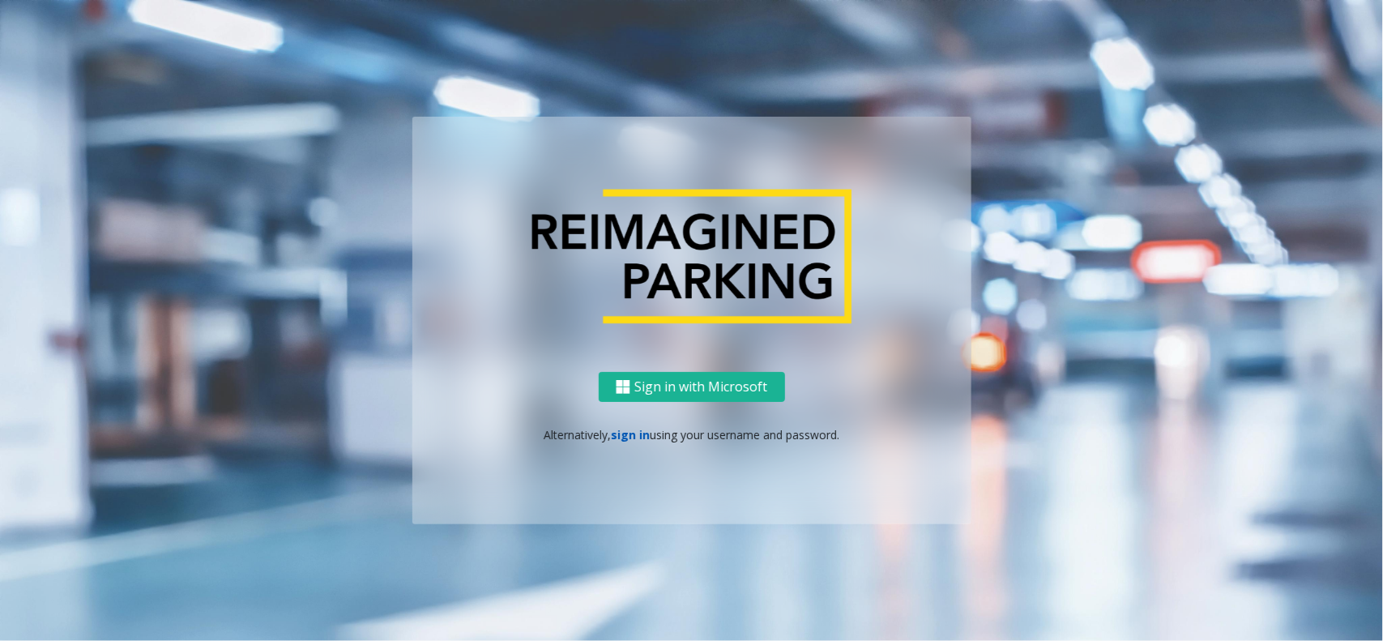
click at [632, 439] on link "sign in" at bounding box center [630, 434] width 39 height 15
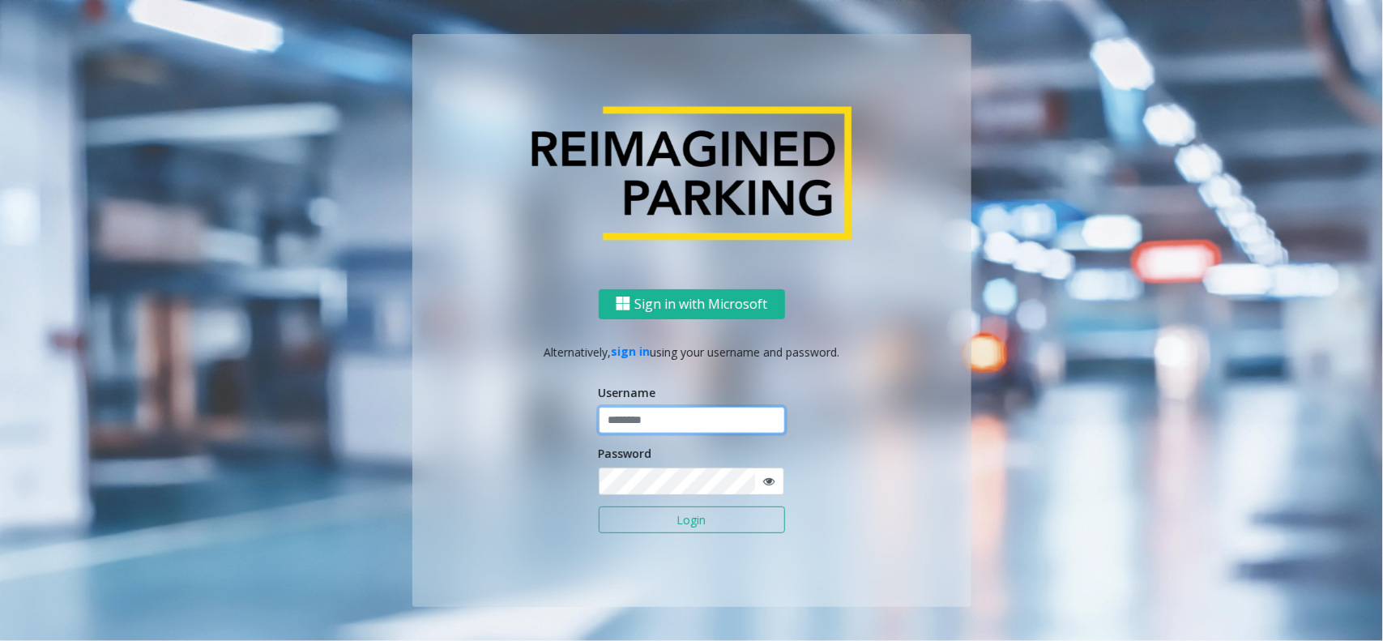
click at [650, 425] on input "text" at bounding box center [692, 421] width 186 height 28
type input "*********"
click at [599, 506] on button "Login" at bounding box center [692, 520] width 186 height 28
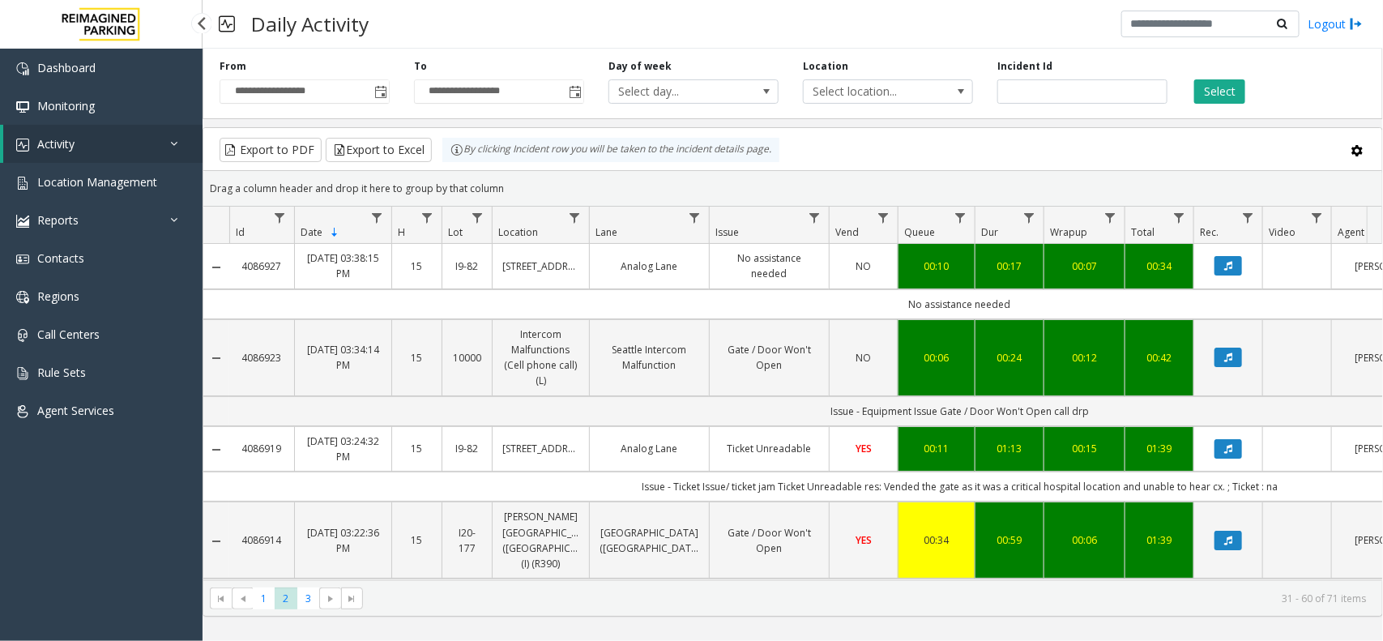
click at [159, 143] on link "Activity" at bounding box center [102, 144] width 199 height 38
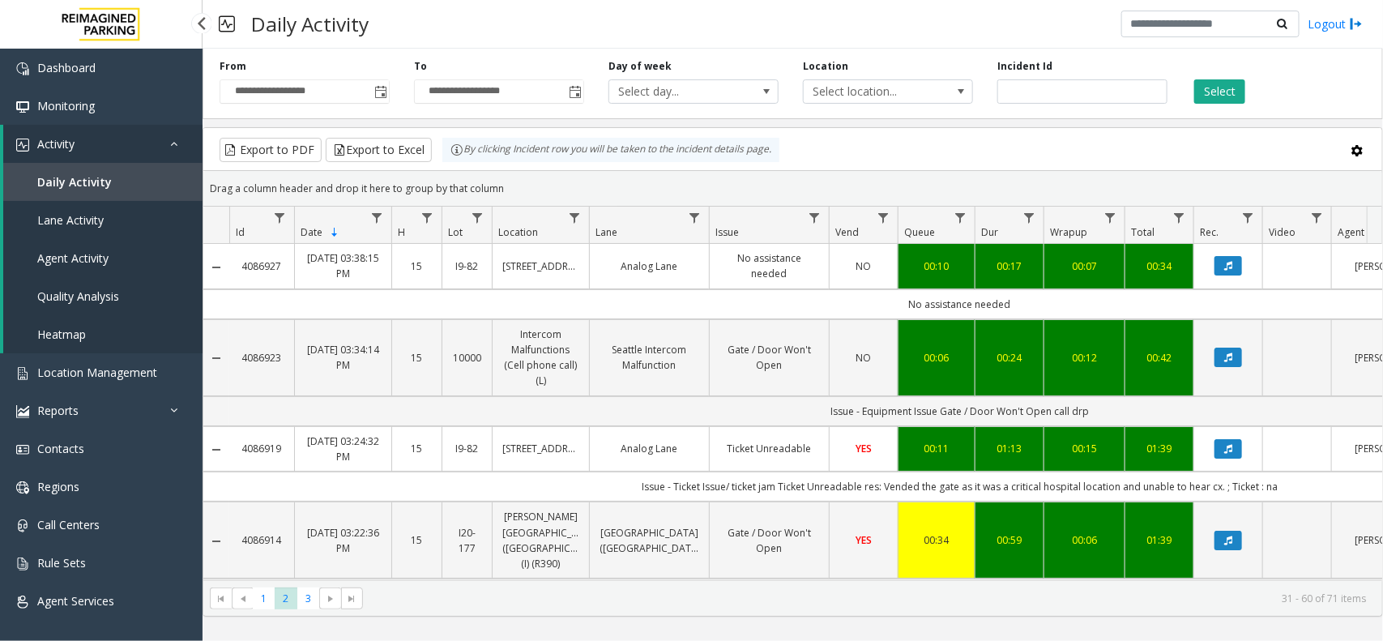
click at [104, 185] on span "Daily Activity" at bounding box center [74, 181] width 75 height 15
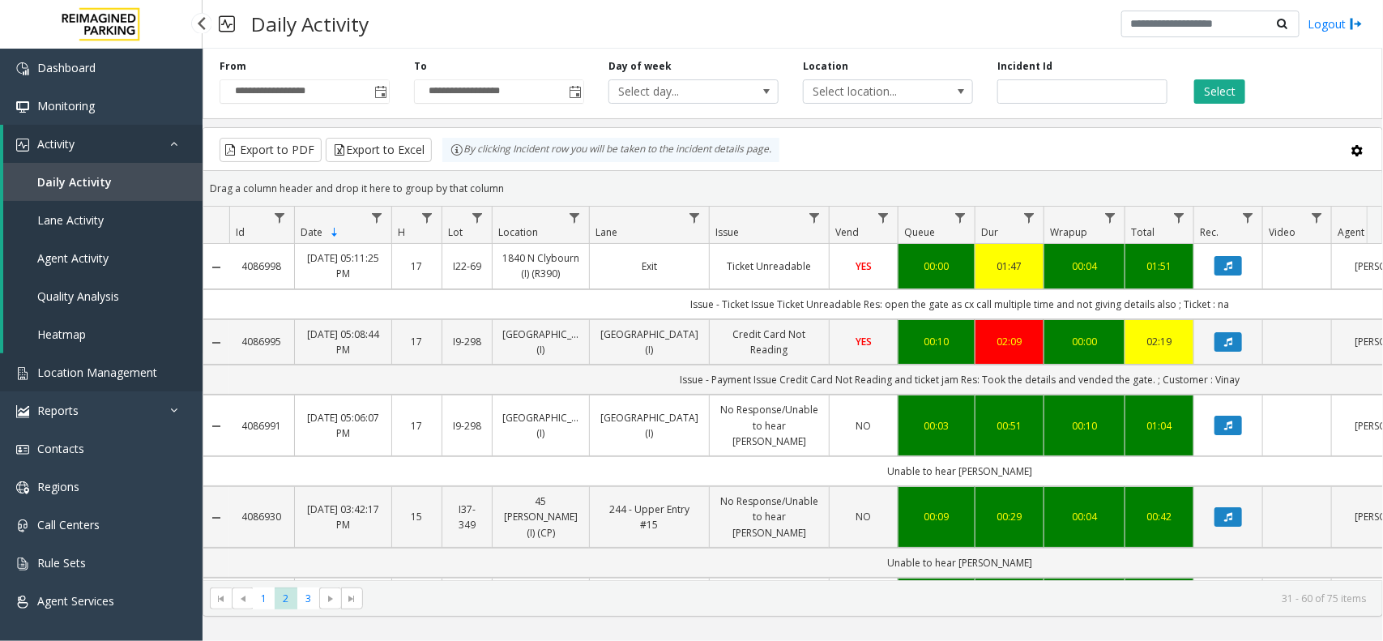
click at [158, 371] on link "Location Management" at bounding box center [101, 372] width 202 height 38
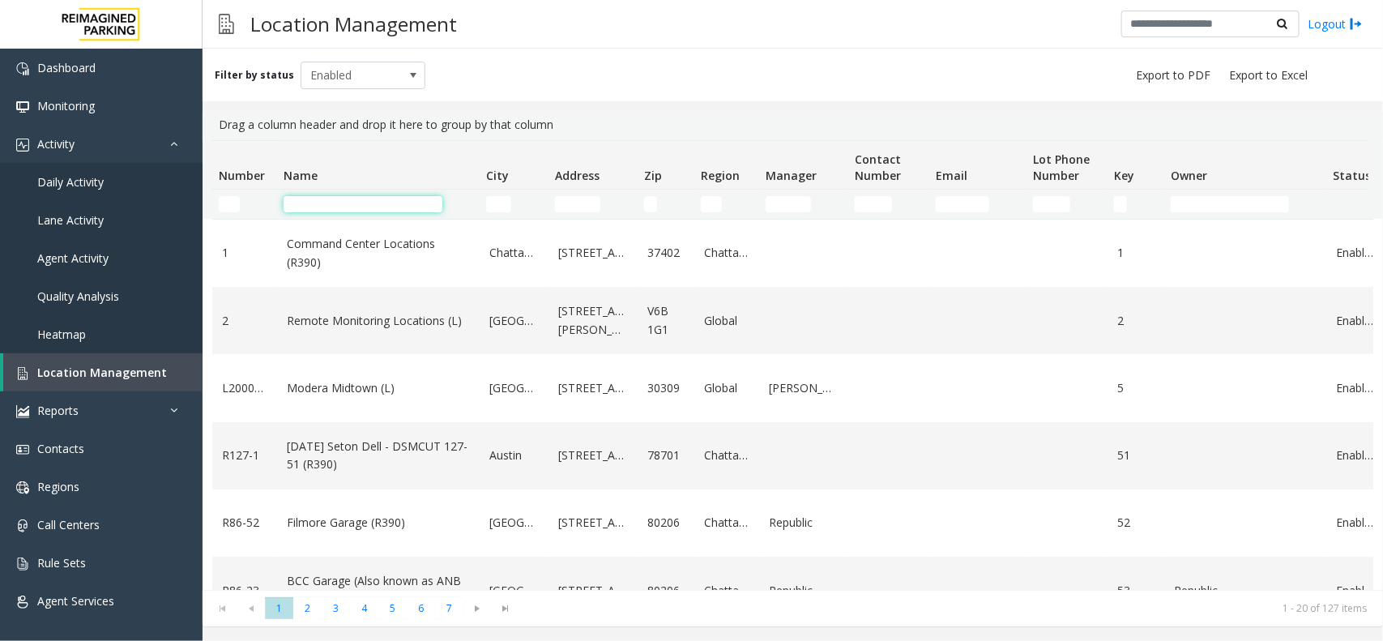
click at [364, 211] on input "Name Filter" at bounding box center [362, 204] width 159 height 16
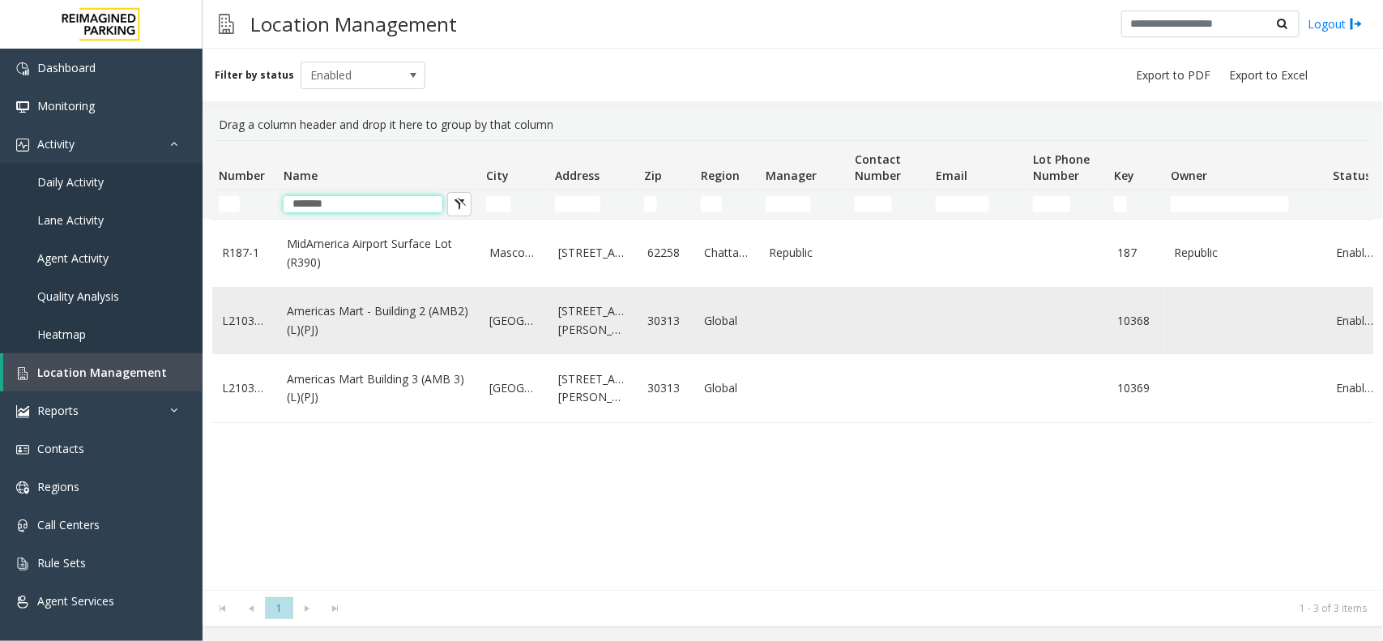
type input "*******"
click at [403, 333] on link "Americas Mart - Building 2 (AMB2) (L)(PJ)" at bounding box center [378, 320] width 183 height 36
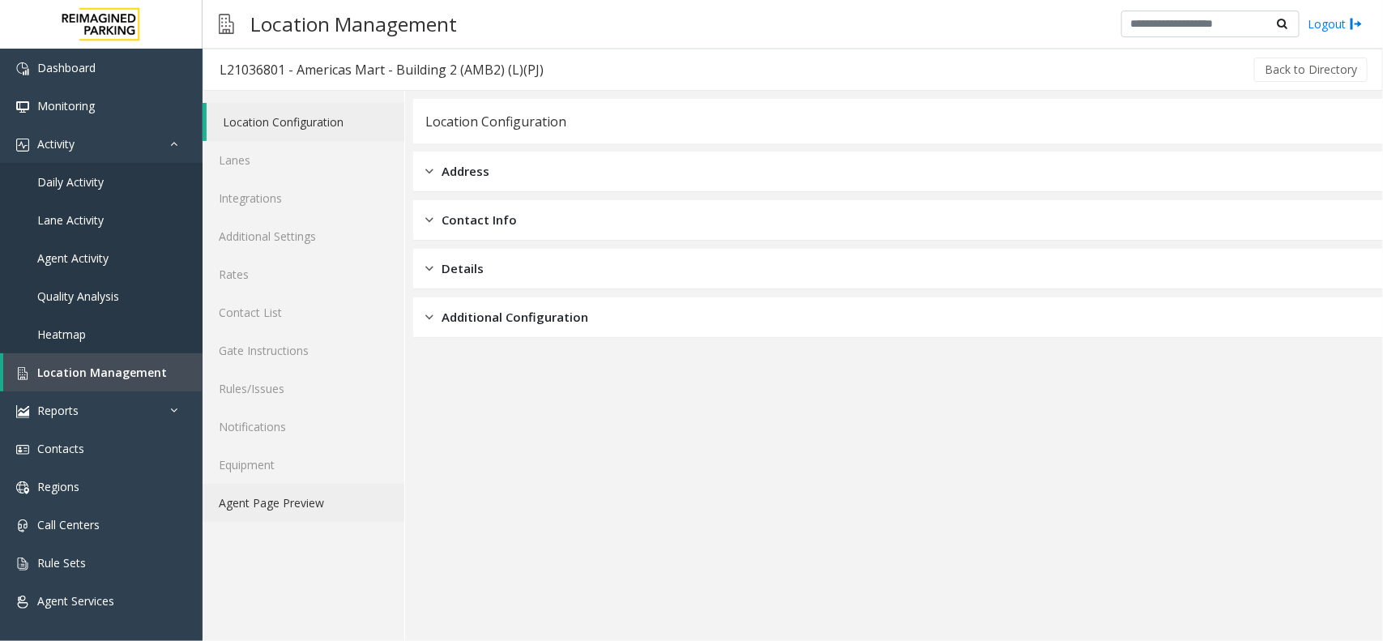
click at [334, 505] on link "Agent Page Preview" at bounding box center [303, 503] width 202 height 38
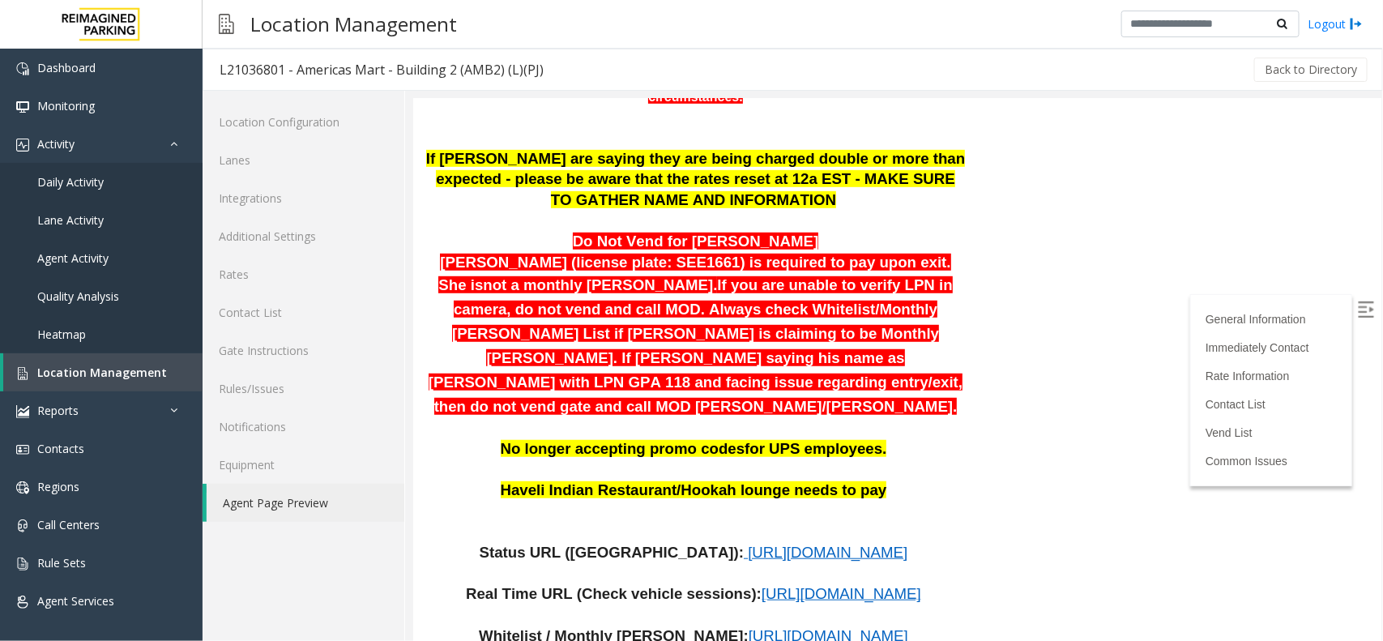
scroll to position [506, 0]
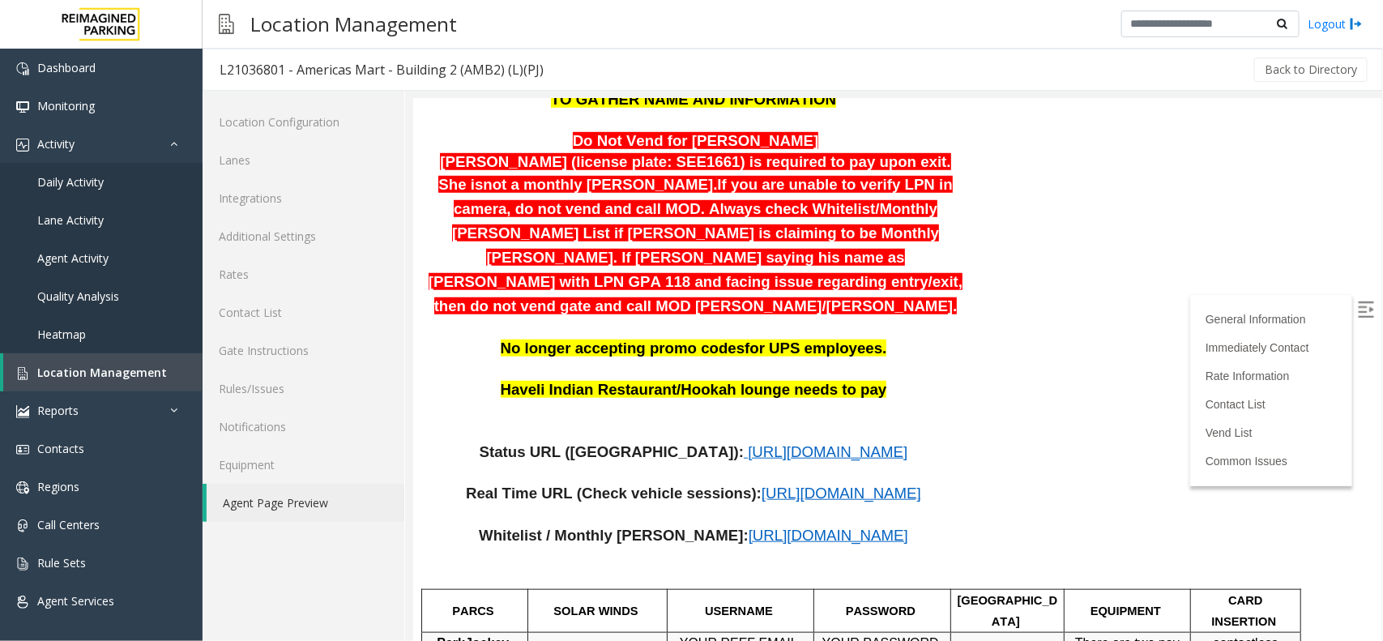
click at [747, 442] on span "https://www.parkjockey.com/en-us/manage/1633/status" at bounding box center [827, 450] width 160 height 17
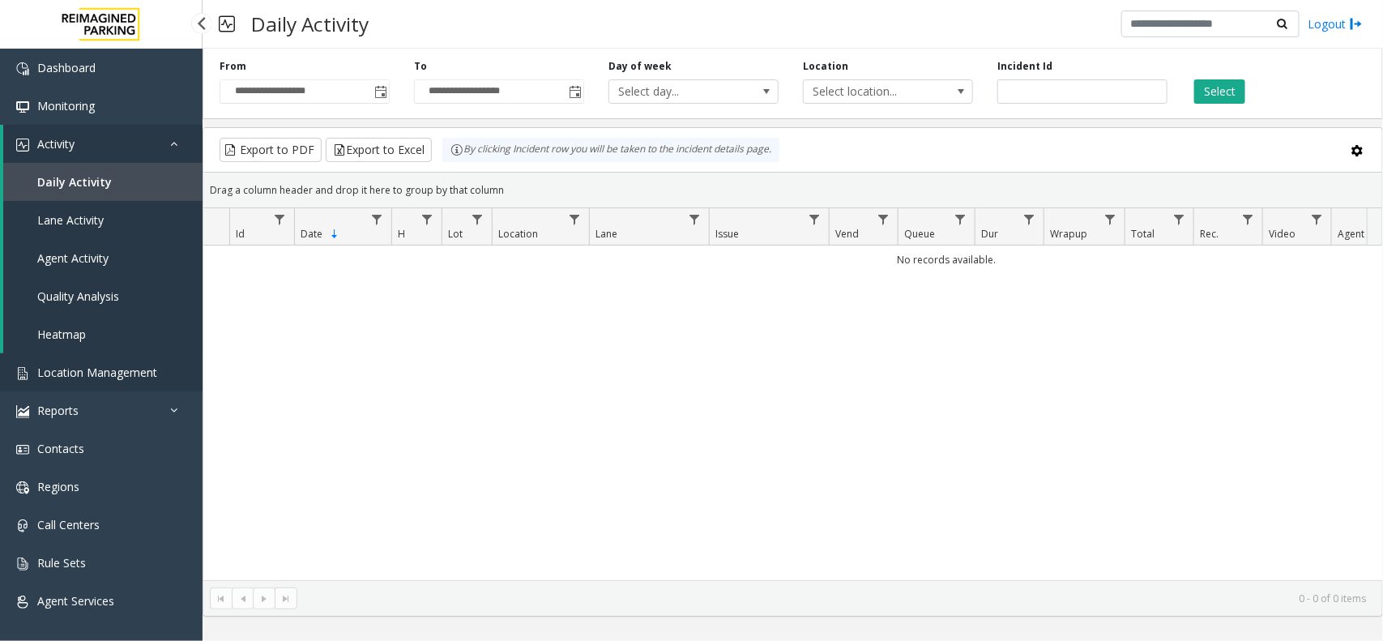
click at [152, 361] on link "Location Management" at bounding box center [101, 372] width 202 height 38
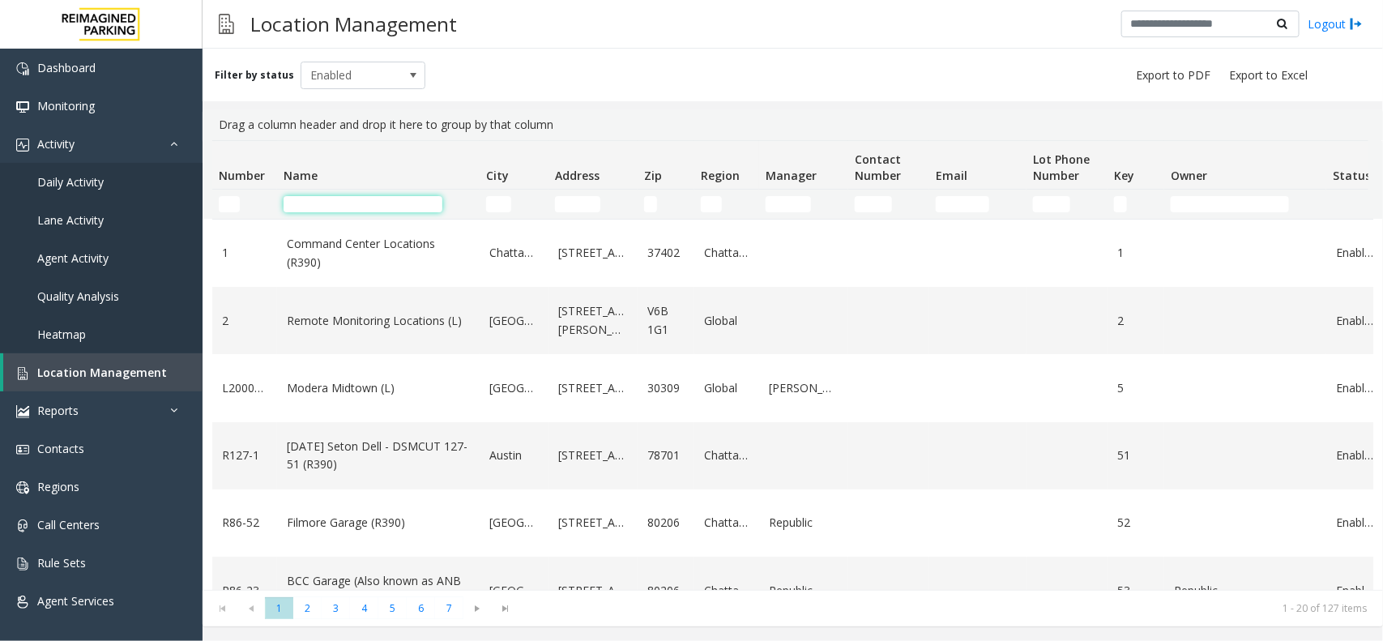
click at [343, 200] on input "Name Filter" at bounding box center [362, 204] width 159 height 16
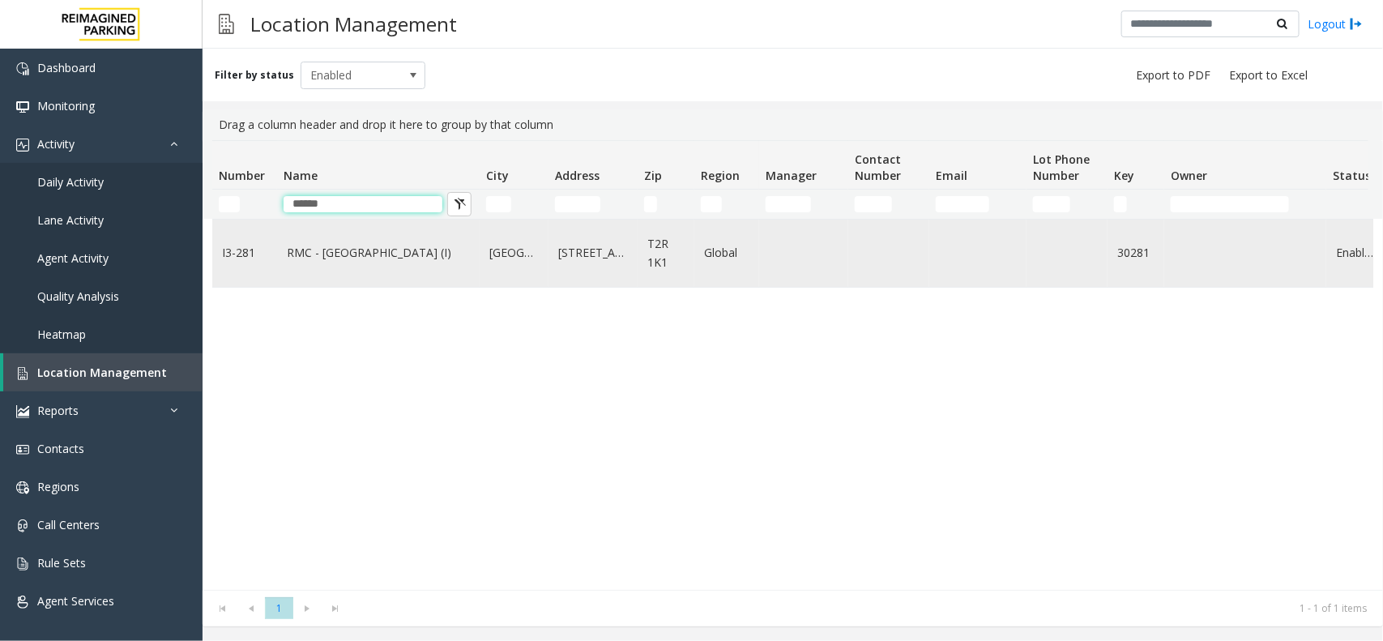
type input "*****"
click at [373, 284] on td "RMC - Mount Royal Village (I)" at bounding box center [378, 252] width 202 height 67
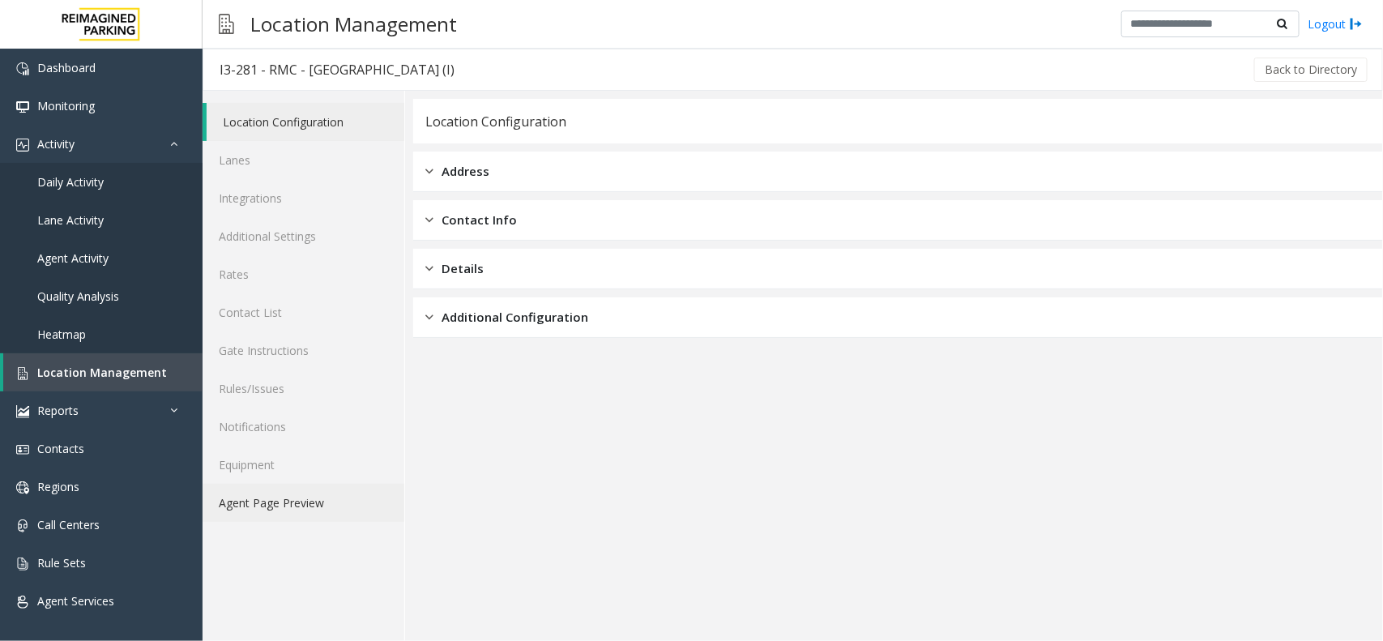
click at [305, 504] on link "Agent Page Preview" at bounding box center [303, 503] width 202 height 38
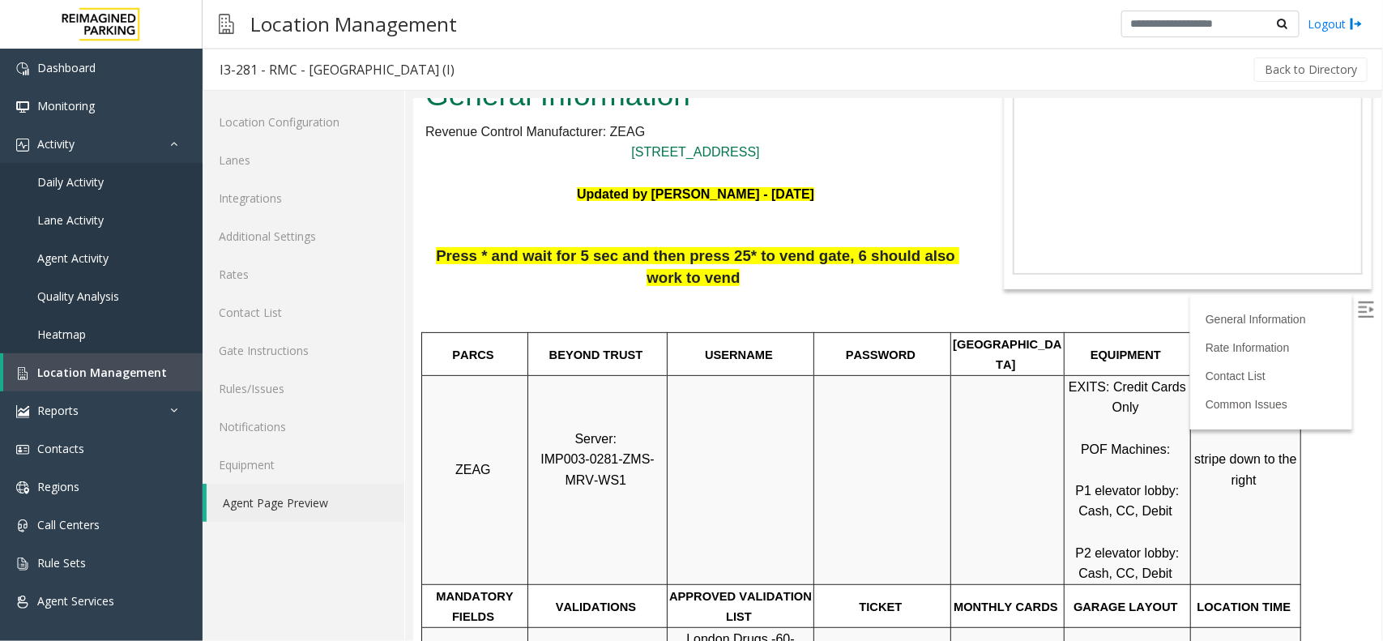
scroll to position [101, 0]
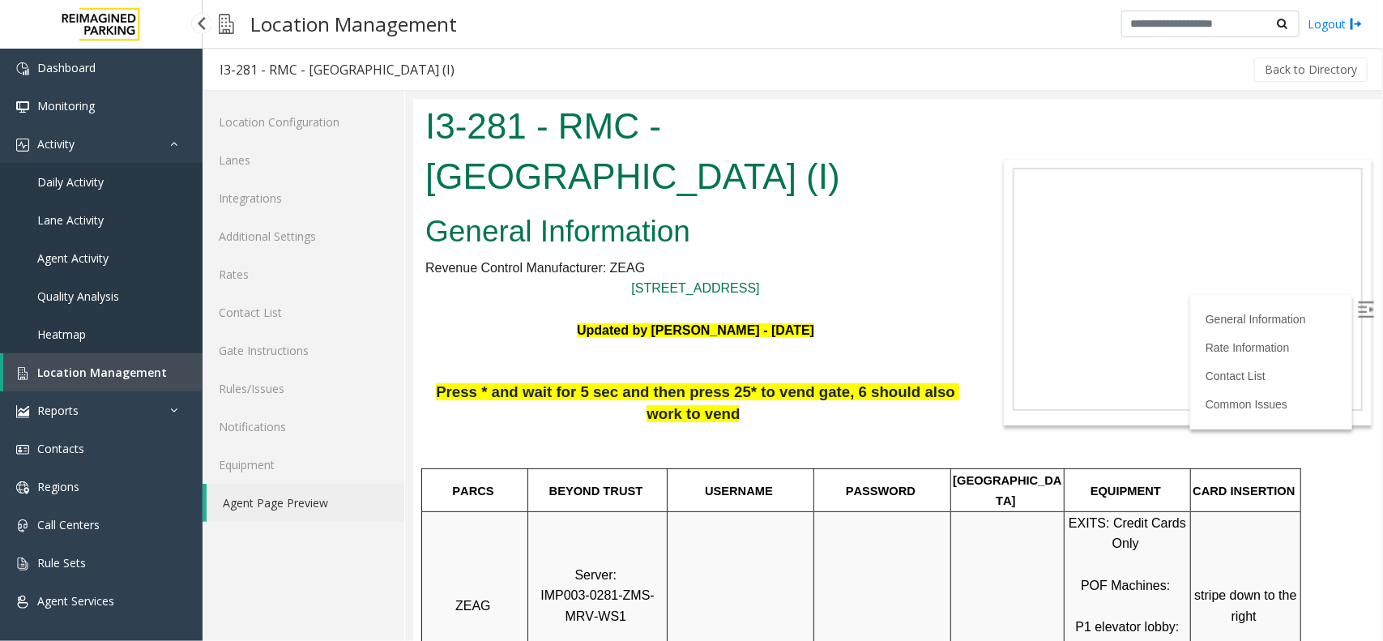
scroll to position [101, 0]
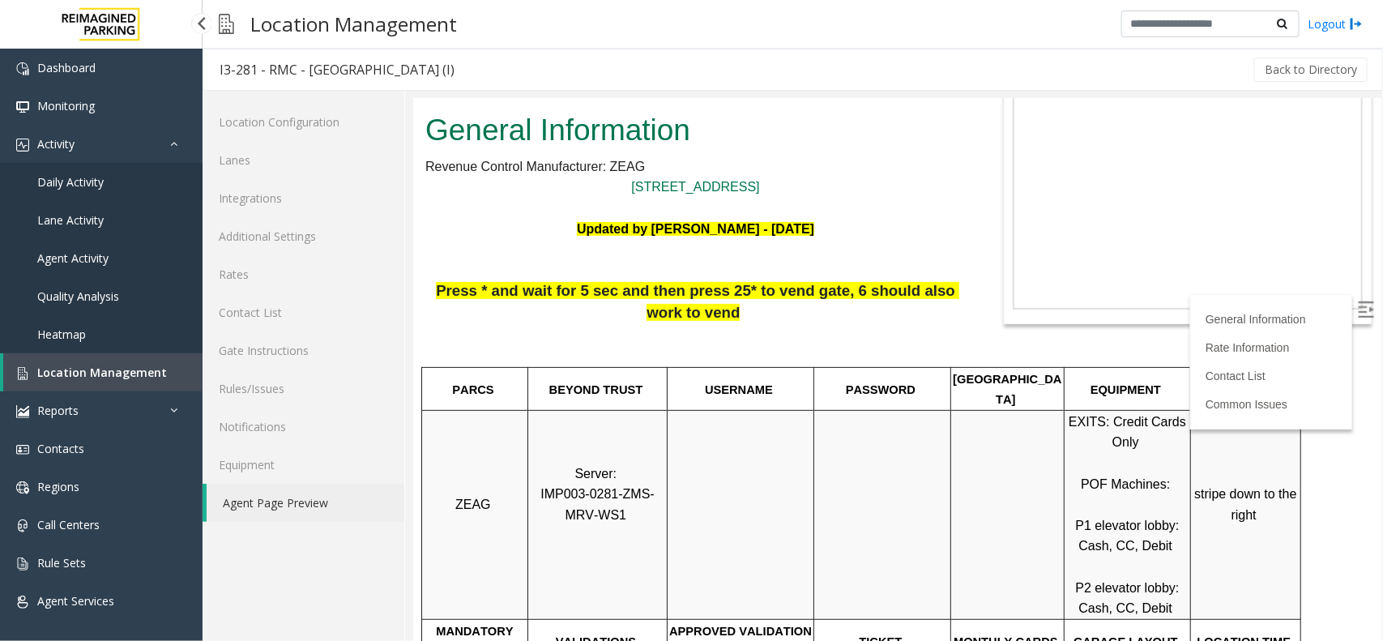
click at [117, 172] on link "Daily Activity" at bounding box center [101, 182] width 202 height 38
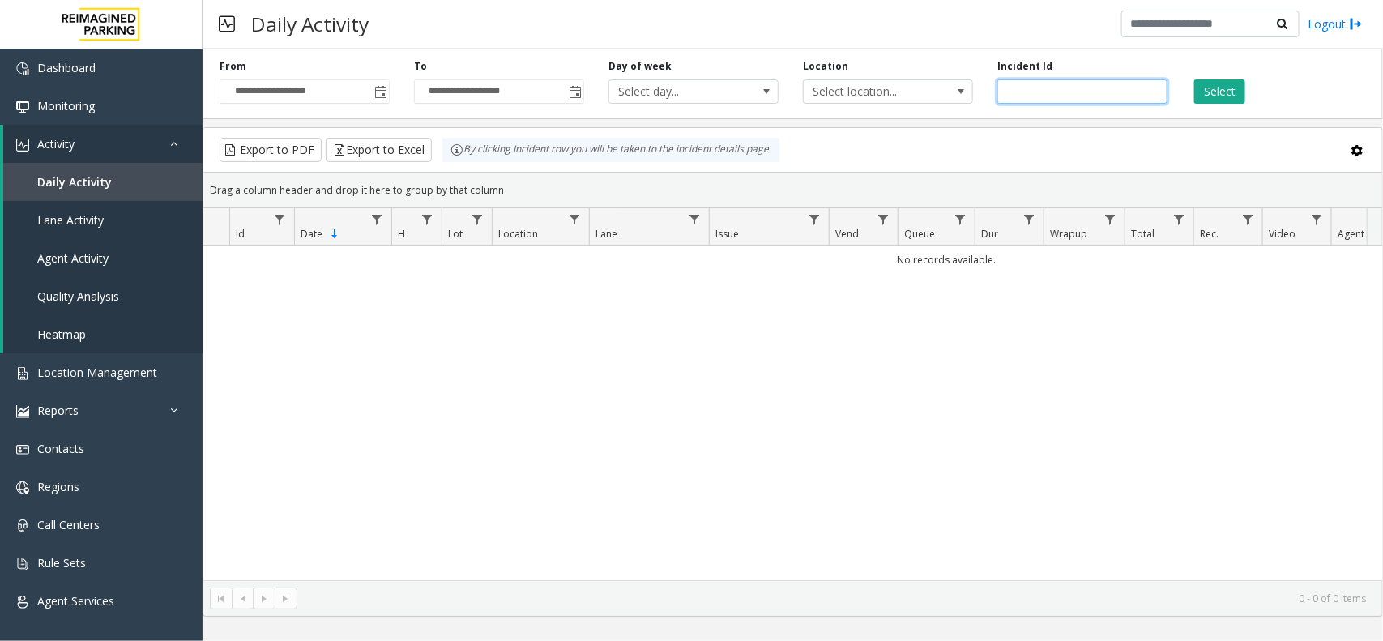
click at [1055, 86] on input "number" at bounding box center [1082, 91] width 170 height 24
paste input "*******"
type input "*******"
click at [1225, 91] on button "Select" at bounding box center [1219, 91] width 51 height 24
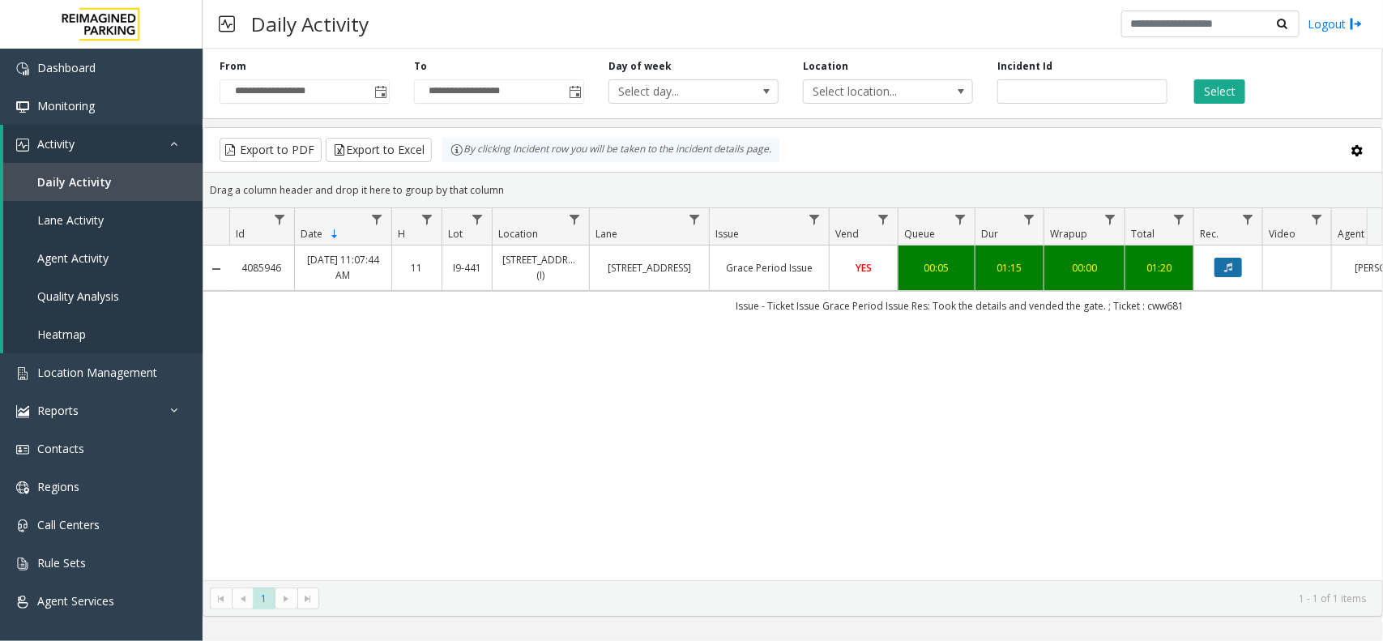
click at [1220, 261] on button "Data table" at bounding box center [1228, 267] width 28 height 19
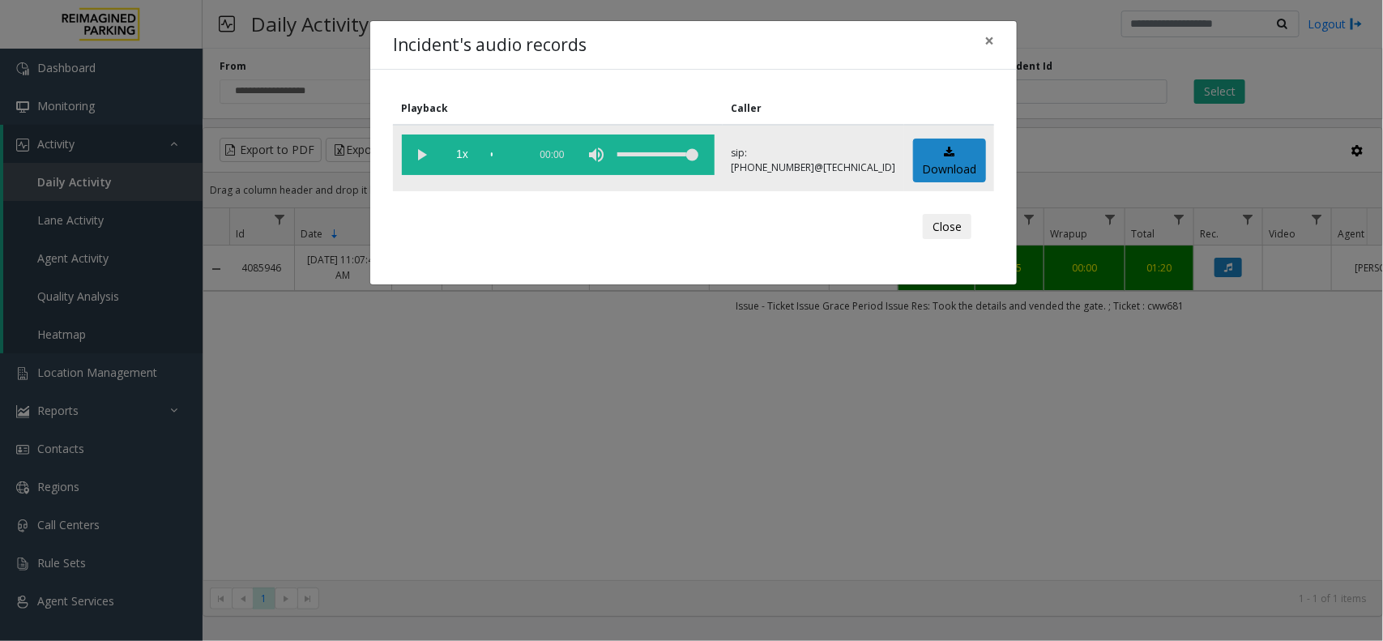
click at [417, 158] on vg-play-pause at bounding box center [422, 154] width 40 height 40
click at [423, 160] on vg-play-pause at bounding box center [422, 154] width 40 height 40
click at [425, 155] on vg-play-pause at bounding box center [422, 154] width 40 height 40
click at [425, 151] on vg-play-pause at bounding box center [422, 154] width 40 height 40
click at [419, 158] on vg-play-pause at bounding box center [422, 154] width 40 height 40
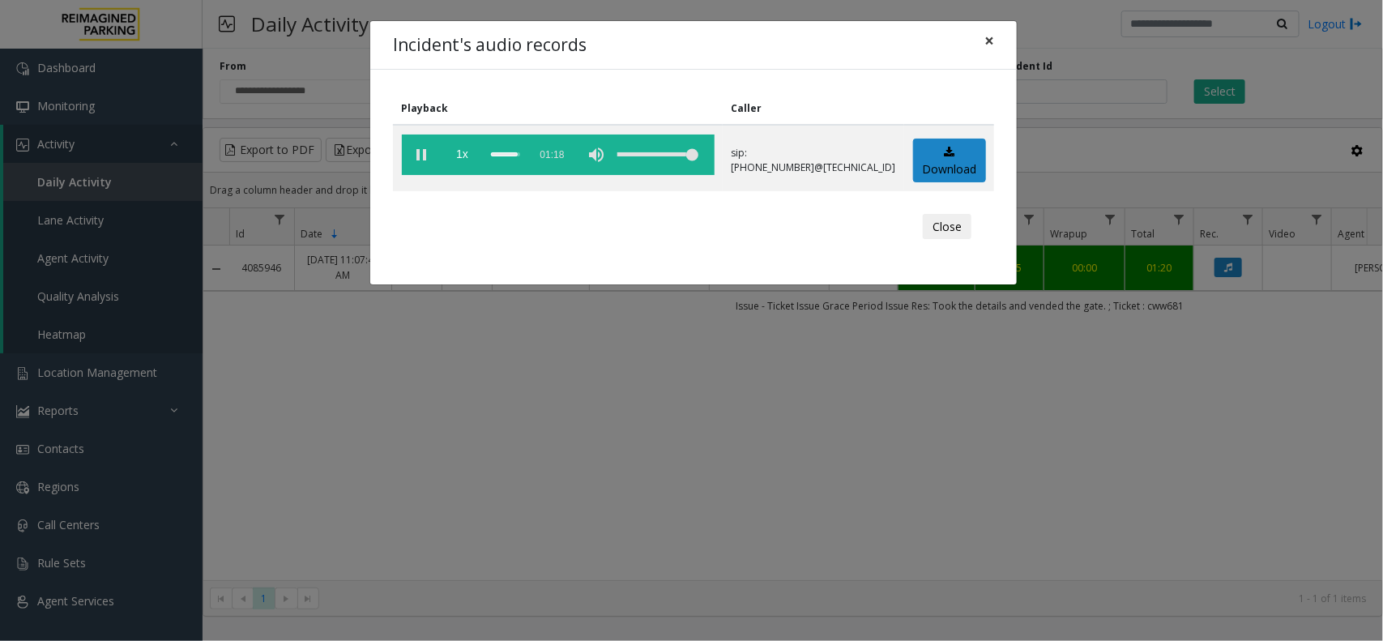
click at [994, 43] on button "×" at bounding box center [989, 41] width 32 height 40
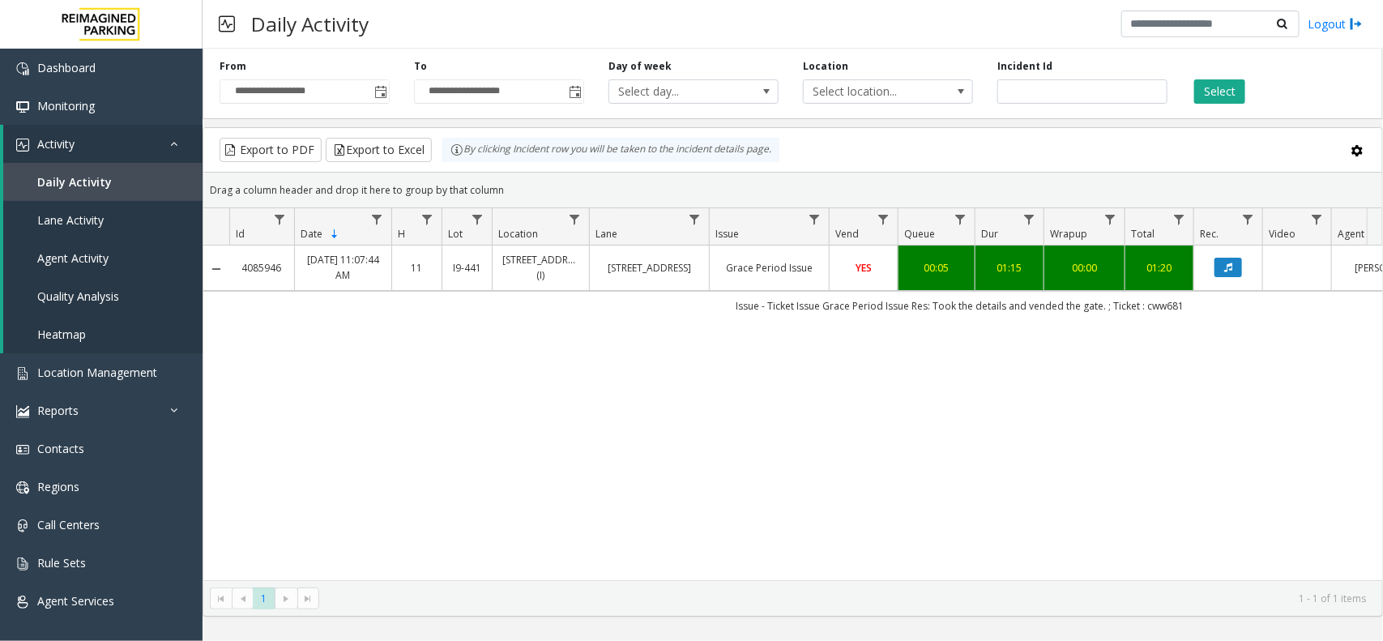
click at [826, 499] on div "4085946 Sep 25, 2025 11:07:44 AM 11 I9-441 3080 Yonge Street (I) 3080 Yonge Str…" at bounding box center [792, 412] width 1178 height 335
click at [1228, 275] on button "Data table" at bounding box center [1228, 267] width 28 height 19
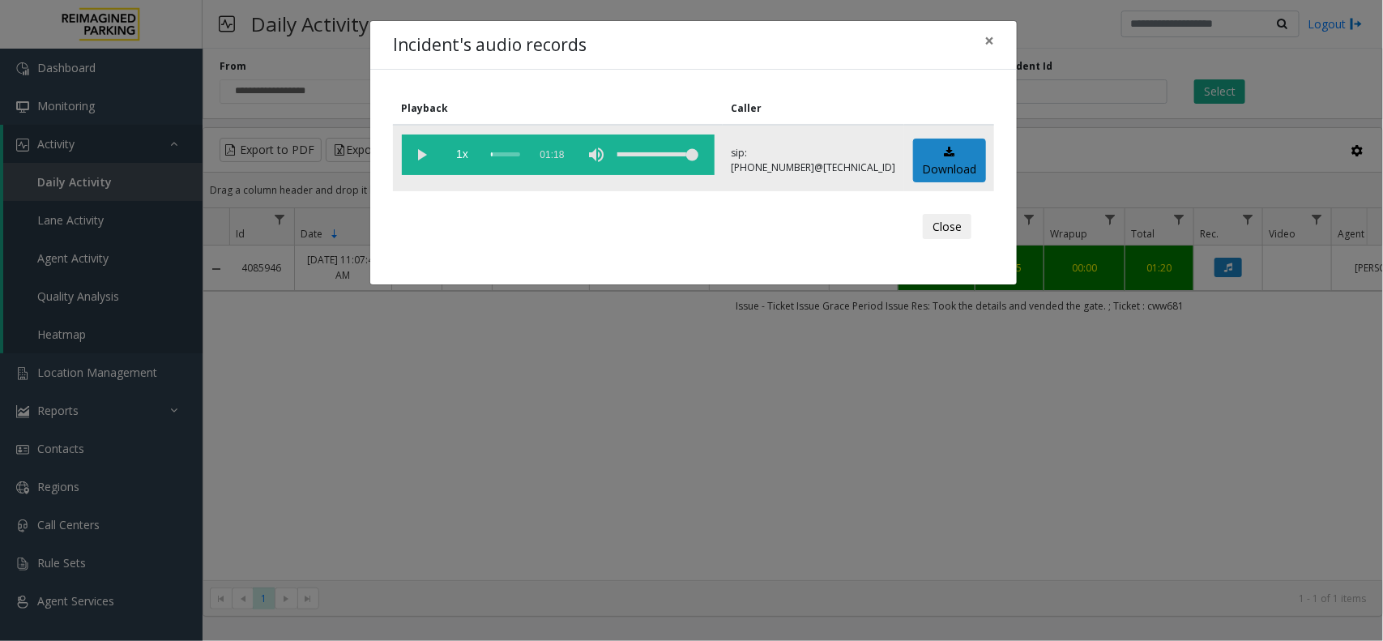
click at [423, 152] on vg-play-pause at bounding box center [422, 154] width 40 height 40
click at [990, 42] on span "×" at bounding box center [989, 40] width 10 height 23
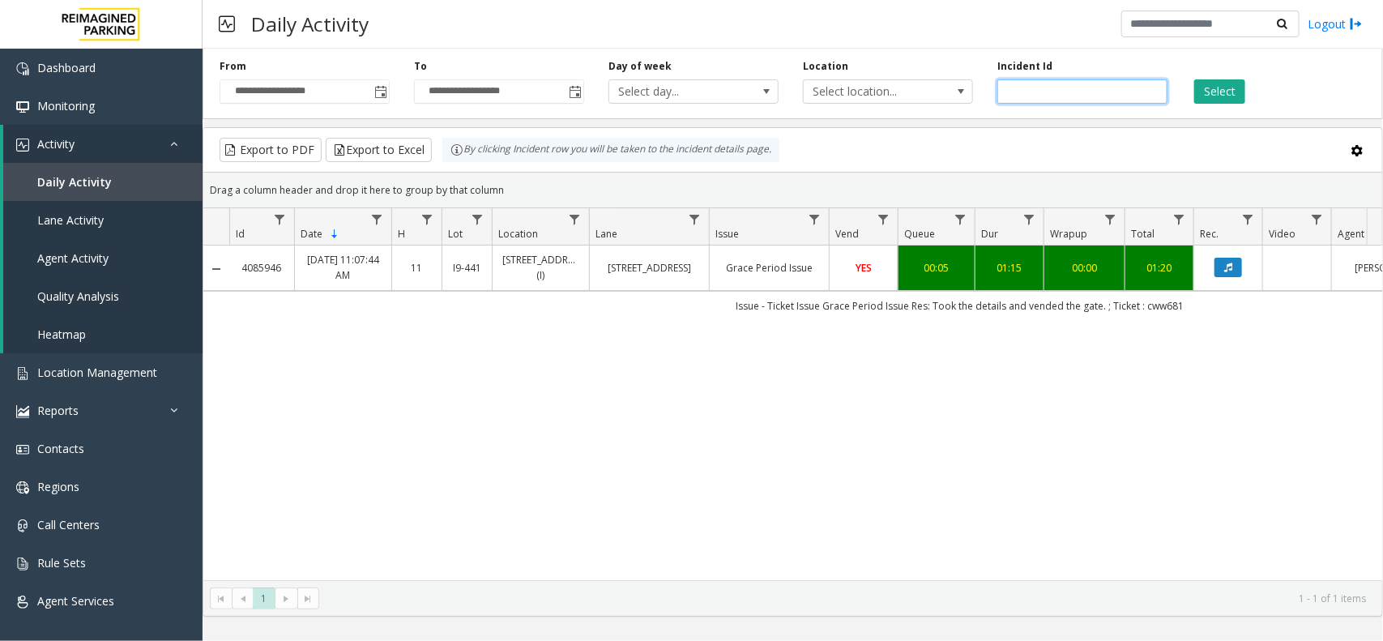
drag, startPoint x: 1071, startPoint y: 93, endPoint x: 924, endPoint y: 104, distance: 147.0
click at [924, 104] on div "**********" at bounding box center [792, 80] width 1180 height 77
click at [756, 398] on div "4085946 Sep 25, 2025 11:07:44 AM 11 I9-441 3080 Yonge Street (I) 3080 Yonge Str…" at bounding box center [792, 412] width 1178 height 335
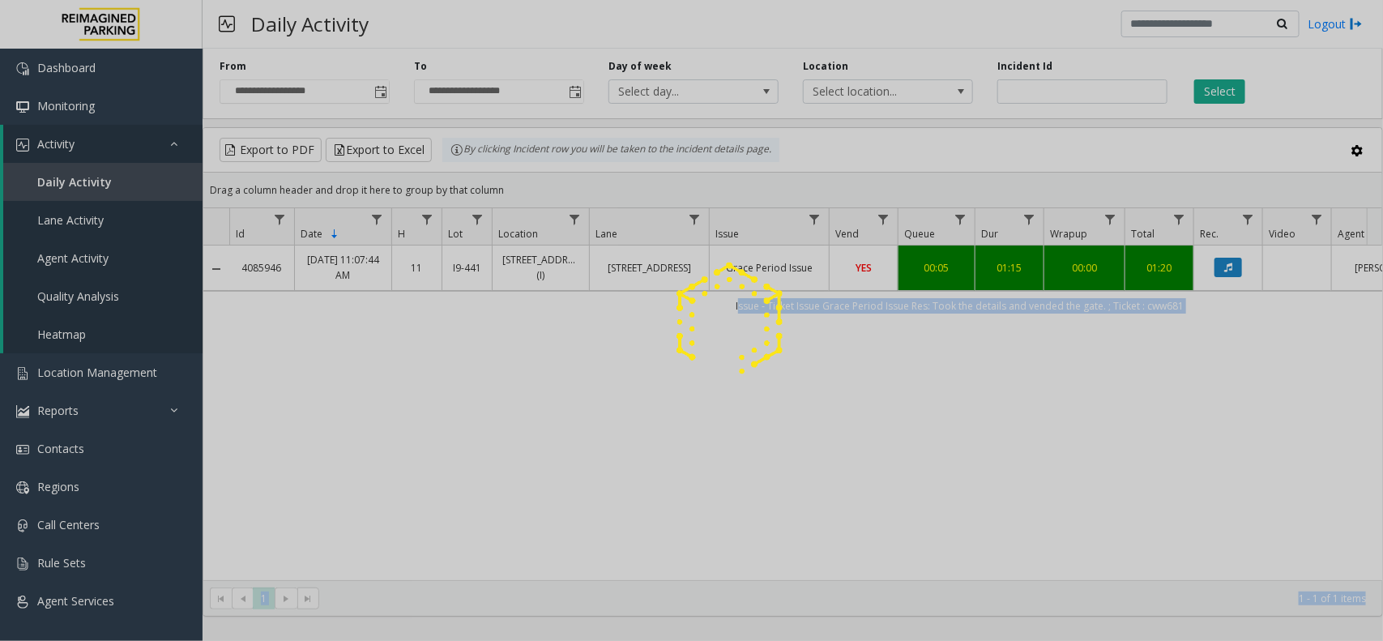
drag, startPoint x: 733, startPoint y: 306, endPoint x: 1216, endPoint y: 317, distance: 482.9
click at [1216, 317] on app-root "**********" at bounding box center [691, 320] width 1383 height 641
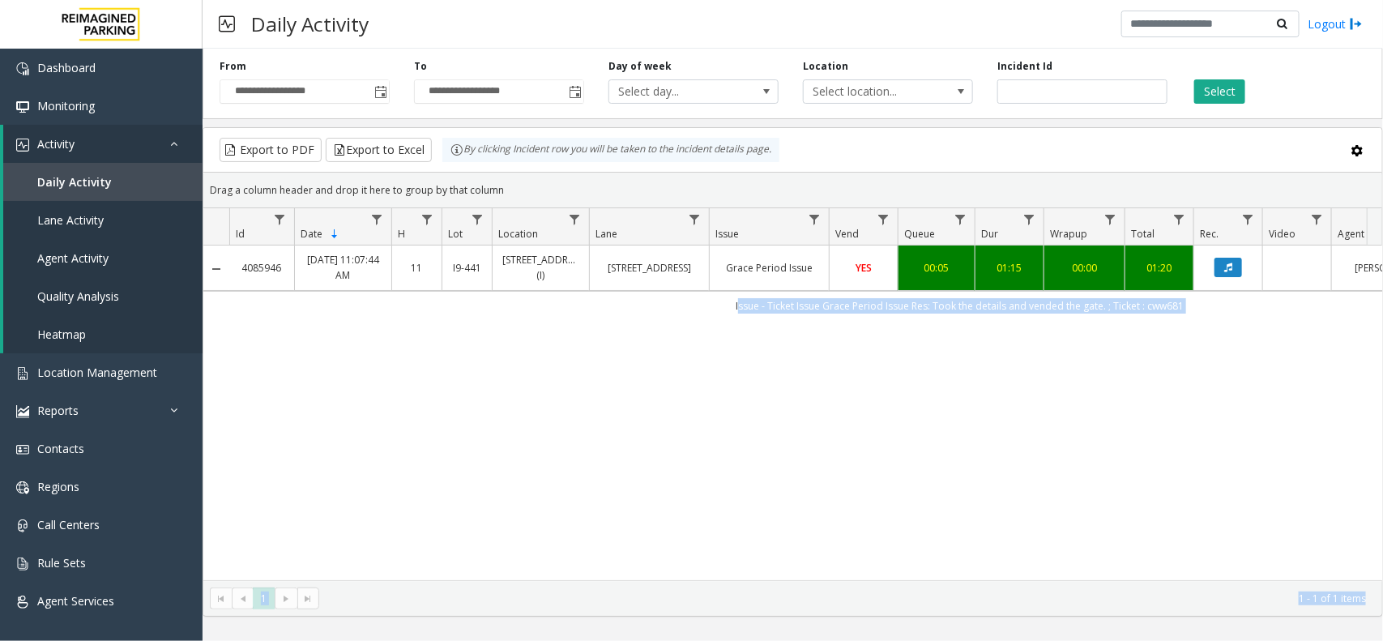
click at [1216, 317] on td "Issue - Ticket Issue Grace Period Issue Res: Took the details and vended the ga…" at bounding box center [959, 305] width 1460 height 29
click at [1140, 322] on div "4085946 Sep 25, 2025 11:07:44 AM 11 I9-441 3080 Yonge Street (I) 3080 Yonge Str…" at bounding box center [792, 412] width 1178 height 335
click at [1164, 316] on td "Issue - Ticket Issue Grace Period Issue Res: Took the details and vended the ga…" at bounding box center [959, 305] width 1460 height 29
click at [1189, 309] on td "Issue - Ticket Issue Grace Period Issue Res: Took the details and vended the ga…" at bounding box center [959, 305] width 1460 height 29
click at [1200, 313] on td "Issue - Ticket Issue Grace Period Issue Res: Took the details and vended the ga…" at bounding box center [959, 305] width 1460 height 29
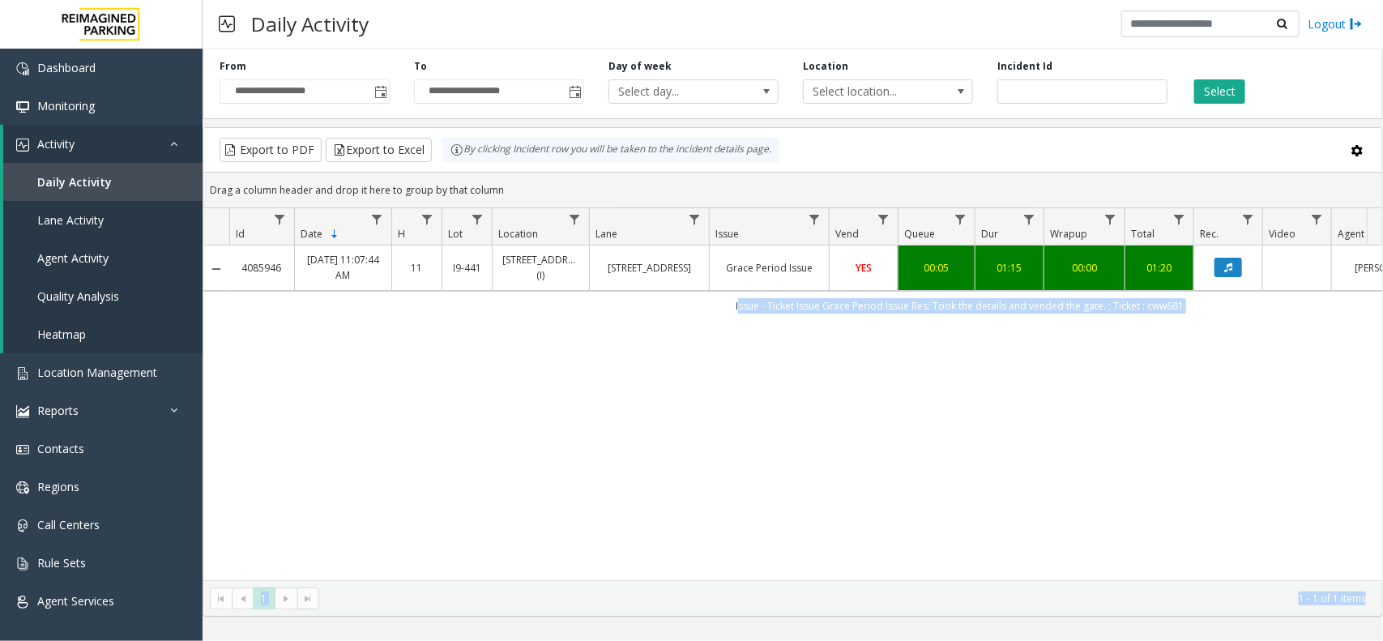
click at [1181, 334] on div "4085946 Sep 25, 2025 11:07:44 AM 11 I9-441 3080 Yonge Street (I) 3080 Yonge Str…" at bounding box center [792, 412] width 1178 height 335
click at [1183, 305] on td "Issue - Ticket Issue Grace Period Issue Res: Took the details and vended the ga…" at bounding box center [959, 305] width 1460 height 29
click at [1191, 306] on td "Issue - Ticket Issue Grace Period Issue Res: Took the details and vended the ga…" at bounding box center [959, 305] width 1460 height 29
click at [1204, 306] on td "Issue - Ticket Issue Grace Period Issue Res: Took the details and vended the ga…" at bounding box center [959, 305] width 1460 height 29
click at [1161, 308] on td "Issue - Ticket Issue Grace Period Issue Res: Took the details and vended the ga…" at bounding box center [959, 305] width 1460 height 29
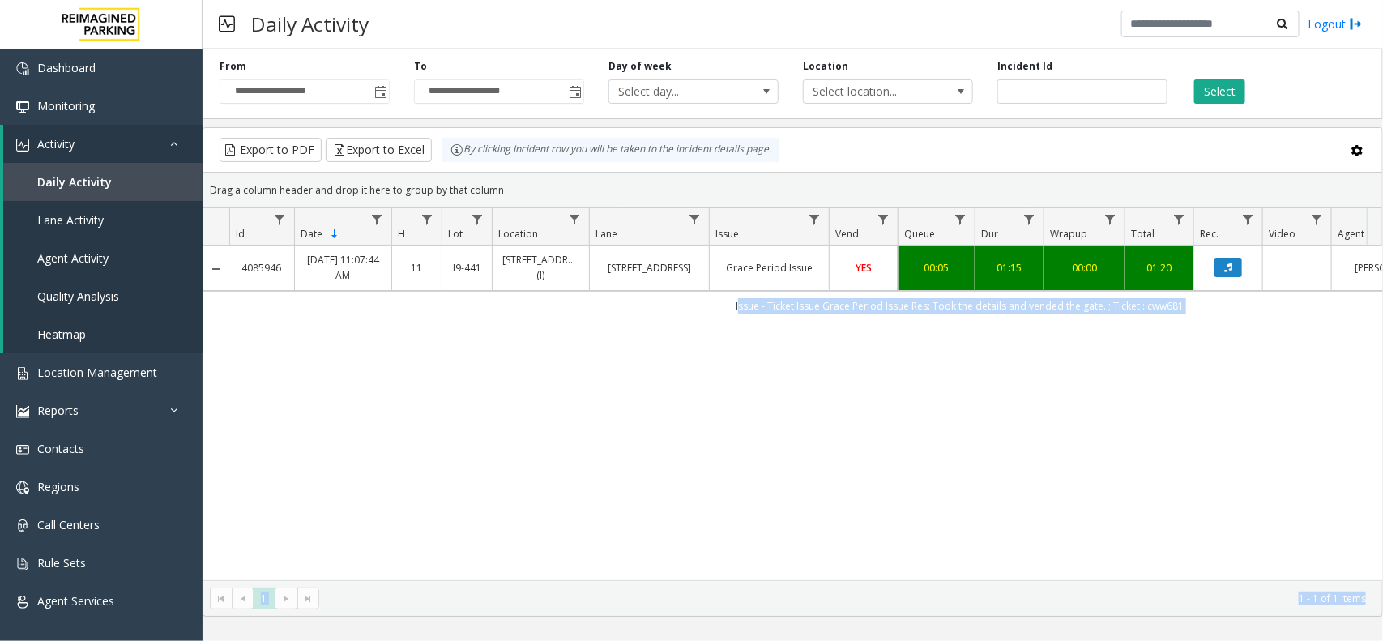
click at [1127, 310] on td "Issue - Ticket Issue Grace Period Issue Res: Took the details and vended the ga…" at bounding box center [959, 305] width 1460 height 29
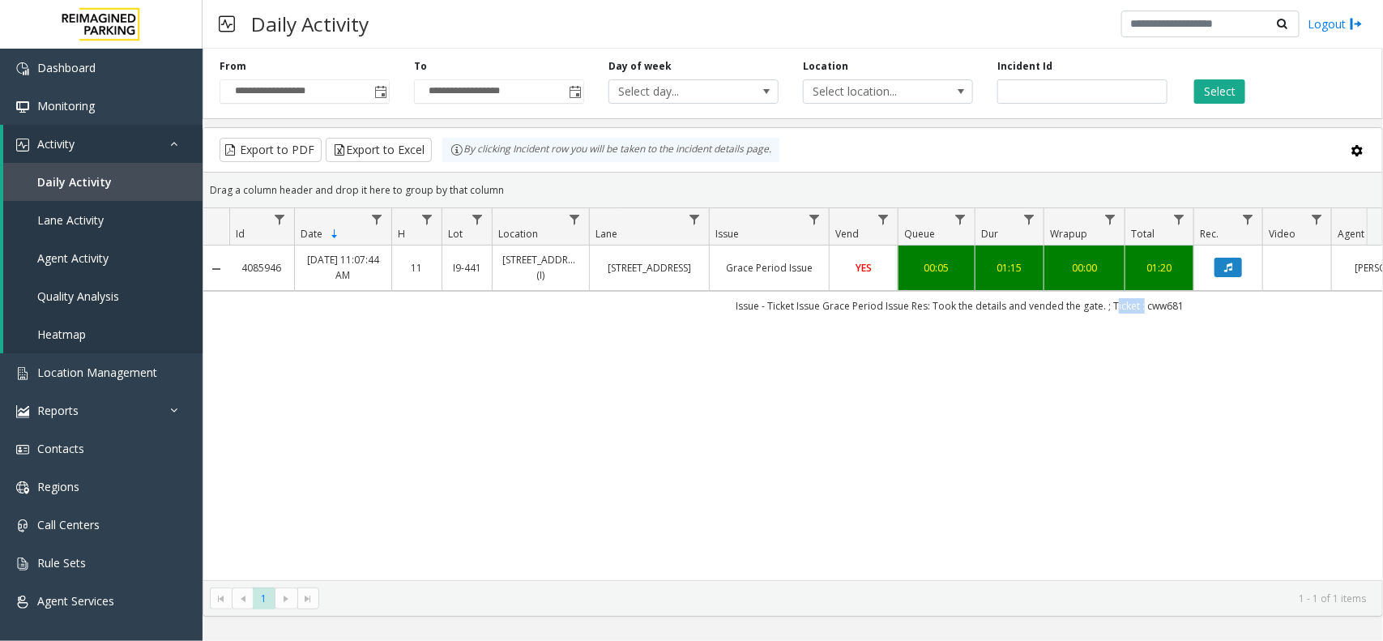
click at [1127, 310] on td "Issue - Ticket Issue Grace Period Issue Res: Took the details and vended the ga…" at bounding box center [959, 305] width 1460 height 29
click at [1157, 313] on td "Issue - Ticket Issue Grace Period Issue Res: Took the details and vended the ga…" at bounding box center [959, 305] width 1460 height 29
click at [891, 96] on span "Select location..." at bounding box center [870, 91] width 134 height 23
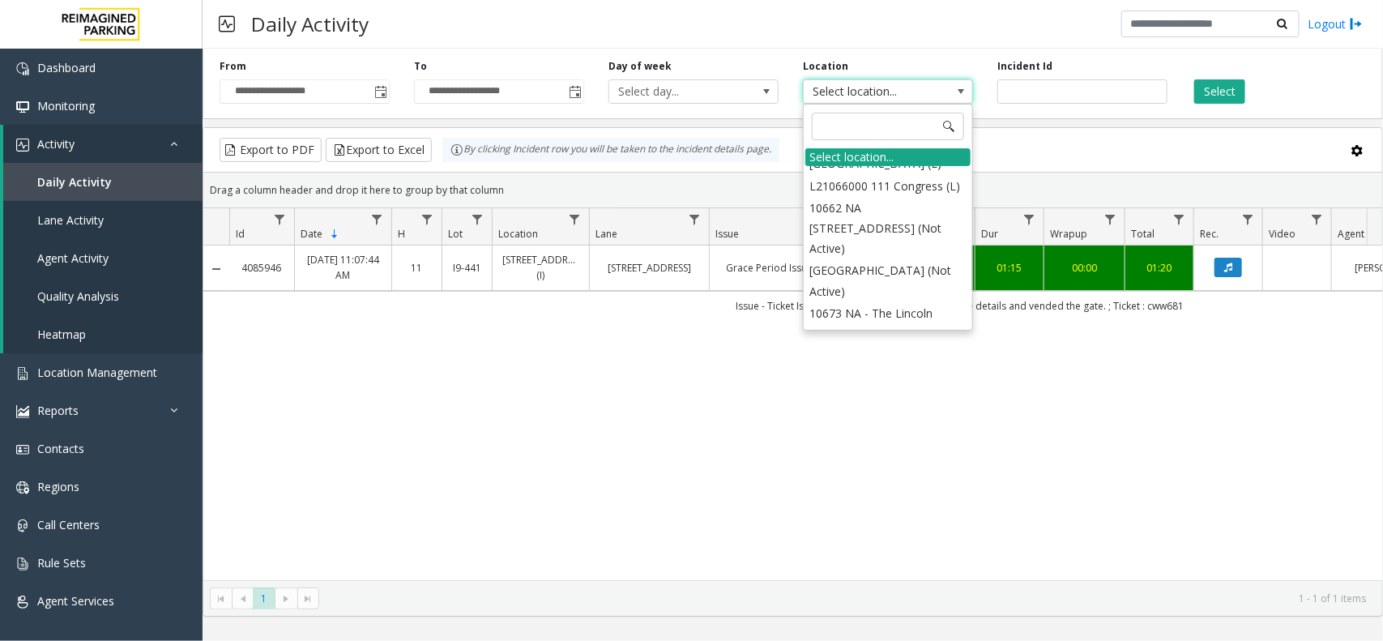
scroll to position [1519, 0]
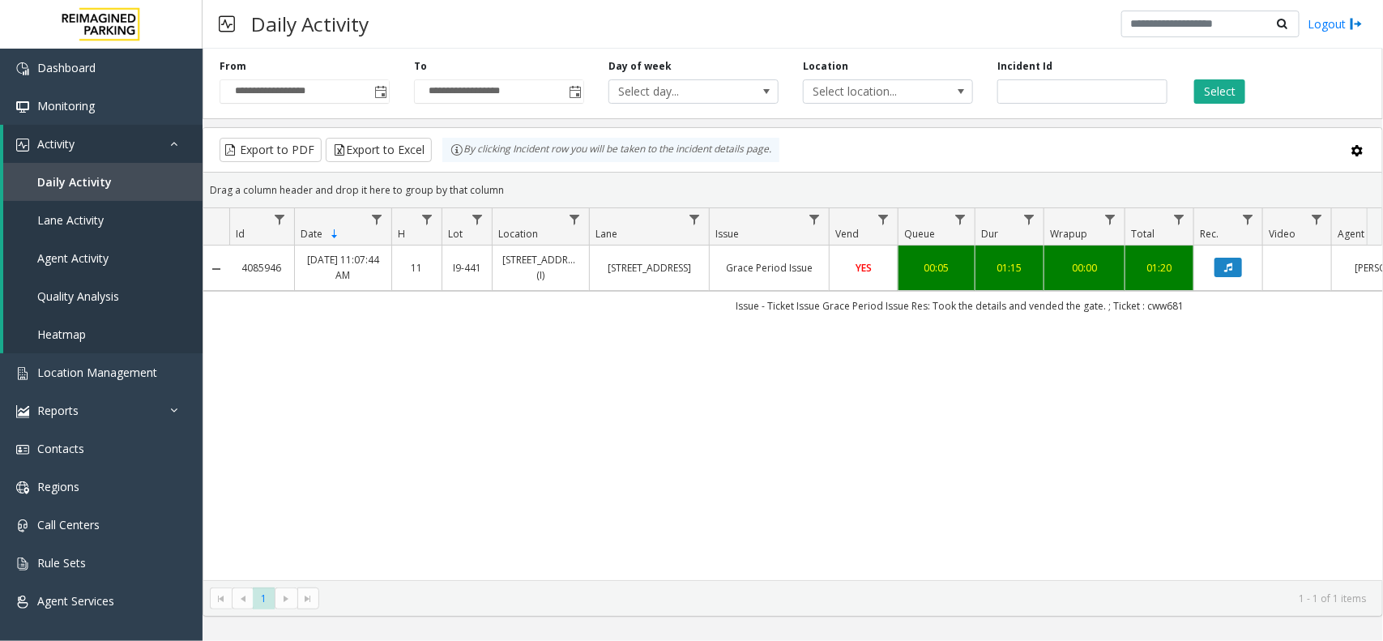
click at [923, 66] on div "Location Select location..." at bounding box center [888, 81] width 194 height 45
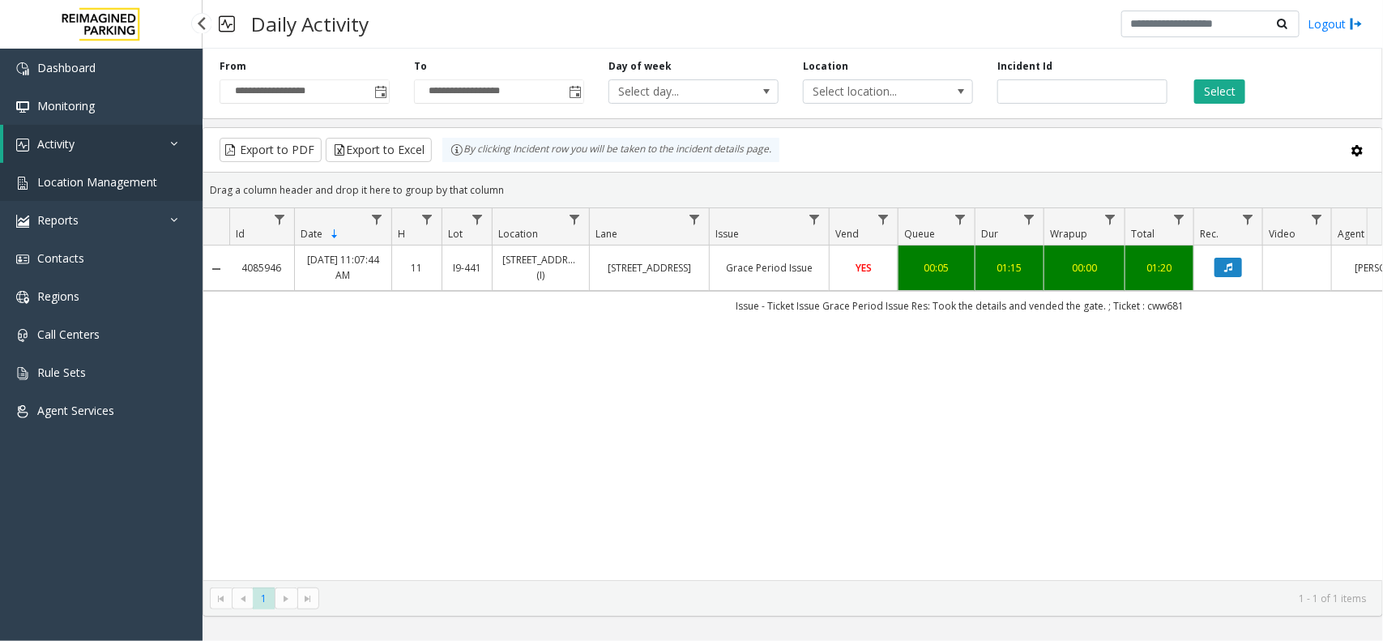
click at [152, 181] on span "Location Management" at bounding box center [97, 181] width 120 height 15
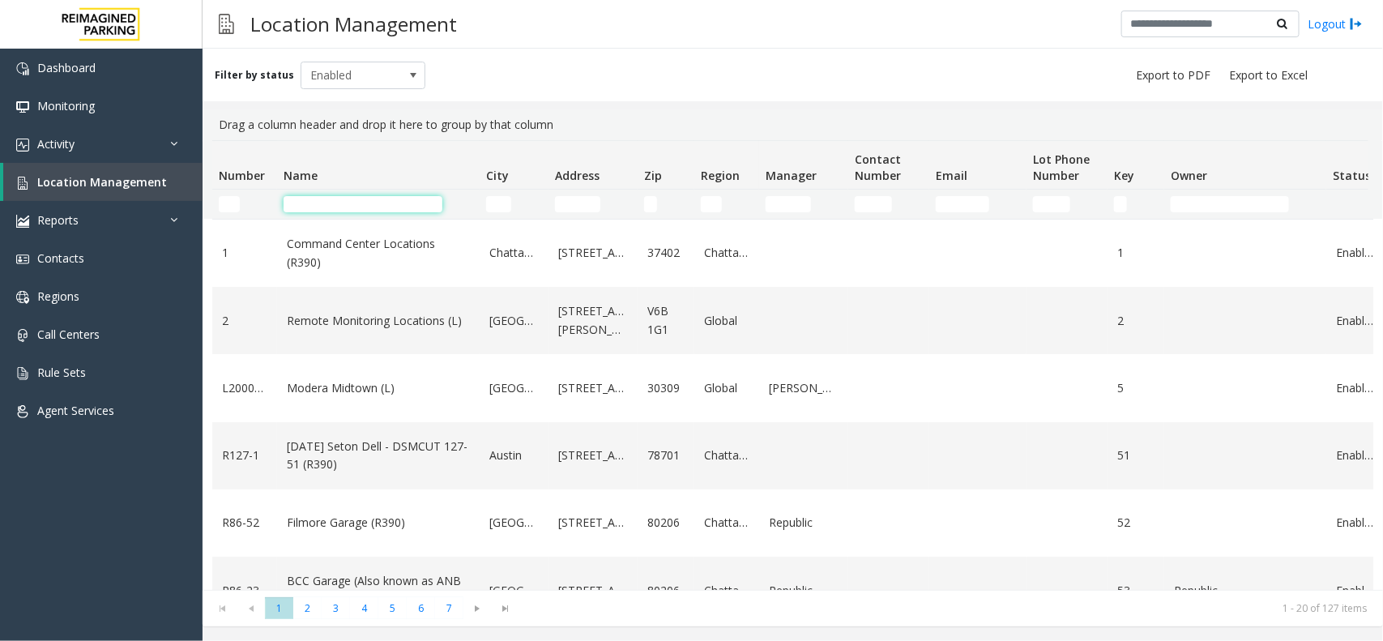
click at [417, 207] on input "Name Filter" at bounding box center [362, 204] width 159 height 16
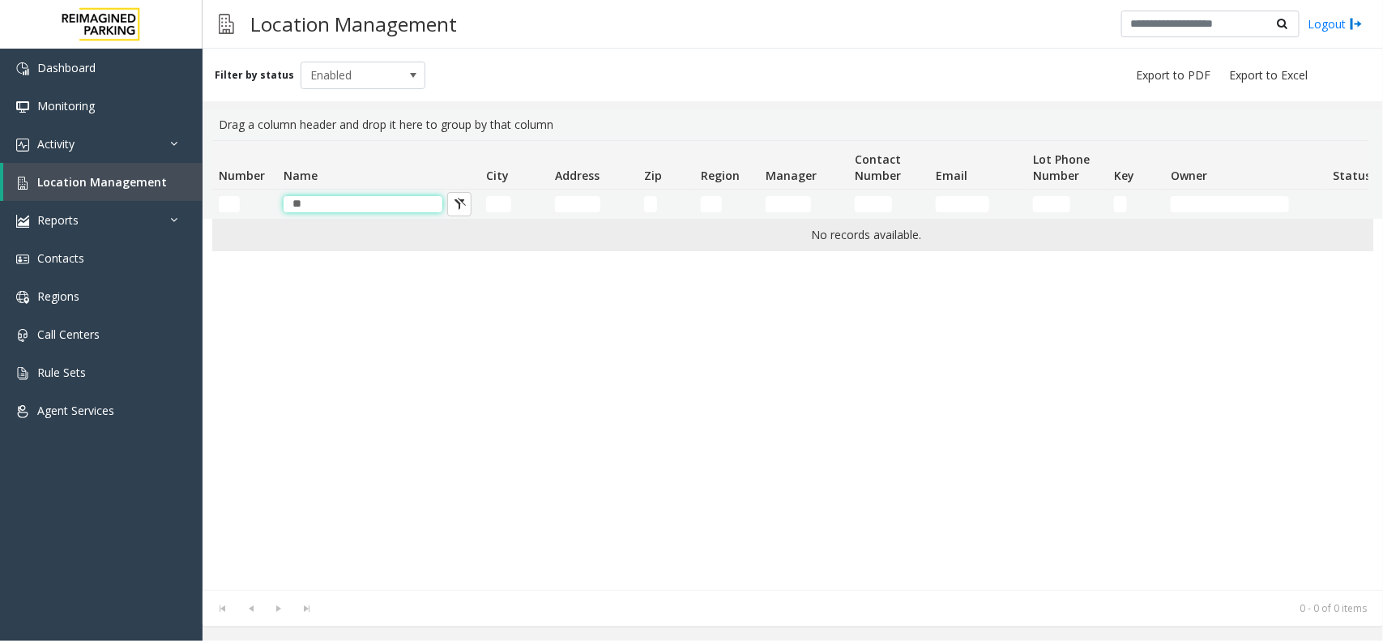
type input "*"
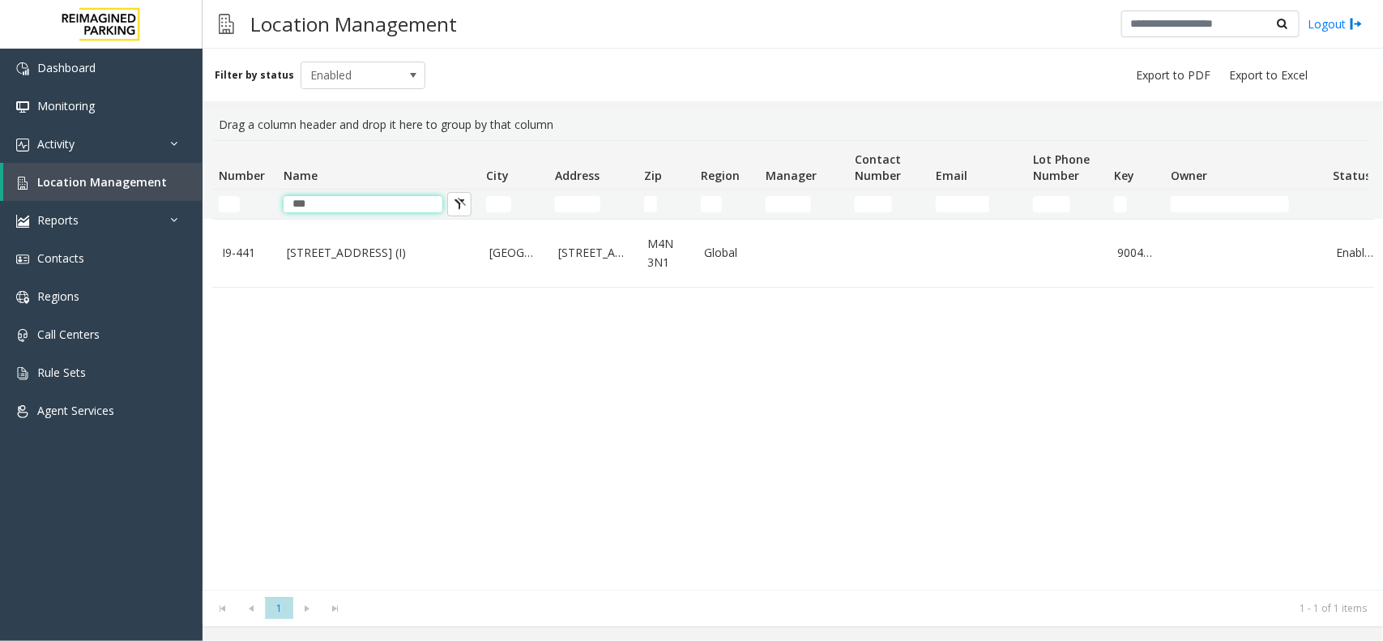
type input "***"
click at [339, 288] on div "I9-441 3080 Yonge Street (I) Toronto 3080 Yonge Street M4N 3N1 Global 900441 En…" at bounding box center [792, 404] width 1161 height 371
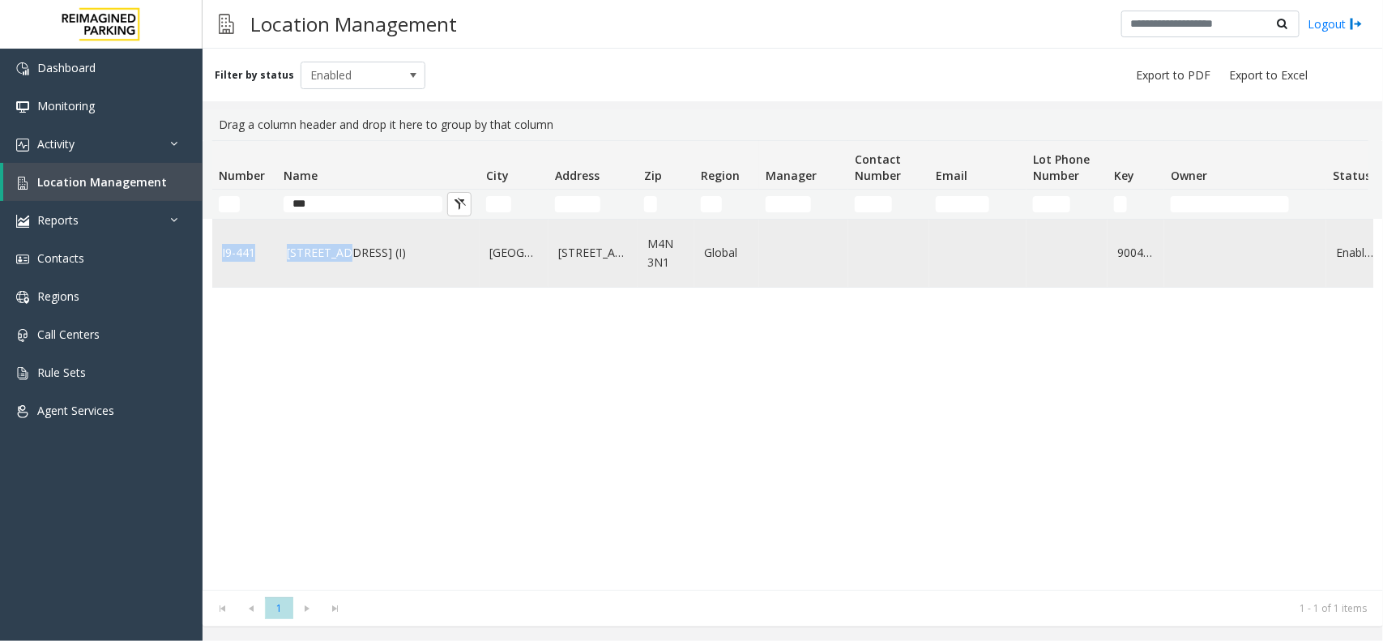
click at [339, 272] on td "3080 Yonge Street (I)" at bounding box center [378, 252] width 202 height 67
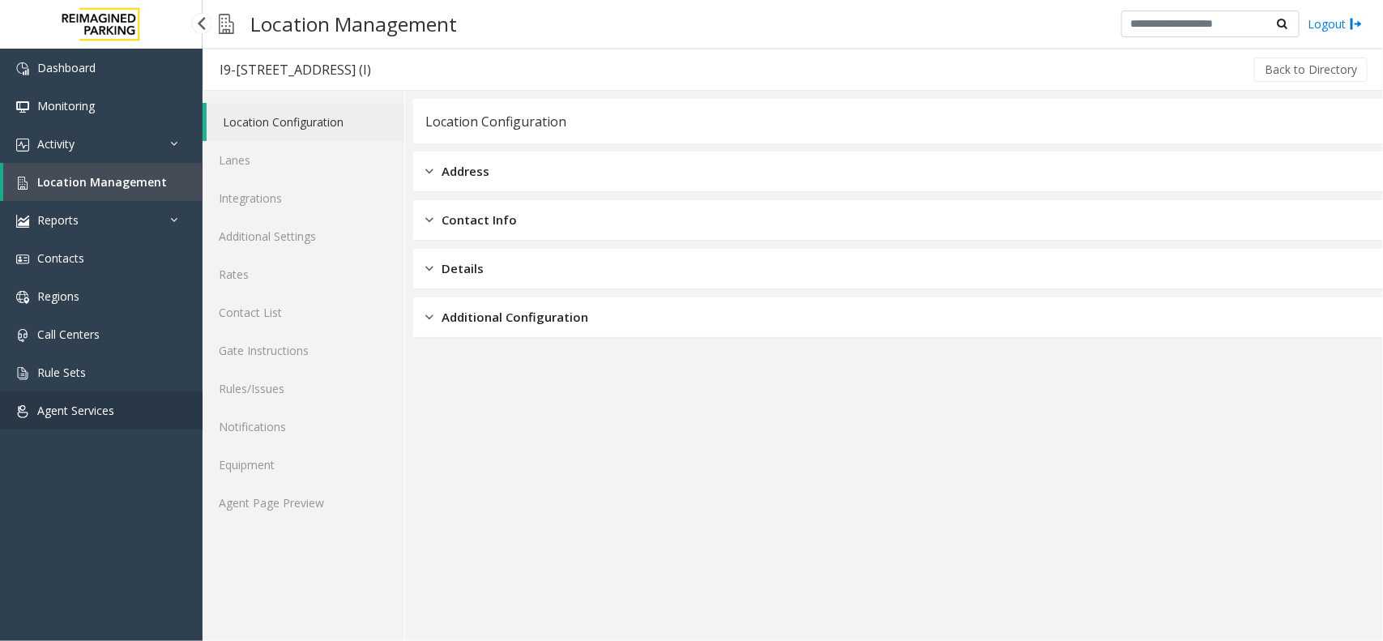
click at [142, 413] on link "Agent Services" at bounding box center [101, 410] width 202 height 38
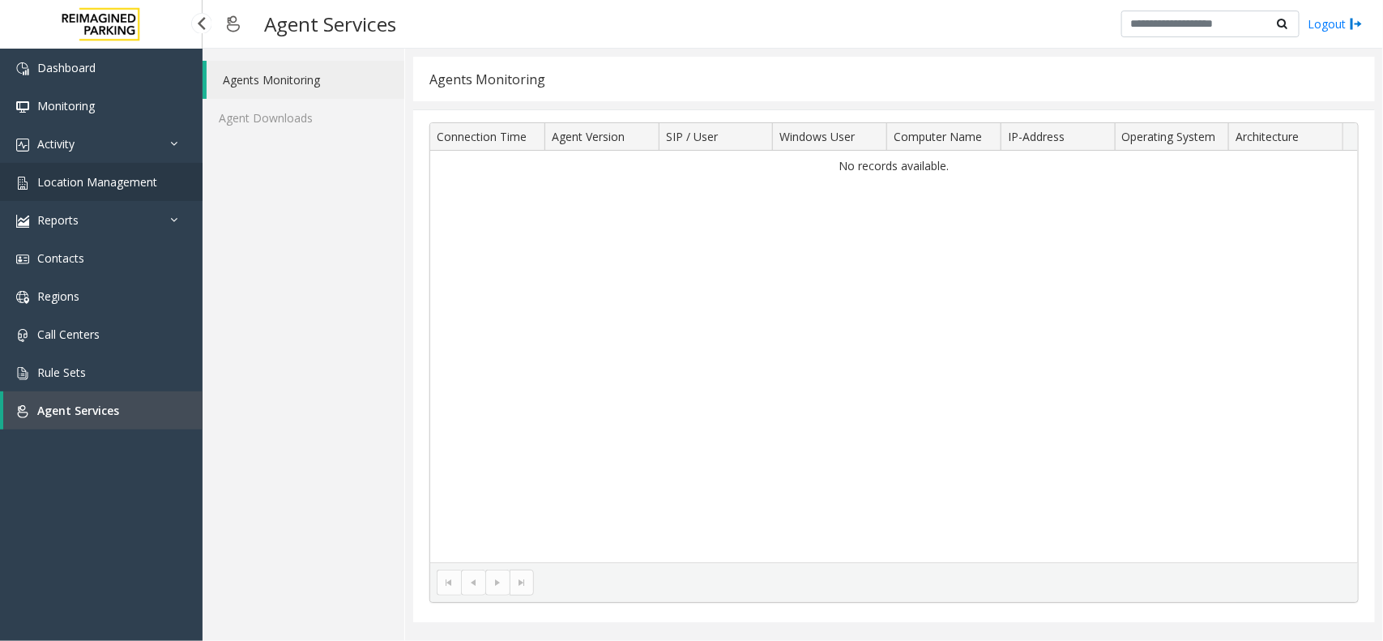
click at [127, 183] on span "Location Management" at bounding box center [97, 181] width 120 height 15
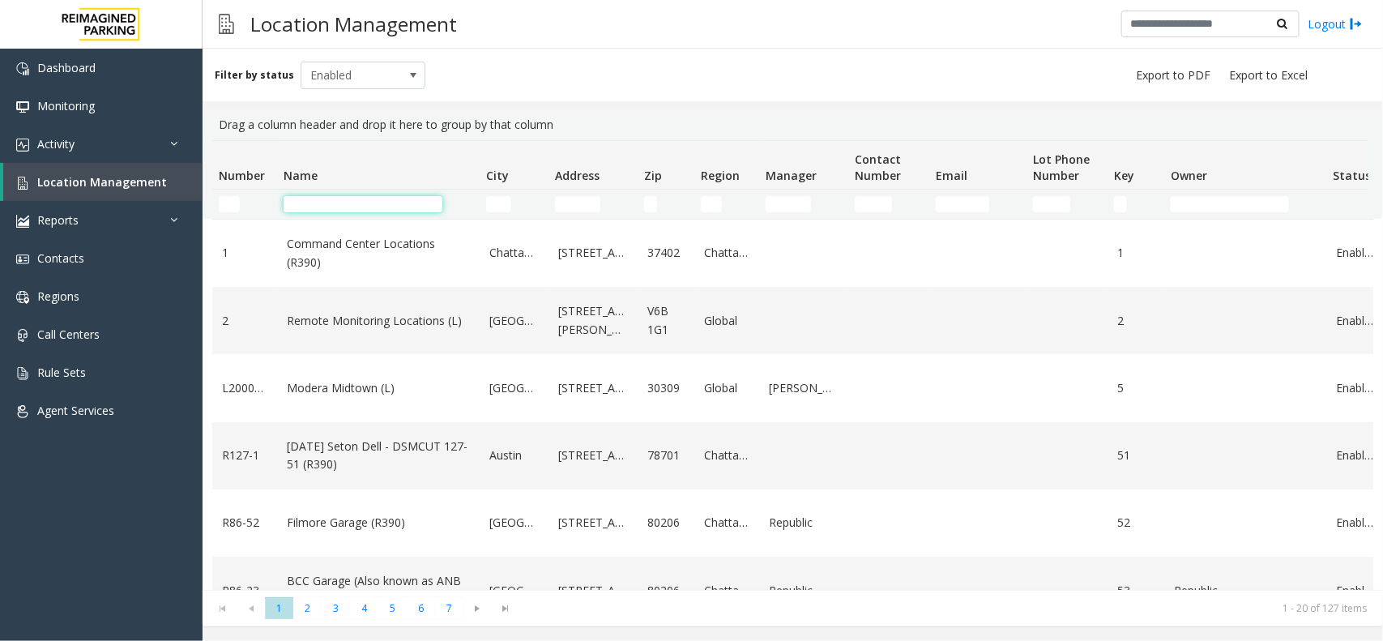
click at [322, 203] on input "Name Filter" at bounding box center [362, 204] width 159 height 16
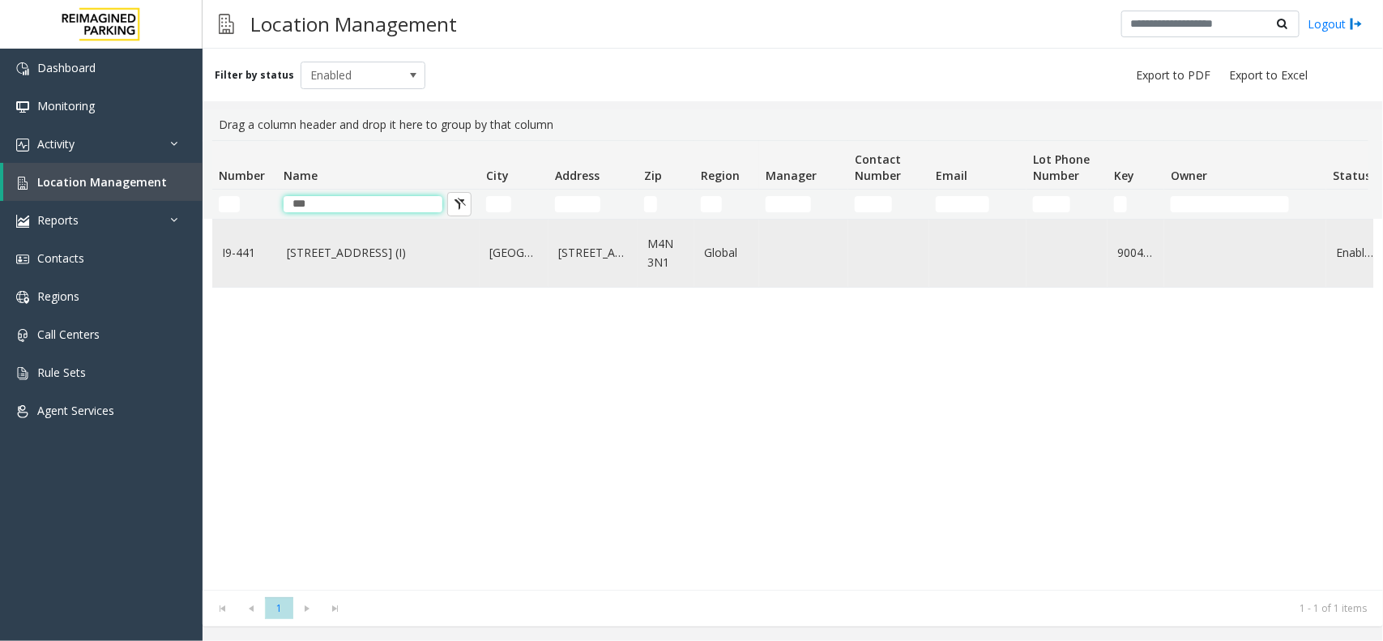
type input "***"
click at [462, 254] on link "3080 Yonge Street (I)" at bounding box center [378, 253] width 183 height 18
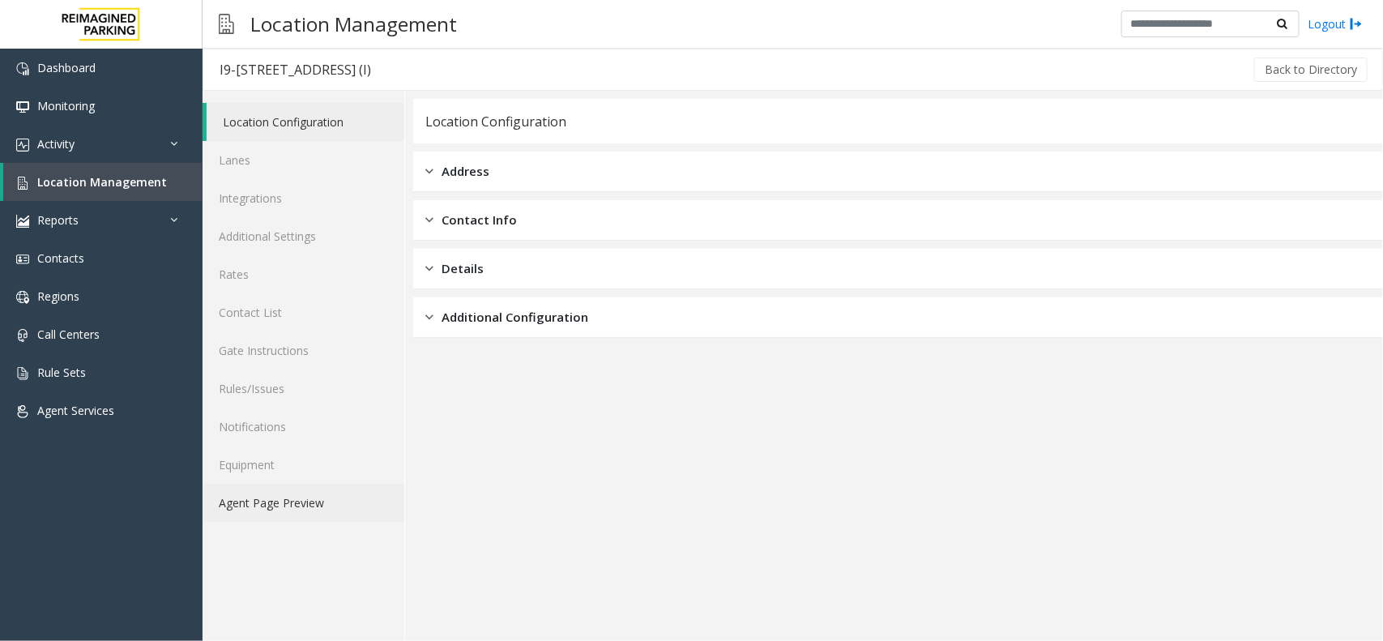
click at [333, 490] on link "Agent Page Preview" at bounding box center [303, 503] width 202 height 38
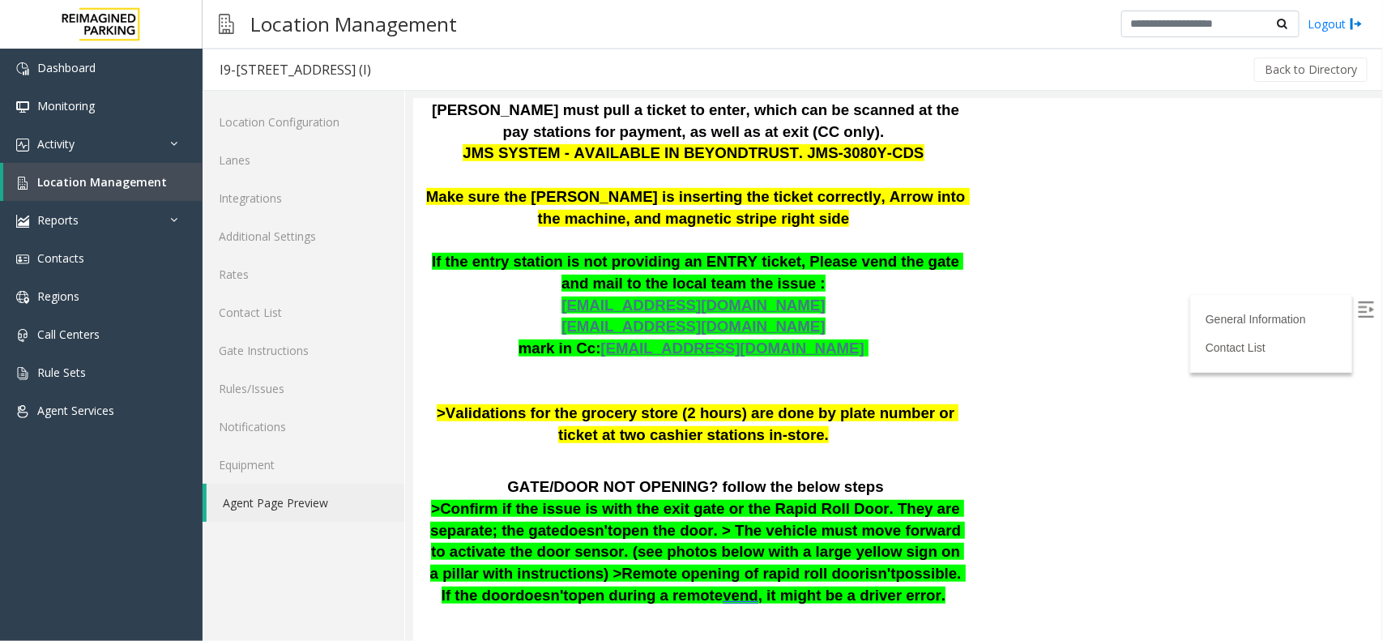
scroll to position [415, 0]
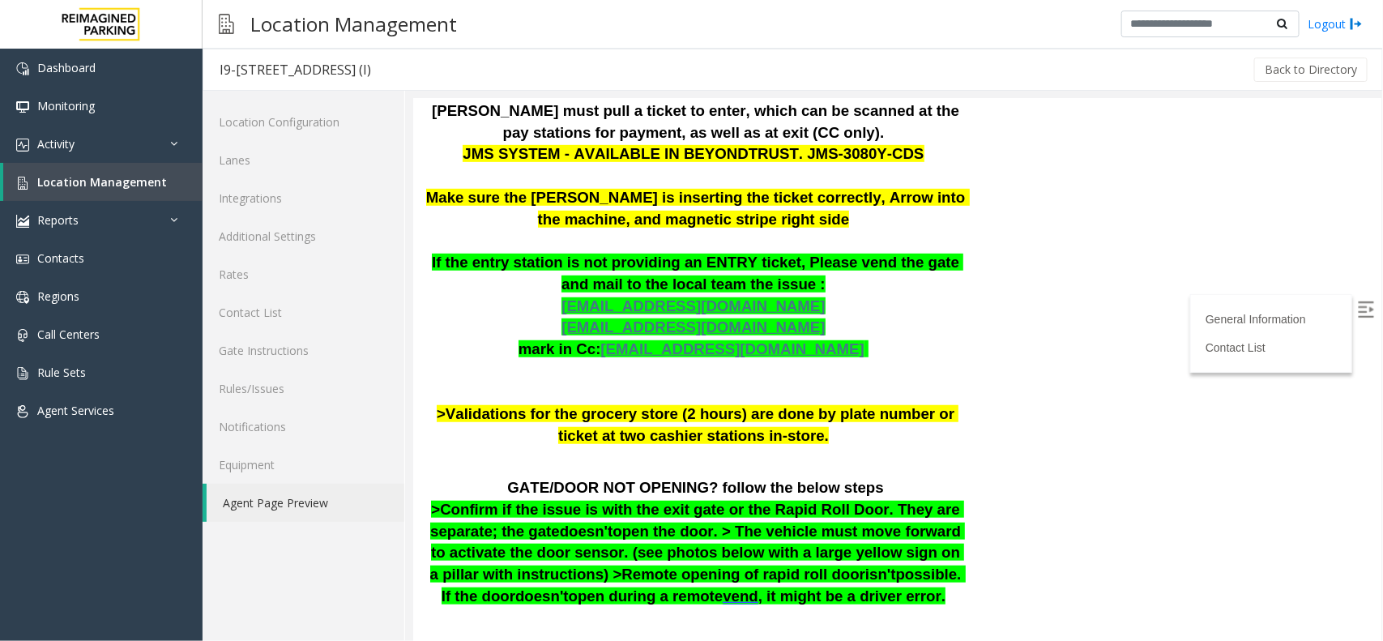
click at [965, 310] on div "General Information Revenue Control Manufacturer: ZEAG Updated by Pranav Babbar…" at bounding box center [694, 353] width 565 height 1223
click at [268, 267] on link "Rates" at bounding box center [303, 274] width 202 height 38
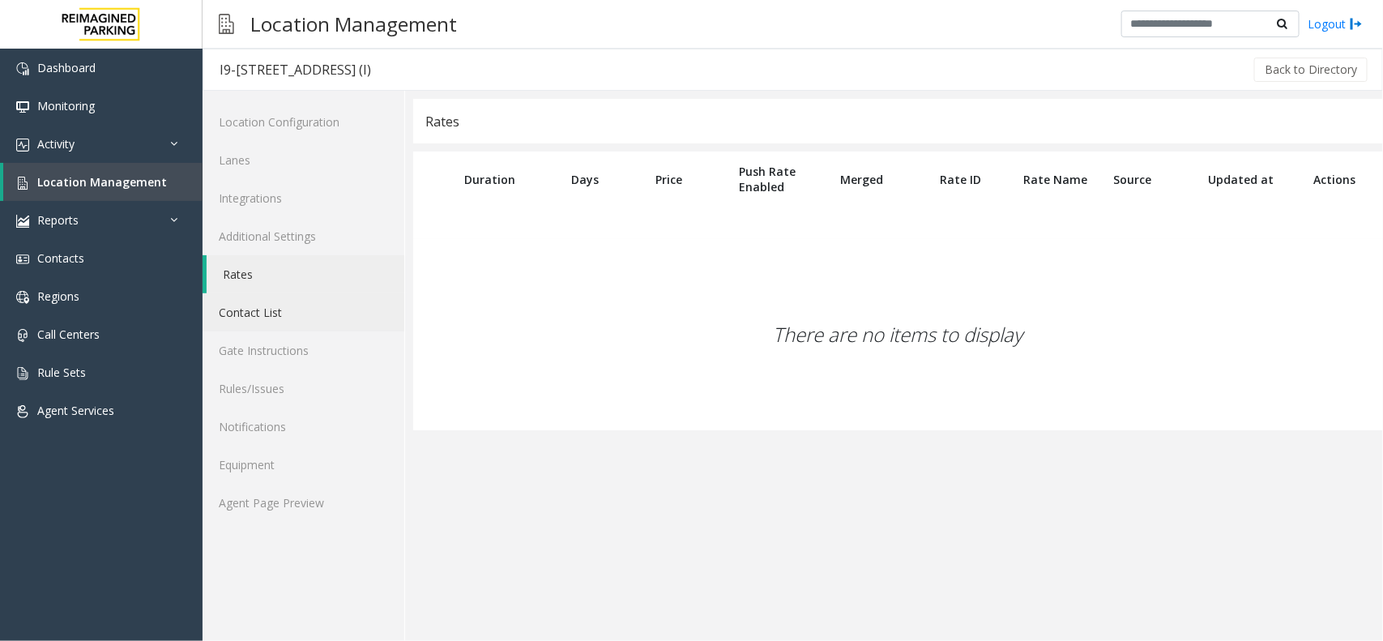
click at [268, 306] on link "Contact List" at bounding box center [303, 312] width 202 height 38
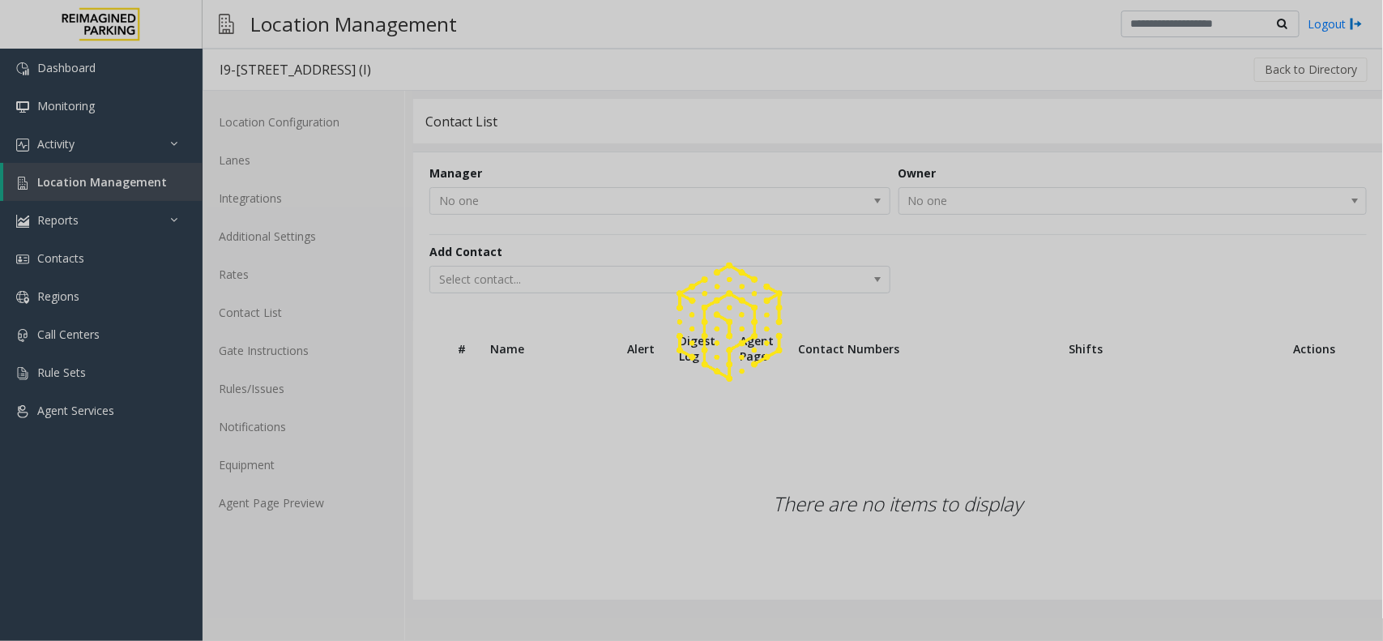
click at [264, 274] on div at bounding box center [691, 320] width 1383 height 641
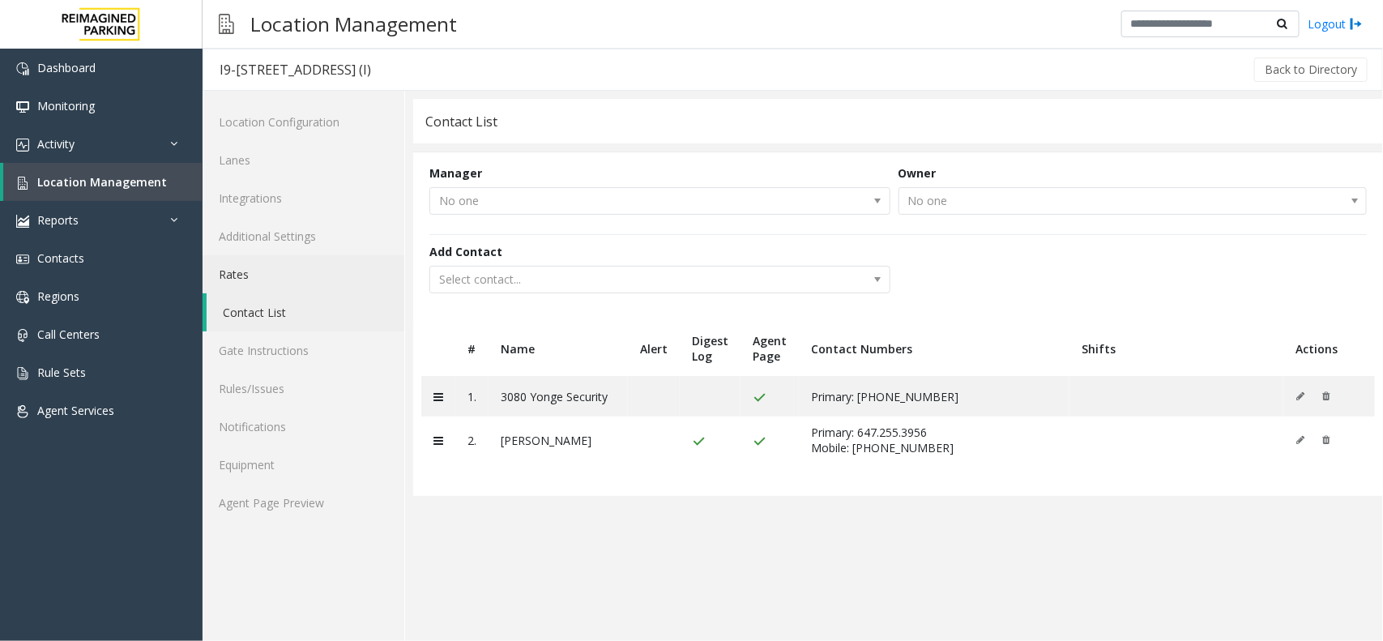
click at [264, 274] on link "Rates" at bounding box center [303, 274] width 202 height 38
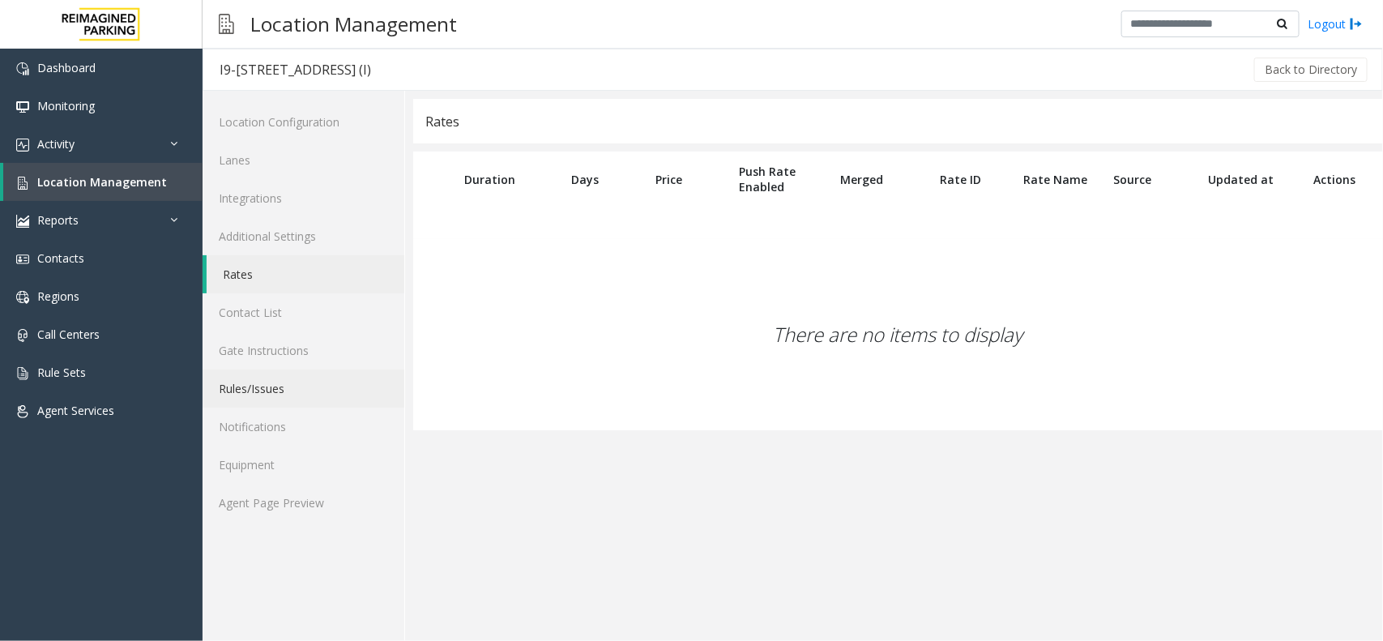
click at [280, 383] on link "Rules/Issues" at bounding box center [303, 388] width 202 height 38
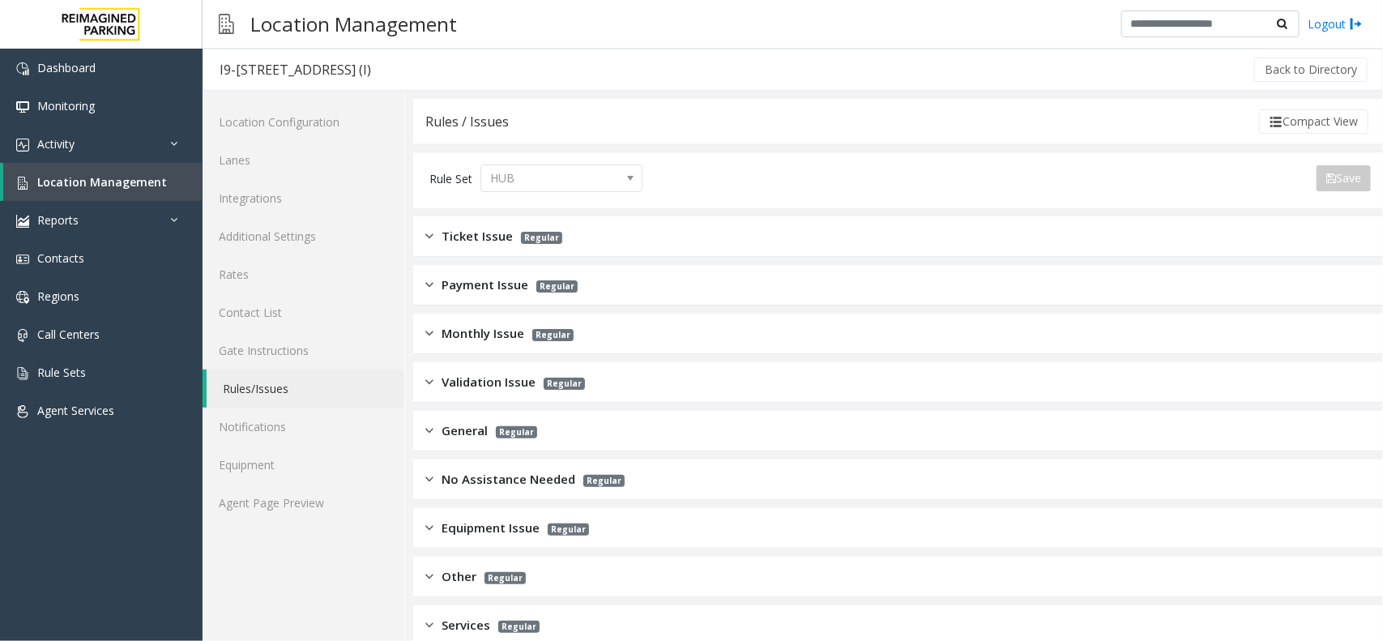
click at [580, 228] on div "Ticket Issue Regular" at bounding box center [897, 236] width 969 height 40
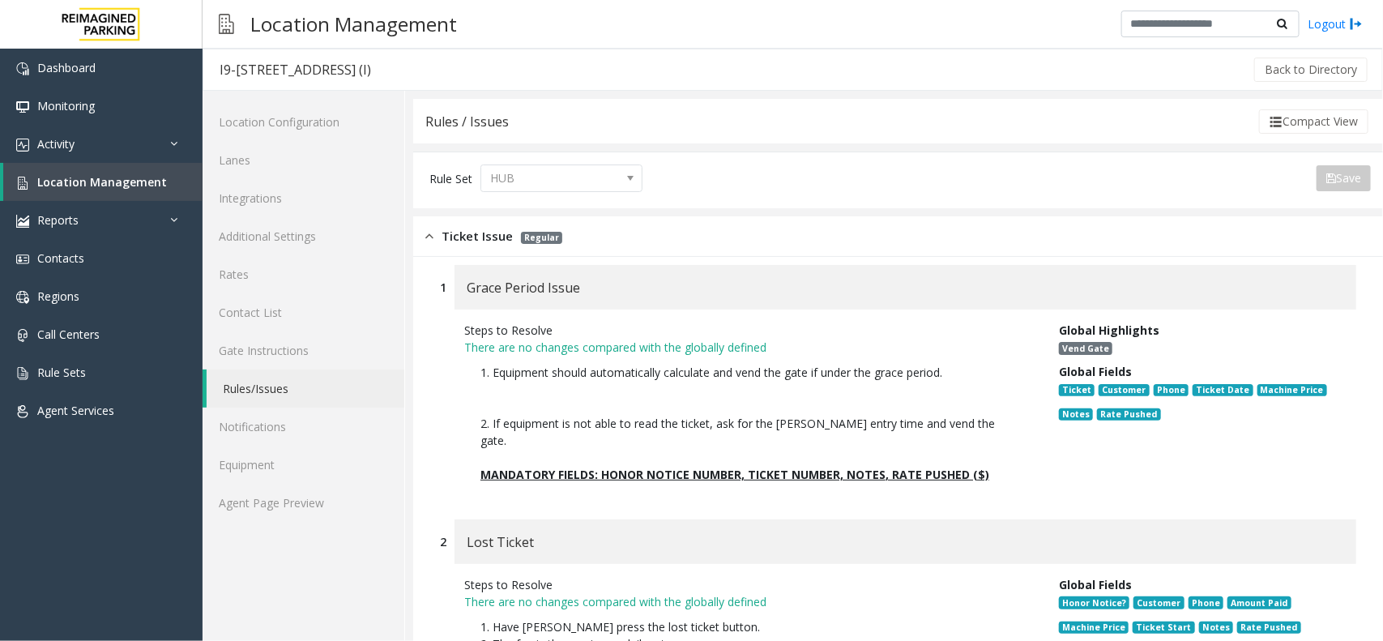
click at [580, 228] on div "Ticket Issue Regular" at bounding box center [897, 236] width 969 height 40
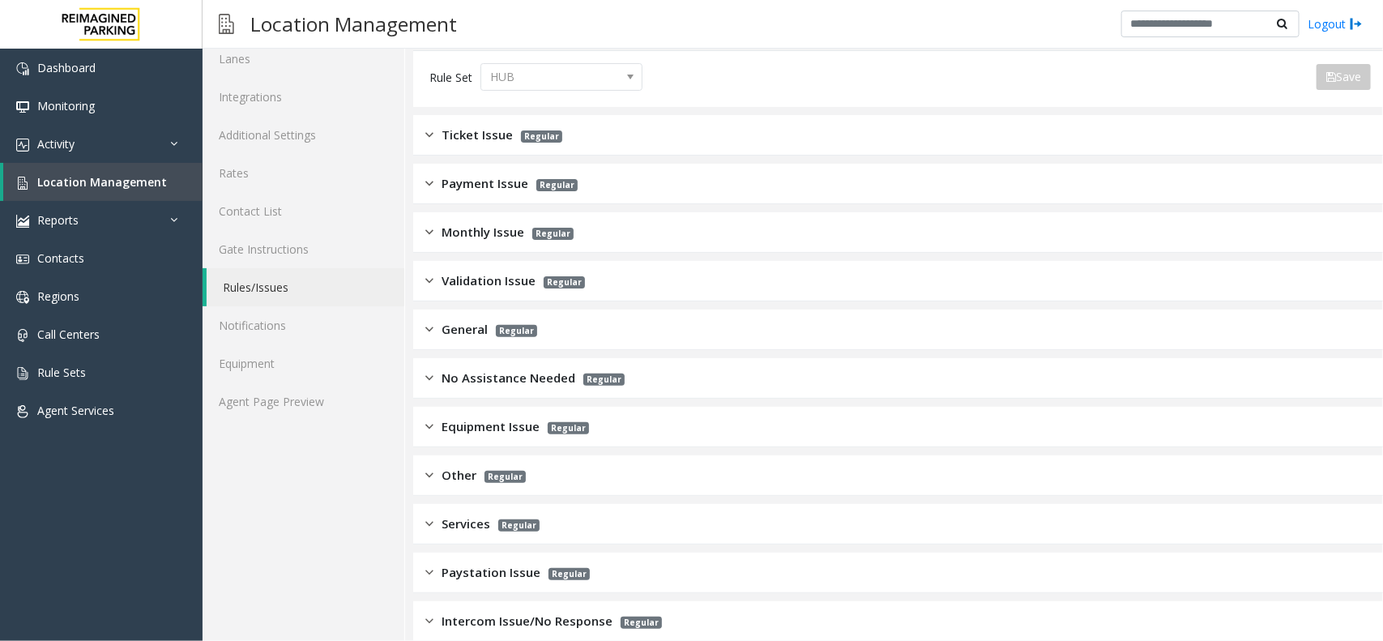
scroll to position [122, 0]
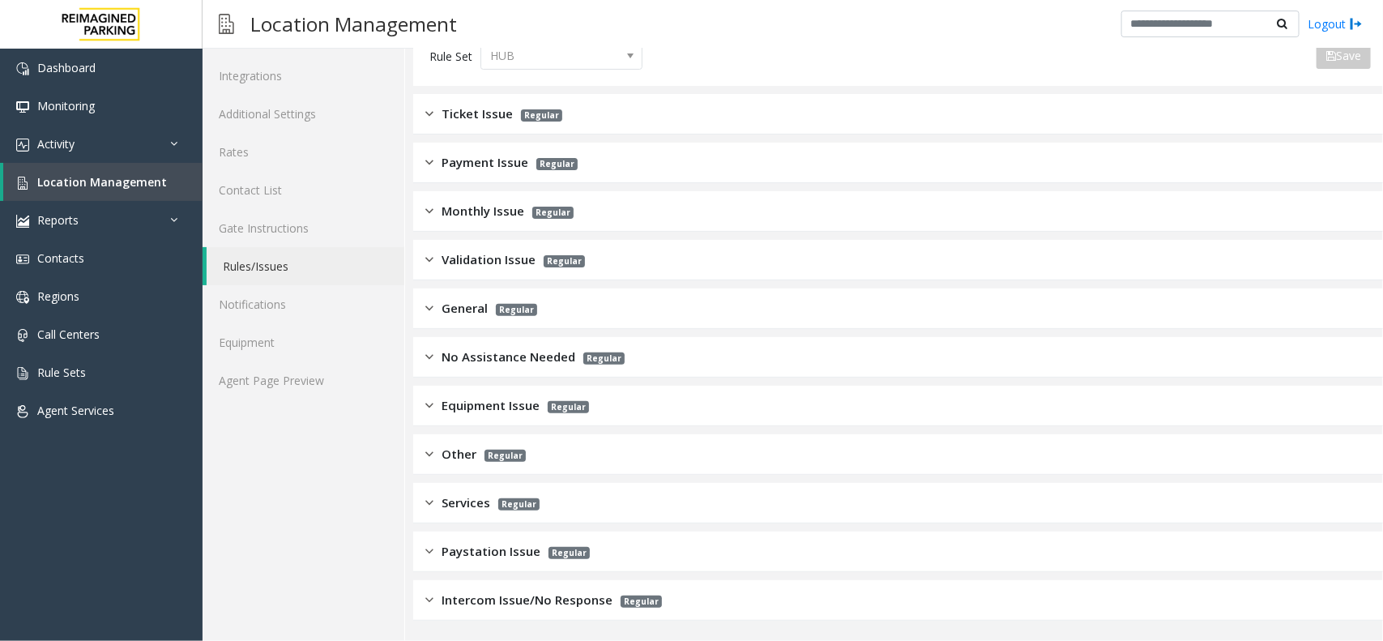
click at [572, 309] on div "General Regular" at bounding box center [897, 308] width 969 height 40
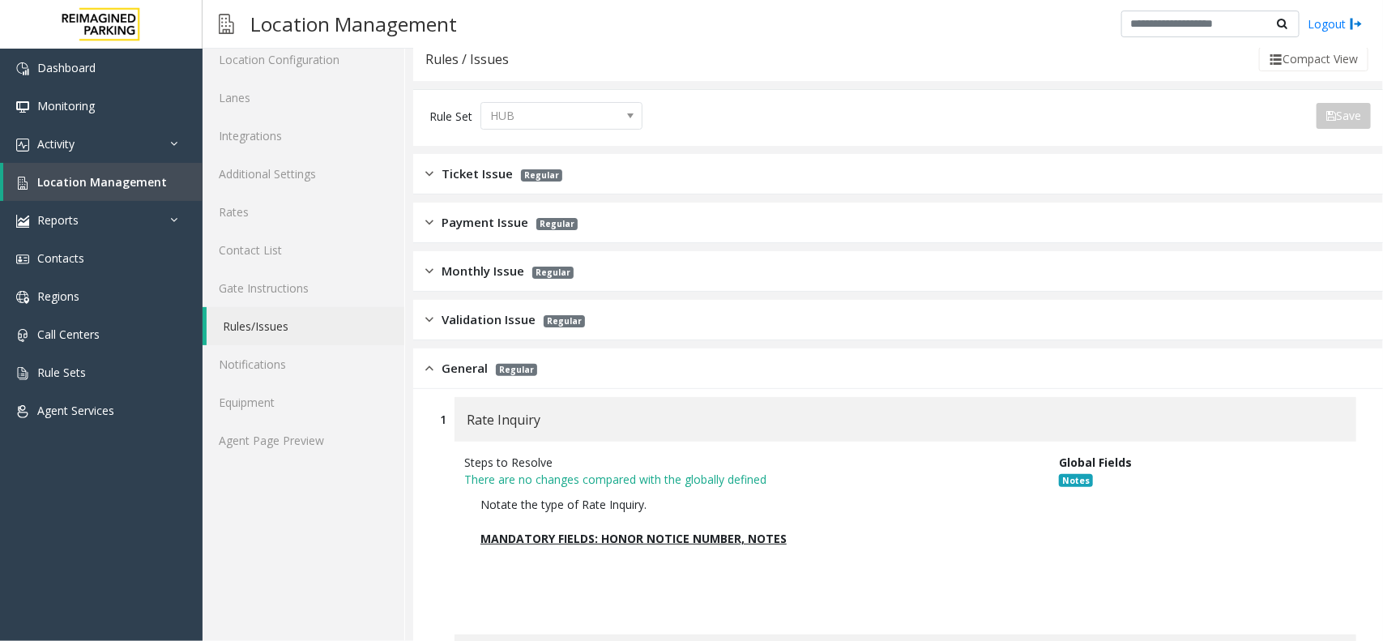
scroll to position [21, 0]
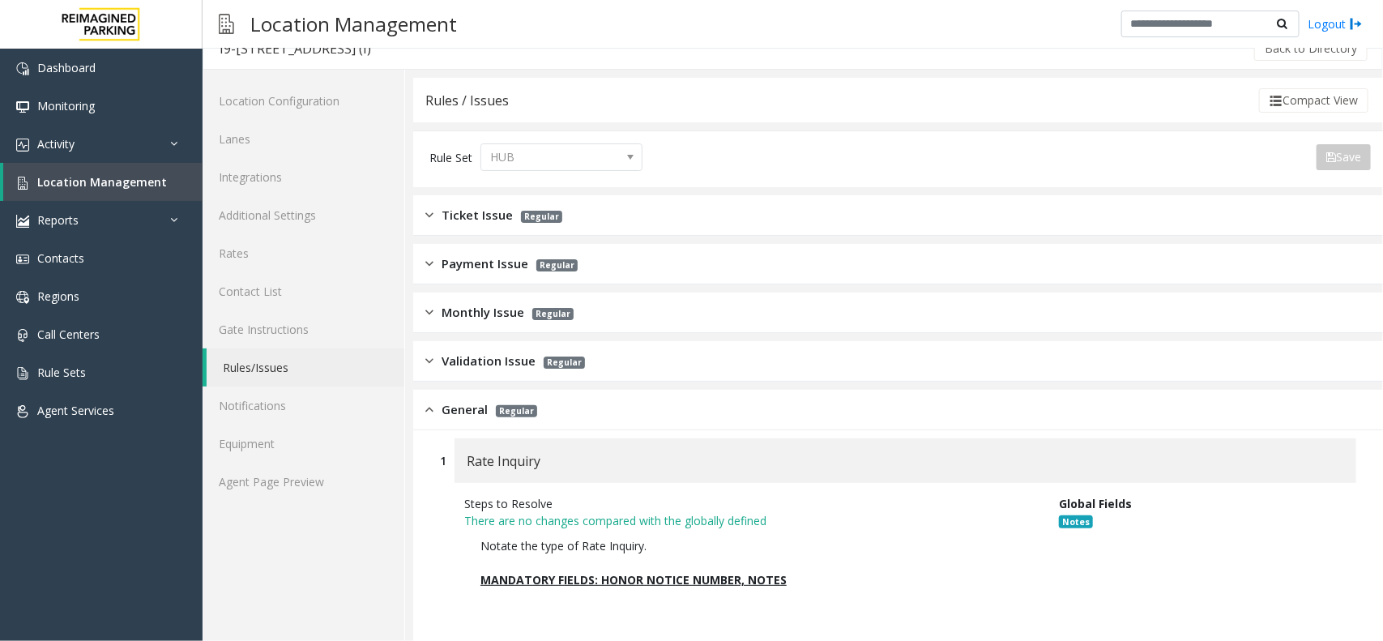
click at [593, 211] on div "Ticket Issue Regular" at bounding box center [897, 215] width 969 height 40
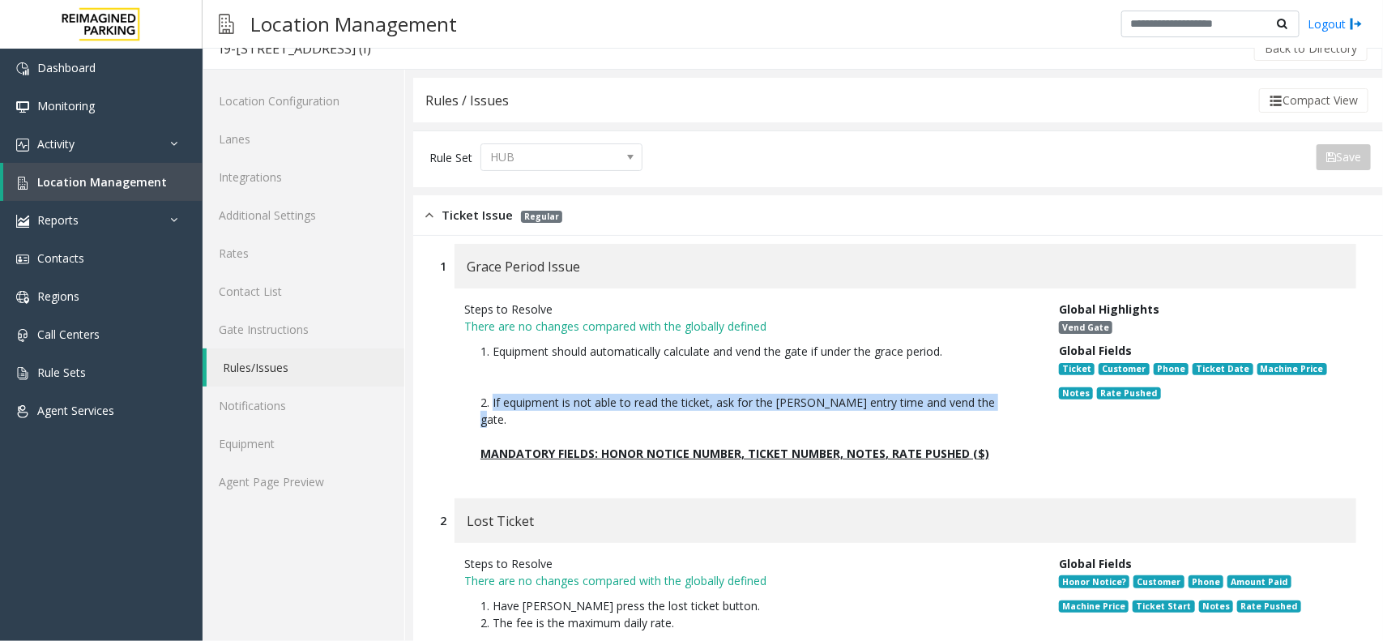
drag, startPoint x: 986, startPoint y: 402, endPoint x: 490, endPoint y: 407, distance: 495.7
click at [490, 407] on p "1. Equipment should automatically calculate and vend the gate if under the grac…" at bounding box center [749, 385] width 538 height 85
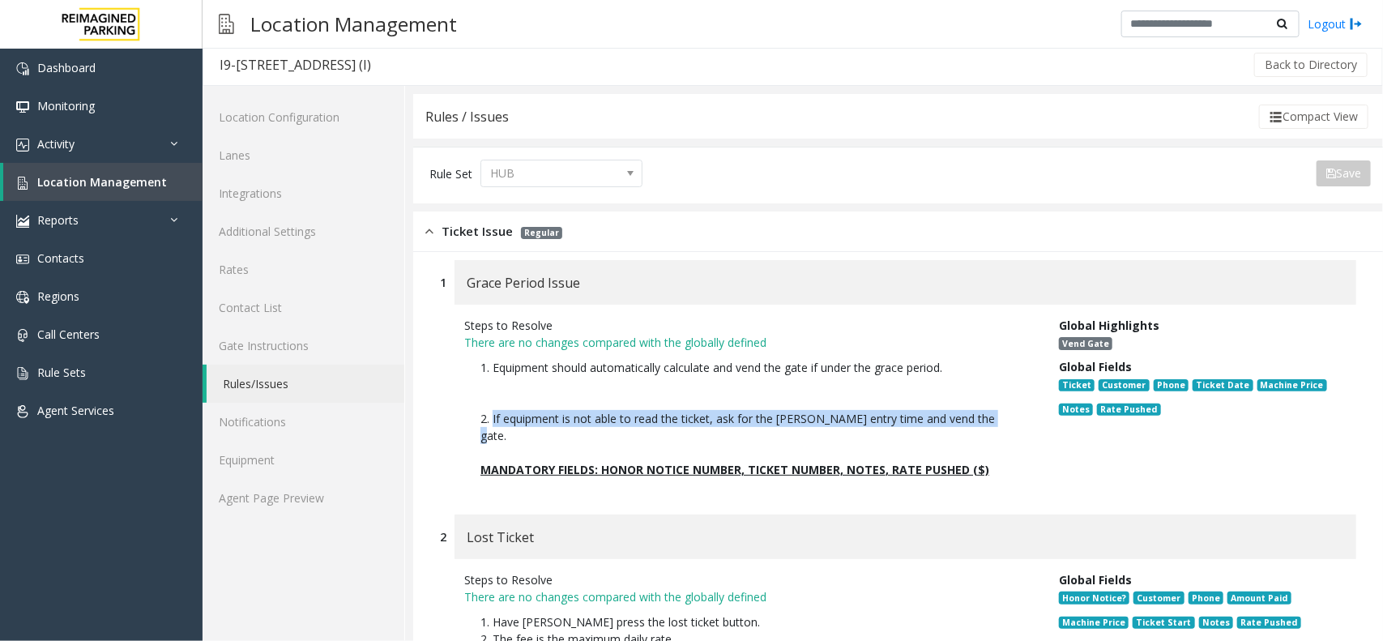
scroll to position [0, 0]
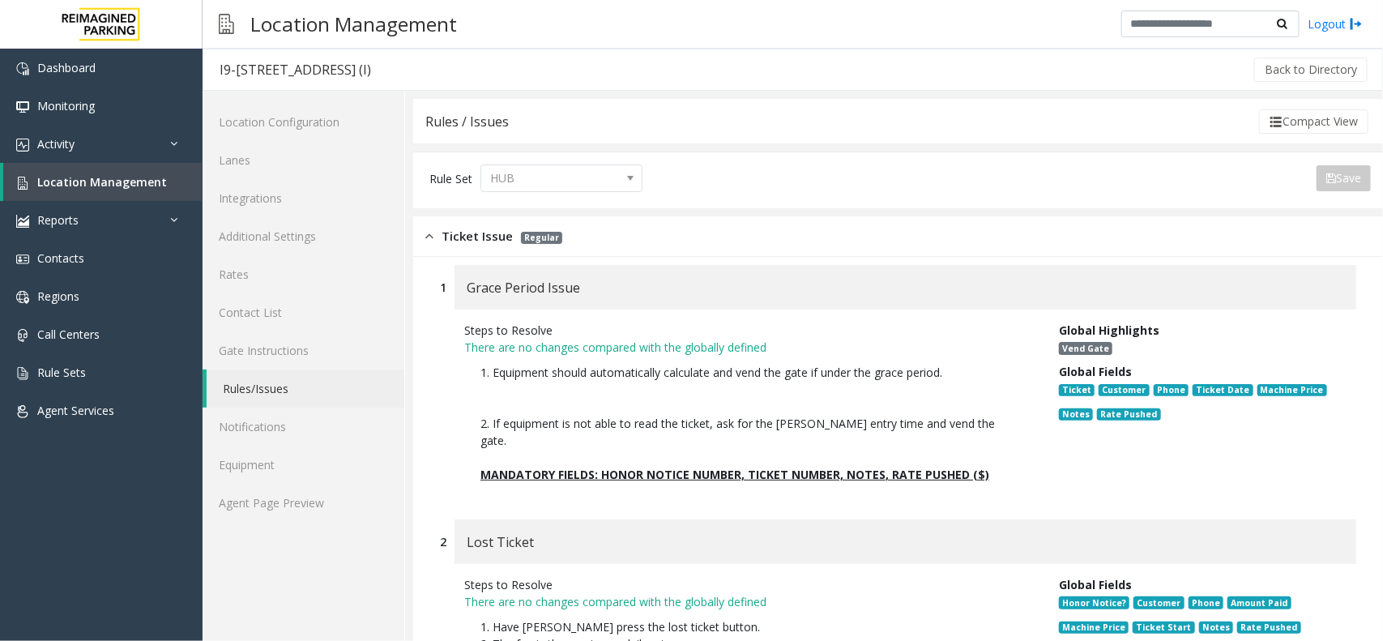
click at [433, 239] on div "Ticket Issue Regular" at bounding box center [493, 236] width 137 height 19
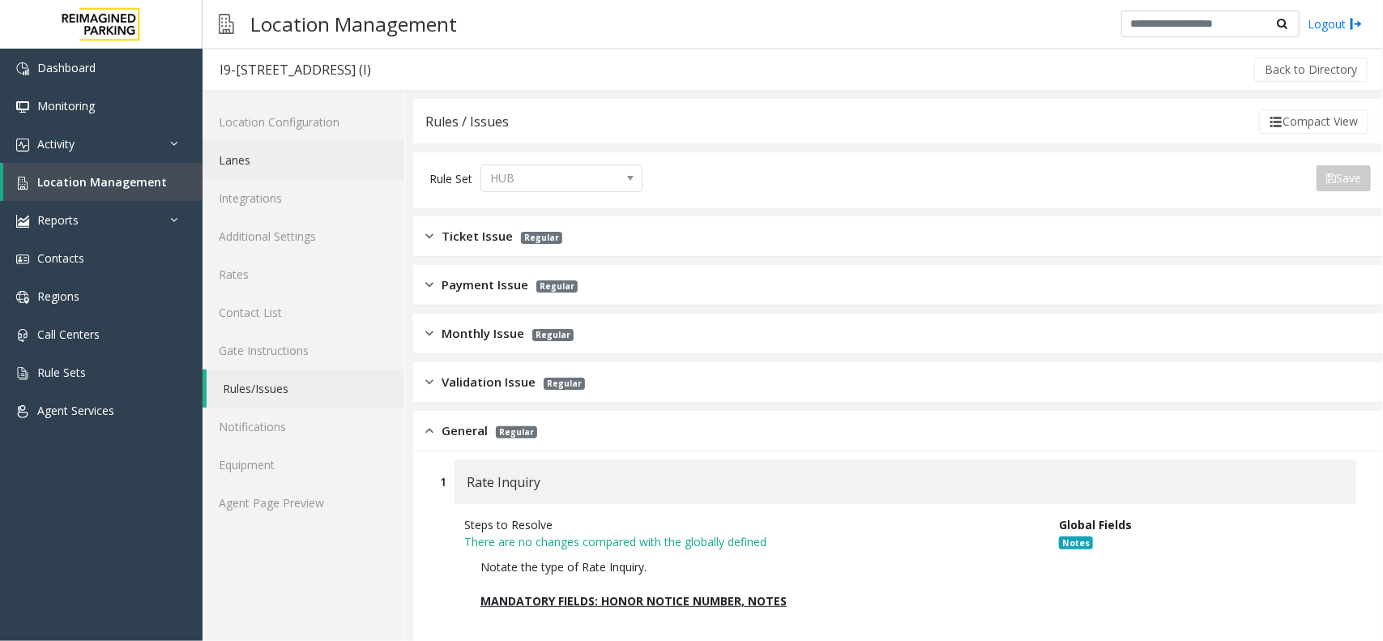
click at [274, 162] on link "Lanes" at bounding box center [303, 160] width 202 height 38
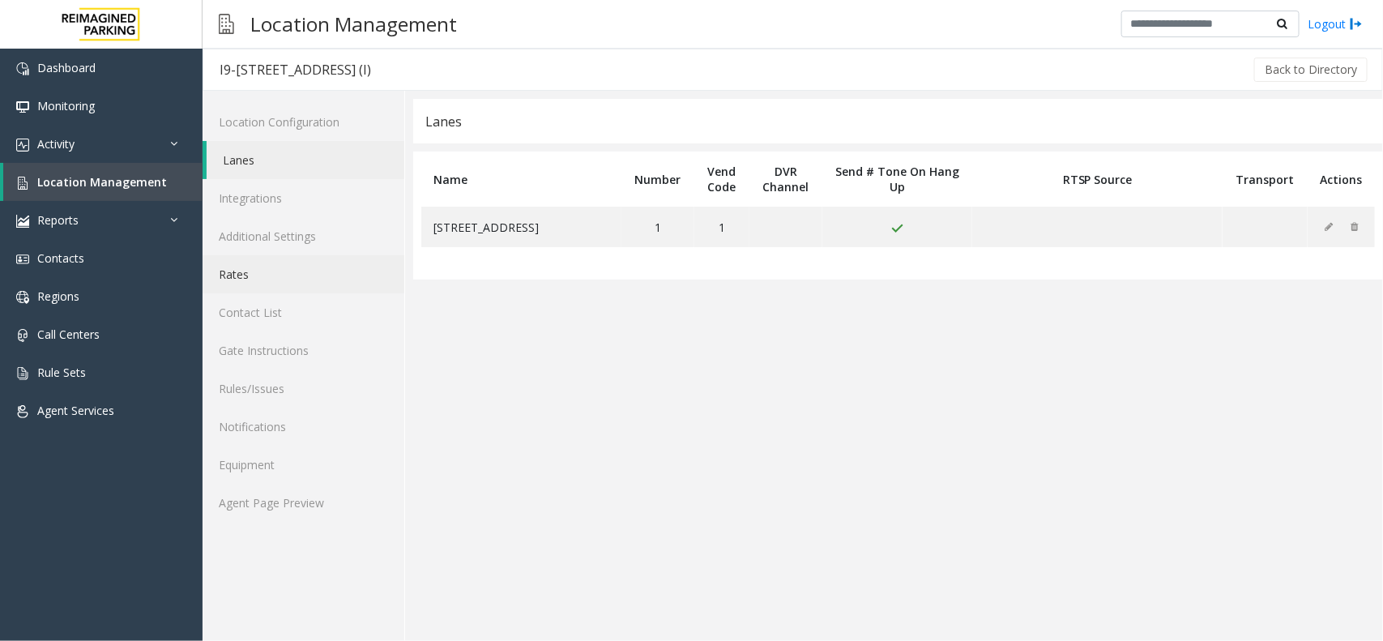
click at [296, 279] on link "Rates" at bounding box center [303, 274] width 202 height 38
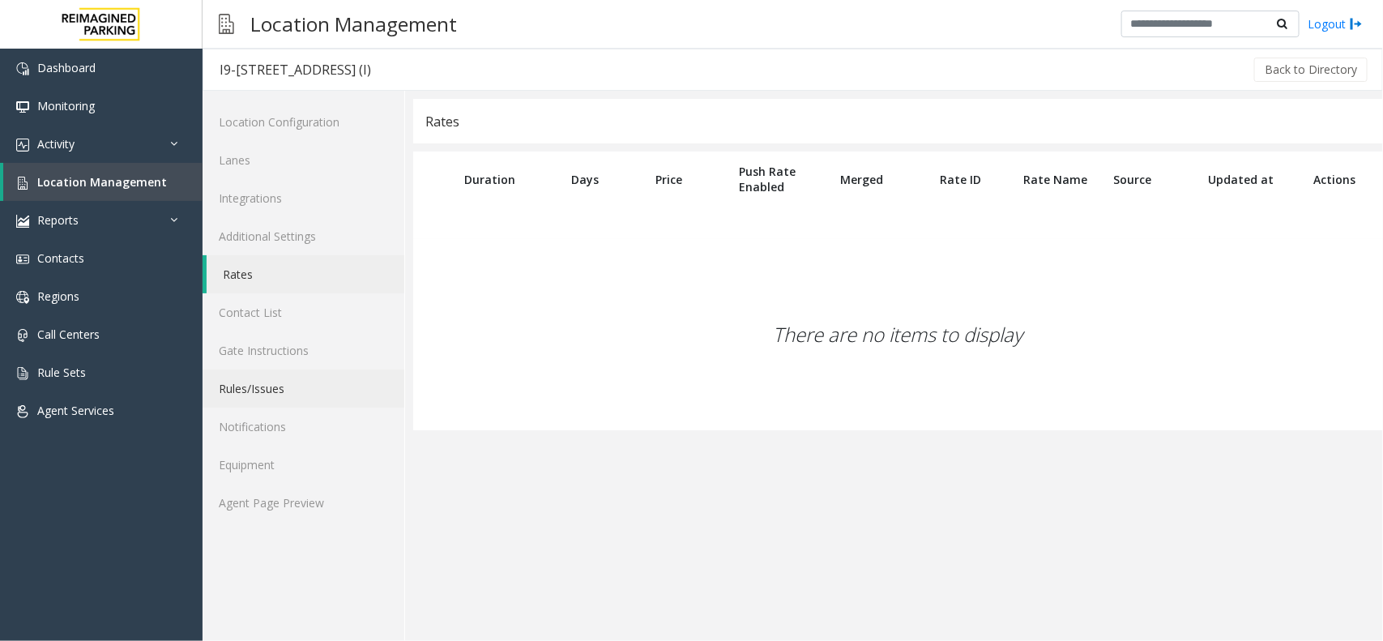
click at [316, 393] on link "Rules/Issues" at bounding box center [303, 388] width 202 height 38
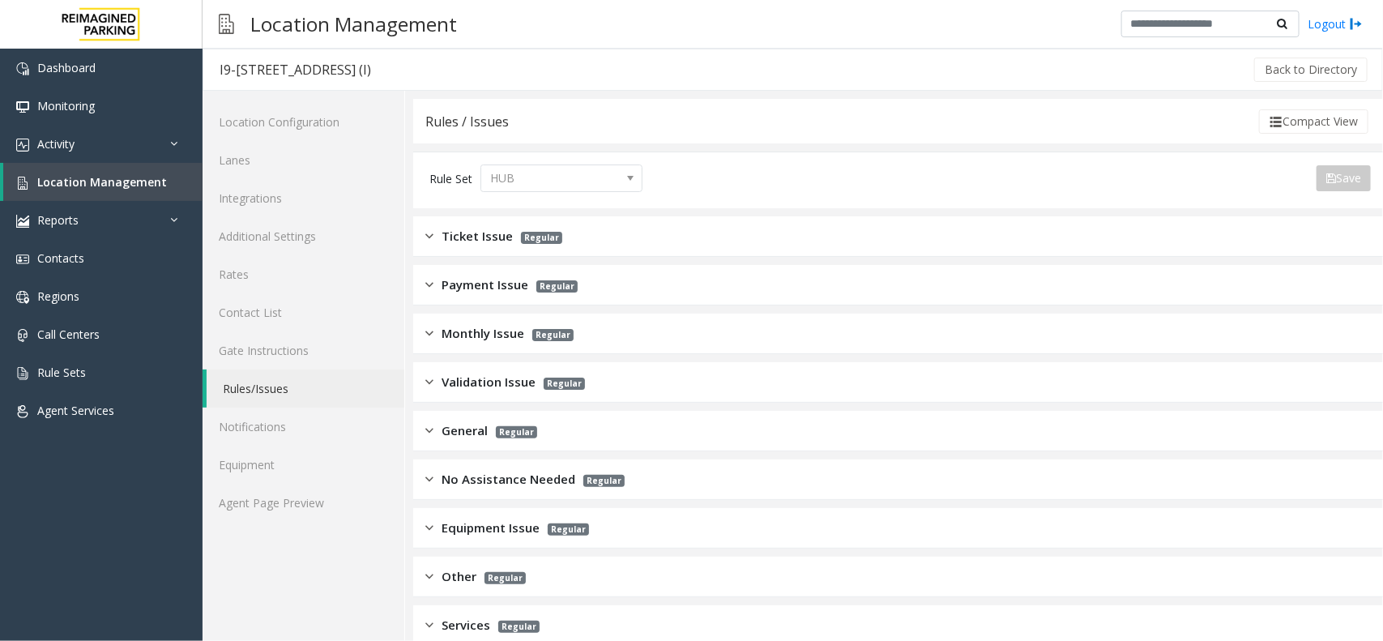
click at [498, 232] on span "Ticket Issue" at bounding box center [476, 236] width 71 height 19
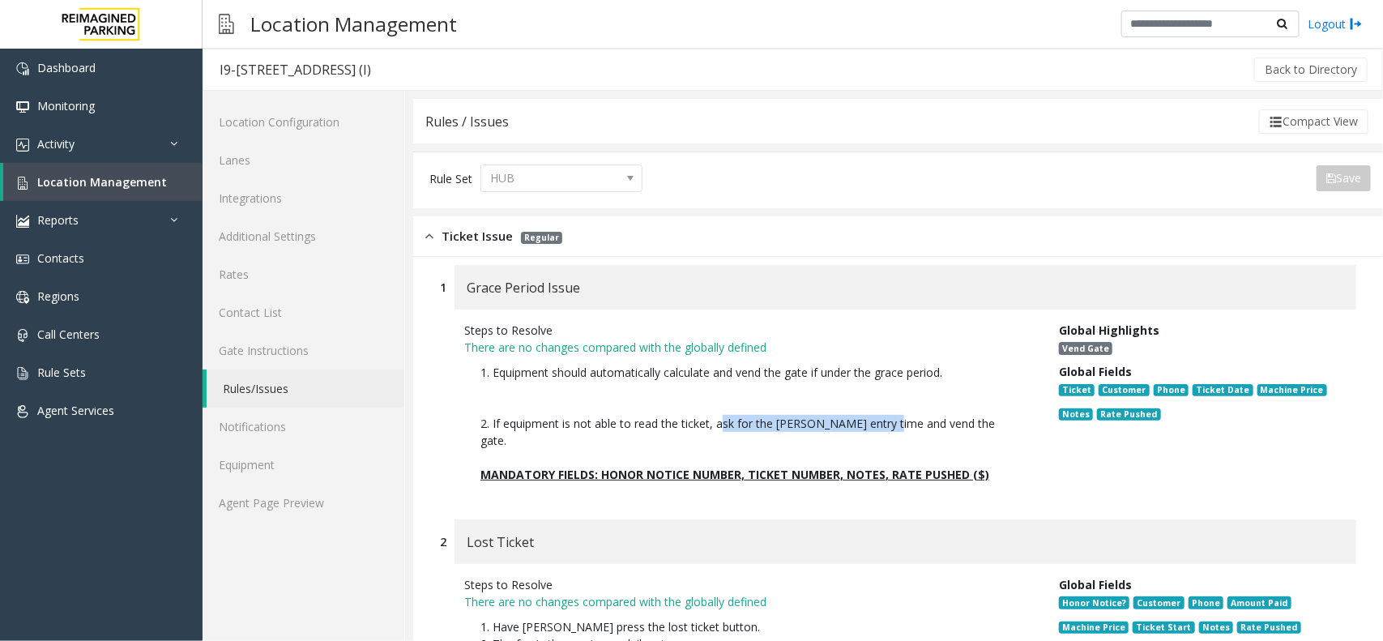
drag, startPoint x: 880, startPoint y: 421, endPoint x: 718, endPoint y: 420, distance: 161.2
click at [718, 420] on p "1. Equipment should automatically calculate and vend the gate if under the grac…" at bounding box center [749, 406] width 538 height 85
click at [705, 427] on p "1. Equipment should automatically calculate and vend the gate if under the grac…" at bounding box center [749, 406] width 538 height 85
click at [429, 240] on img at bounding box center [429, 236] width 8 height 19
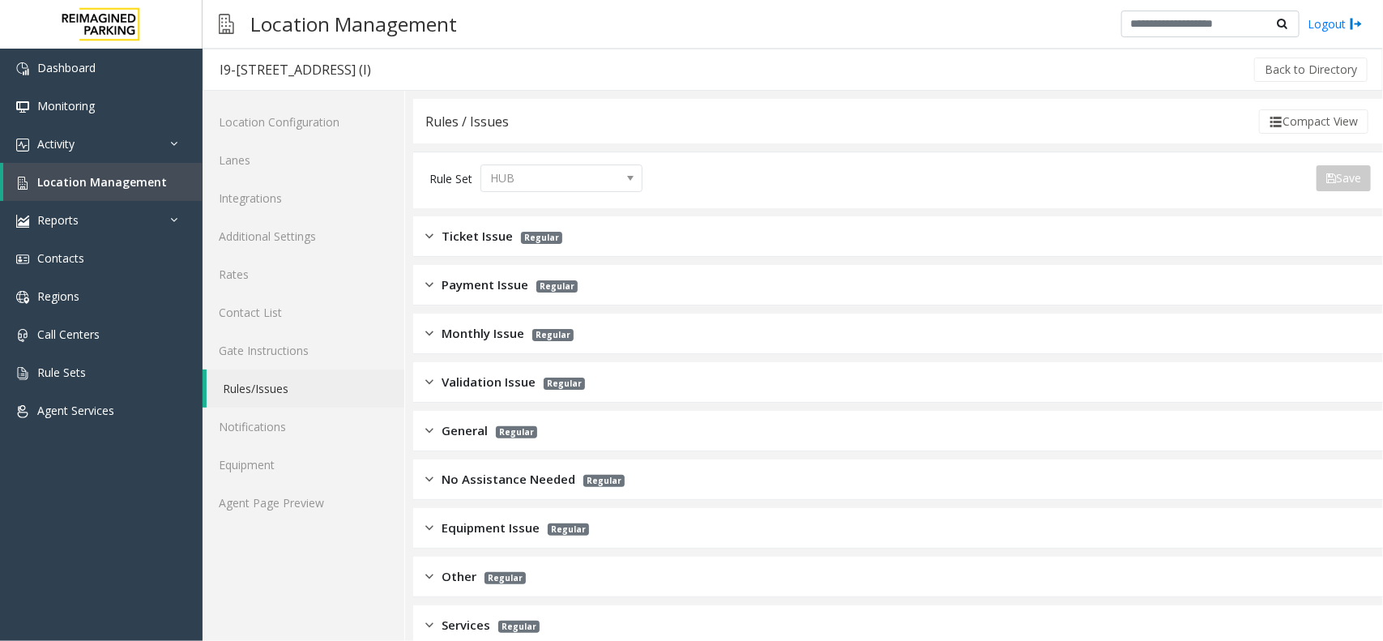
click at [478, 241] on span "Ticket Issue" at bounding box center [476, 236] width 71 height 19
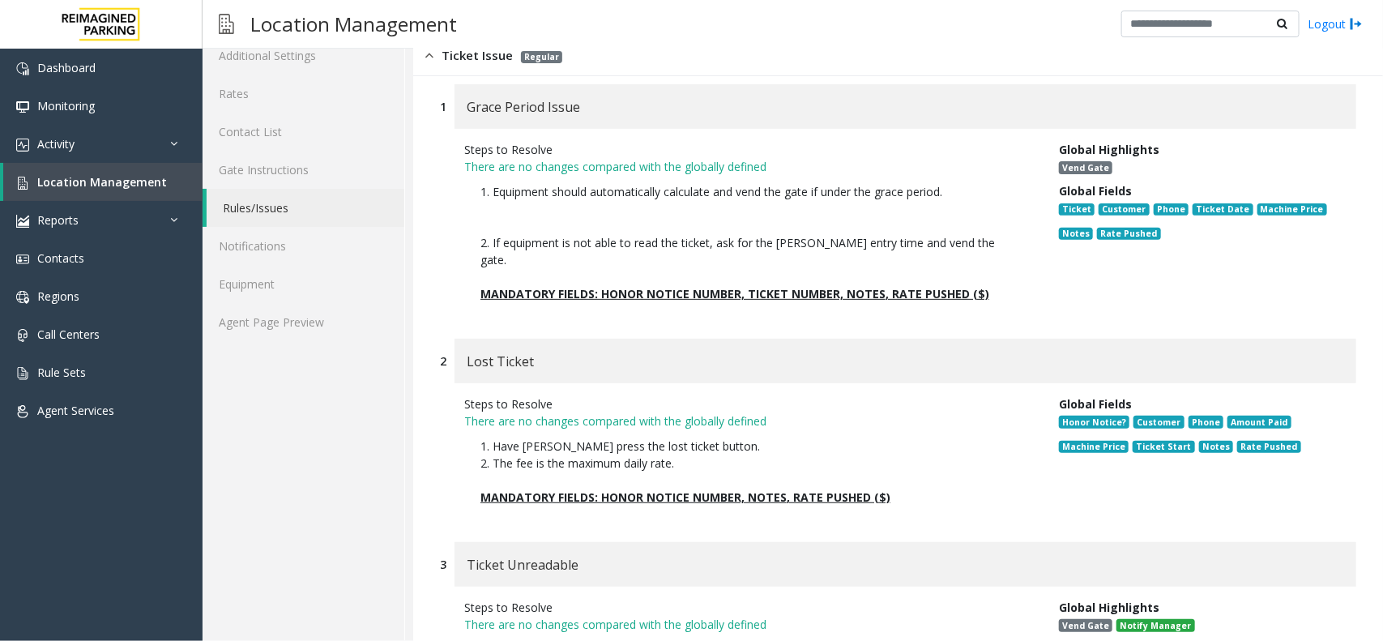
scroll to position [202, 0]
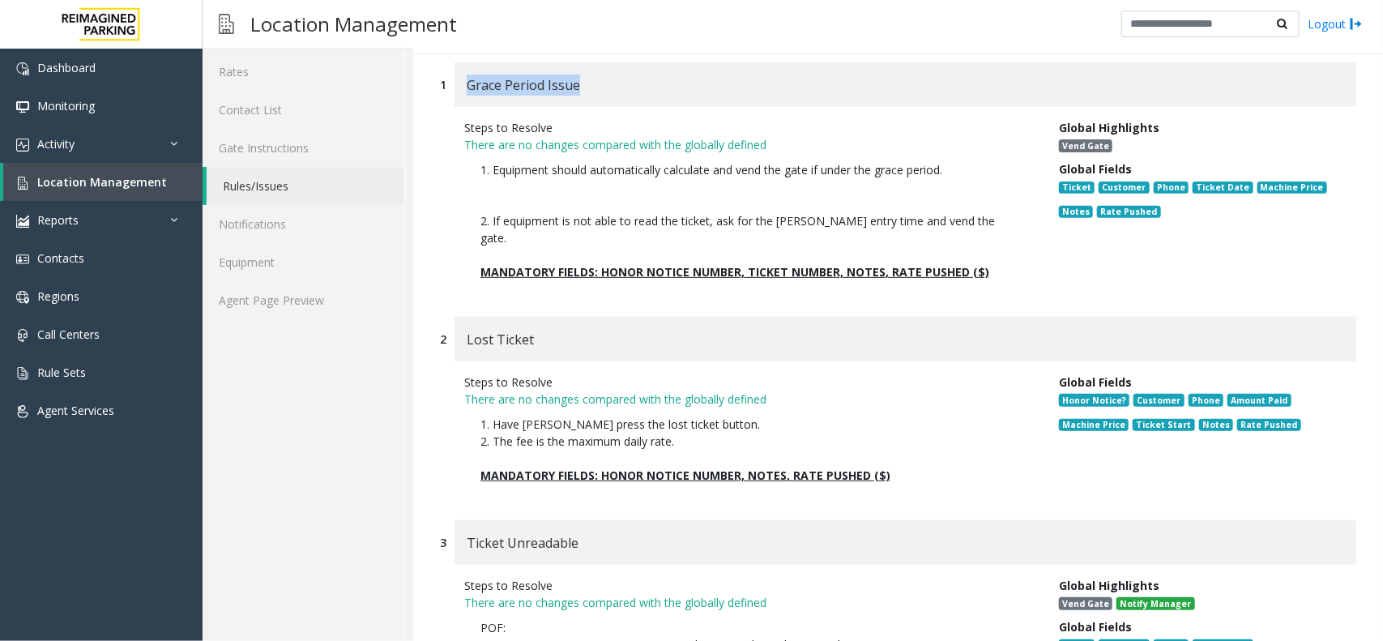
drag, startPoint x: 459, startPoint y: 91, endPoint x: 582, endPoint y: 103, distance: 122.9
click at [582, 103] on div "Grace Period Issue" at bounding box center [904, 84] width 901 height 45
drag, startPoint x: 488, startPoint y: 224, endPoint x: 714, endPoint y: 223, distance: 225.2
click at [714, 223] on p "1. Equipment should automatically calculate and vend the gate if under the grac…" at bounding box center [749, 203] width 538 height 85
click at [778, 189] on p "1. Equipment should automatically calculate and vend the gate if under the grac…" at bounding box center [749, 203] width 538 height 85
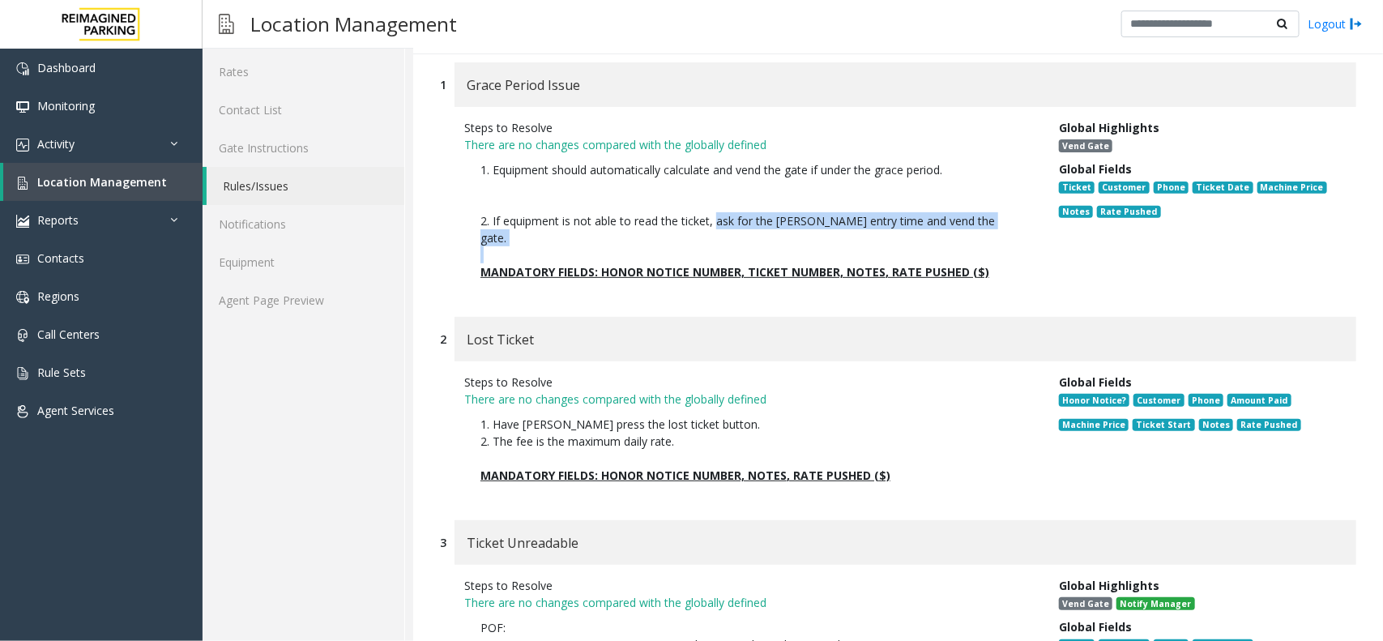
drag, startPoint x: 714, startPoint y: 227, endPoint x: 1006, endPoint y: 233, distance: 291.7
click at [1006, 233] on p "1. Equipment should automatically calculate and vend the gate if under the grac…" at bounding box center [749, 220] width 570 height 135
click at [1007, 219] on p "1. Equipment should automatically calculate and vend the gate if under the grac…" at bounding box center [749, 203] width 538 height 85
drag, startPoint x: 816, startPoint y: 221, endPoint x: 897, endPoint y: 225, distance: 81.1
click at [892, 225] on p "1. Equipment should automatically calculate and vend the gate if under the grac…" at bounding box center [749, 203] width 538 height 85
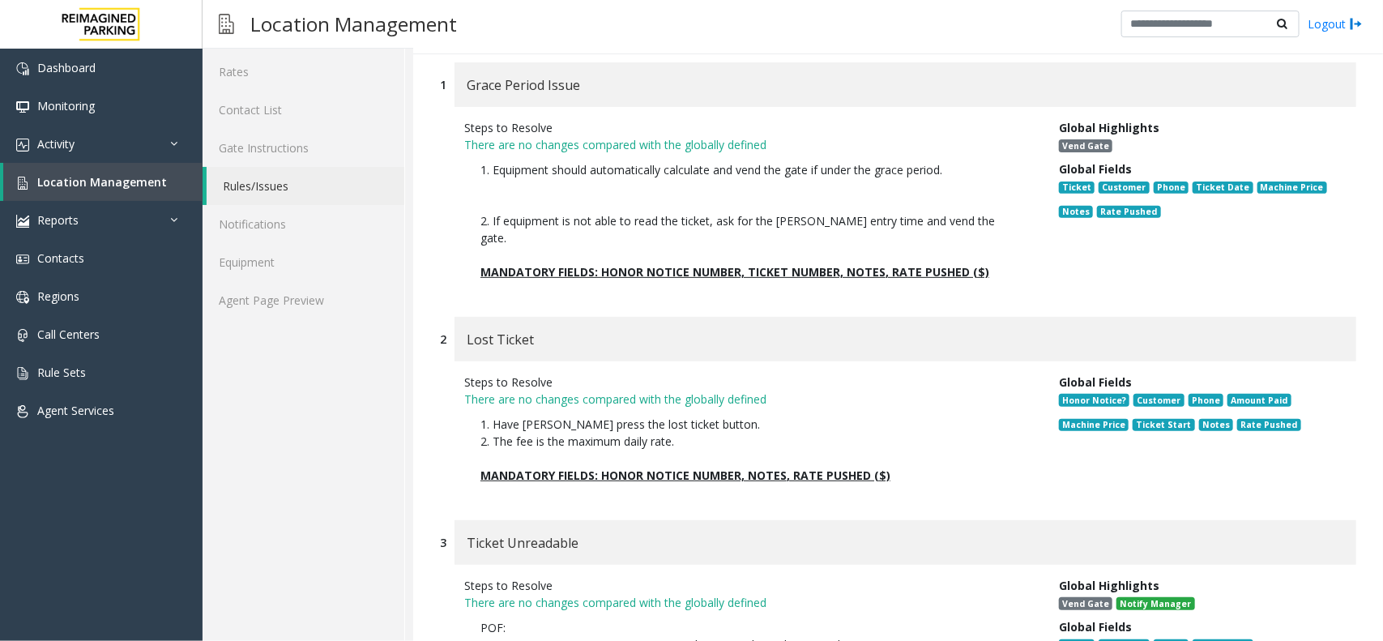
click at [933, 221] on p "1. Equipment should automatically calculate and vend the gate if under the grac…" at bounding box center [749, 203] width 538 height 85
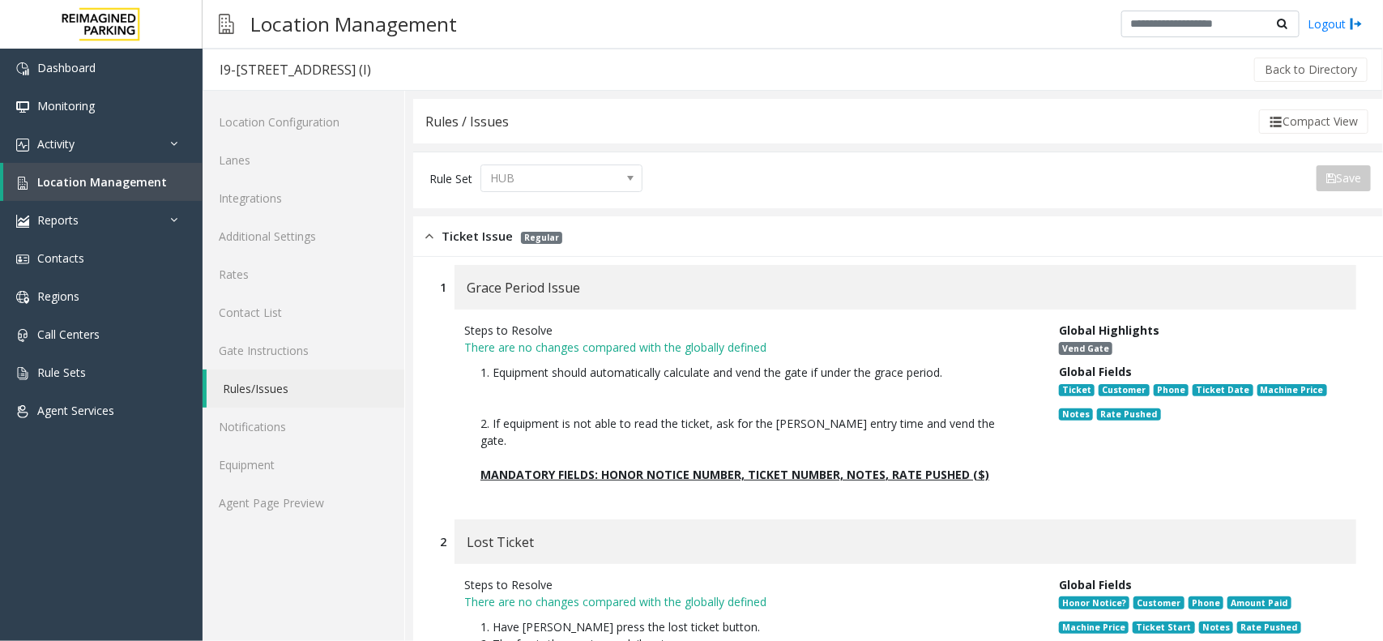
scroll to position [202, 0]
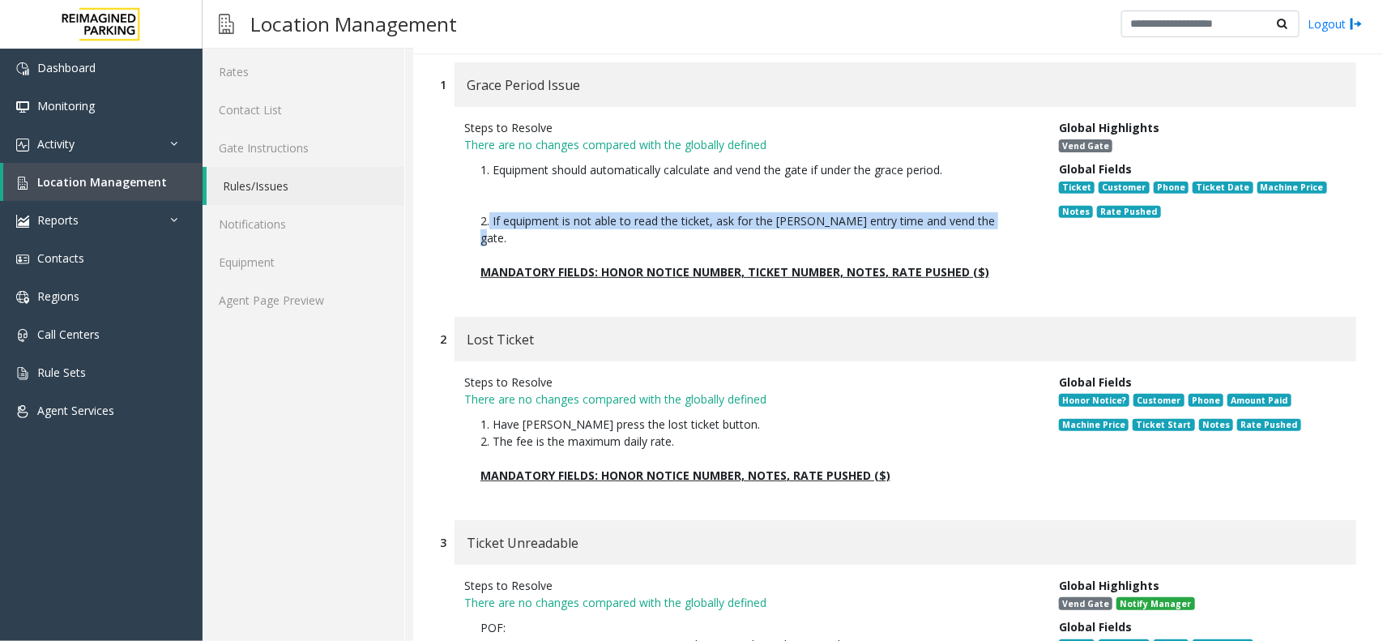
drag, startPoint x: 488, startPoint y: 217, endPoint x: 978, endPoint y: 224, distance: 490.1
click at [978, 224] on p "1. Equipment should automatically calculate and vend the gate if under the grac…" at bounding box center [749, 203] width 538 height 85
click at [994, 220] on p "1. Equipment should automatically calculate and vend the gate if under the grac…" at bounding box center [749, 203] width 538 height 85
drag, startPoint x: 994, startPoint y: 220, endPoint x: 487, endPoint y: 193, distance: 507.8
click at [480, 215] on p "1. Equipment should automatically calculate and vend the gate if under the grac…" at bounding box center [749, 203] width 538 height 85
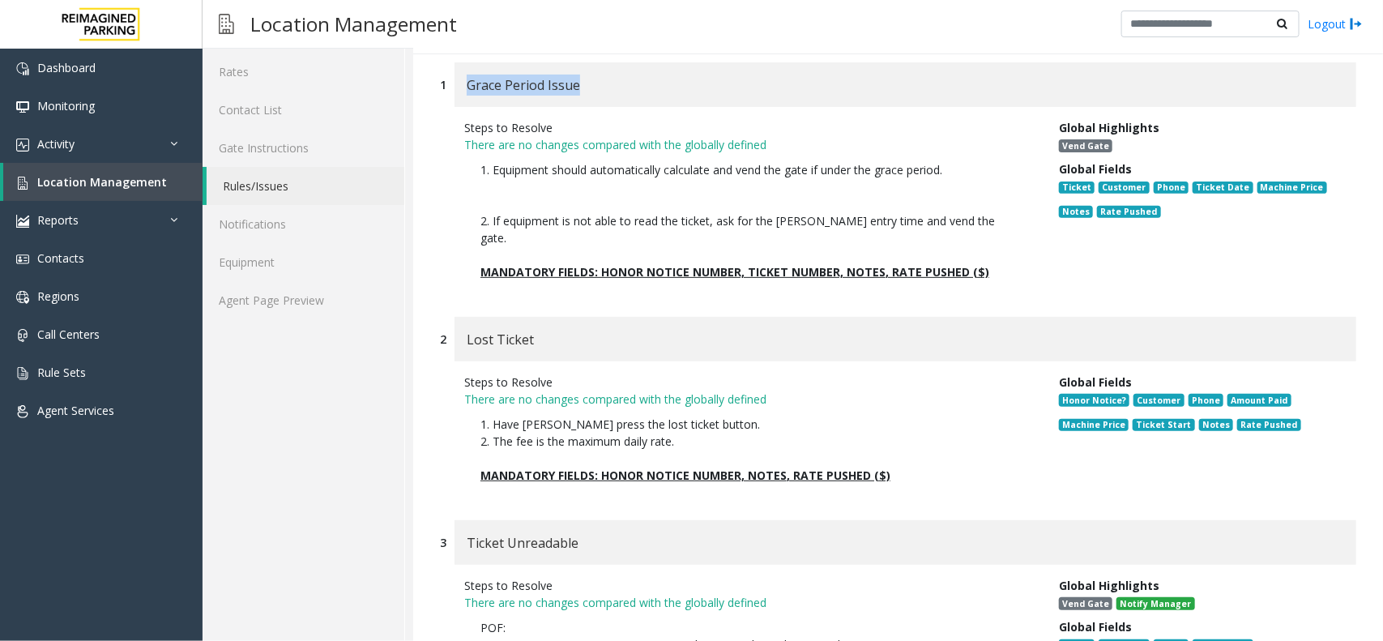
drag, startPoint x: 597, startPoint y: 86, endPoint x: 460, endPoint y: 87, distance: 136.9
click at [460, 87] on div "Grace Period Issue" at bounding box center [904, 84] width 901 height 45
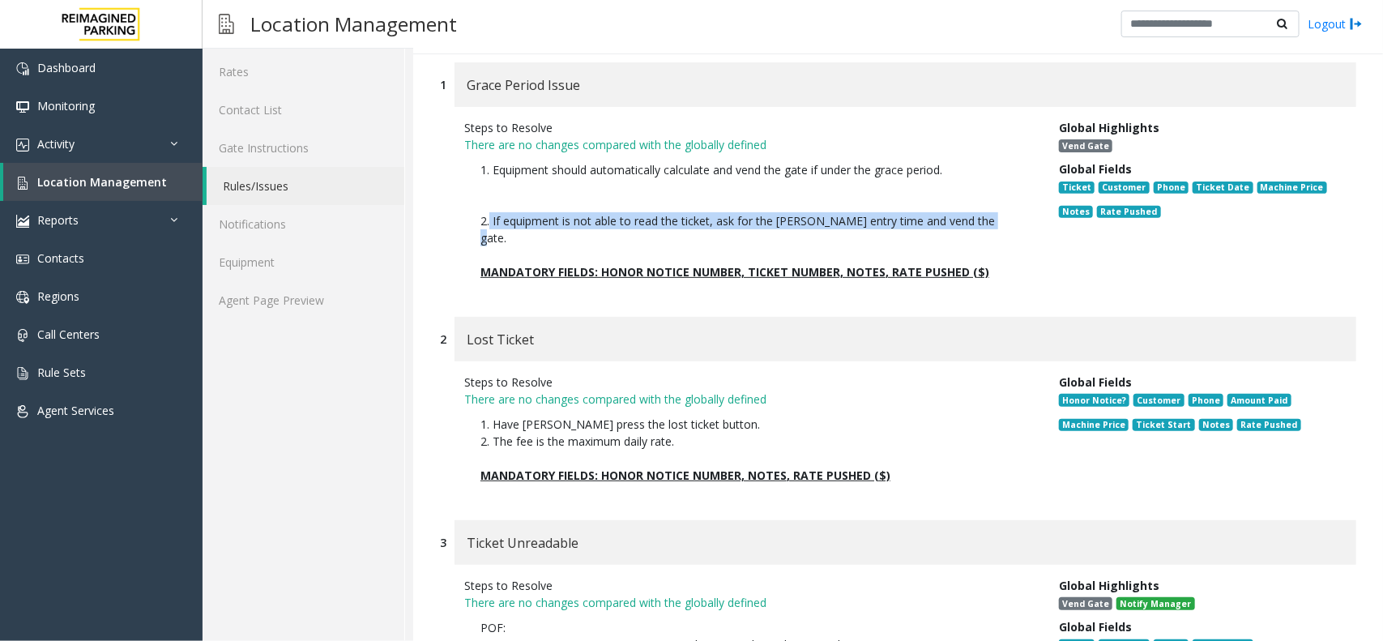
drag, startPoint x: 976, startPoint y: 219, endPoint x: 484, endPoint y: 228, distance: 491.7
click at [484, 228] on p "1. Equipment should automatically calculate and vend the gate if under the grac…" at bounding box center [749, 203] width 538 height 85
click at [711, 223] on p "1. Equipment should automatically calculate and vend the gate if under the grac…" at bounding box center [749, 203] width 538 height 85
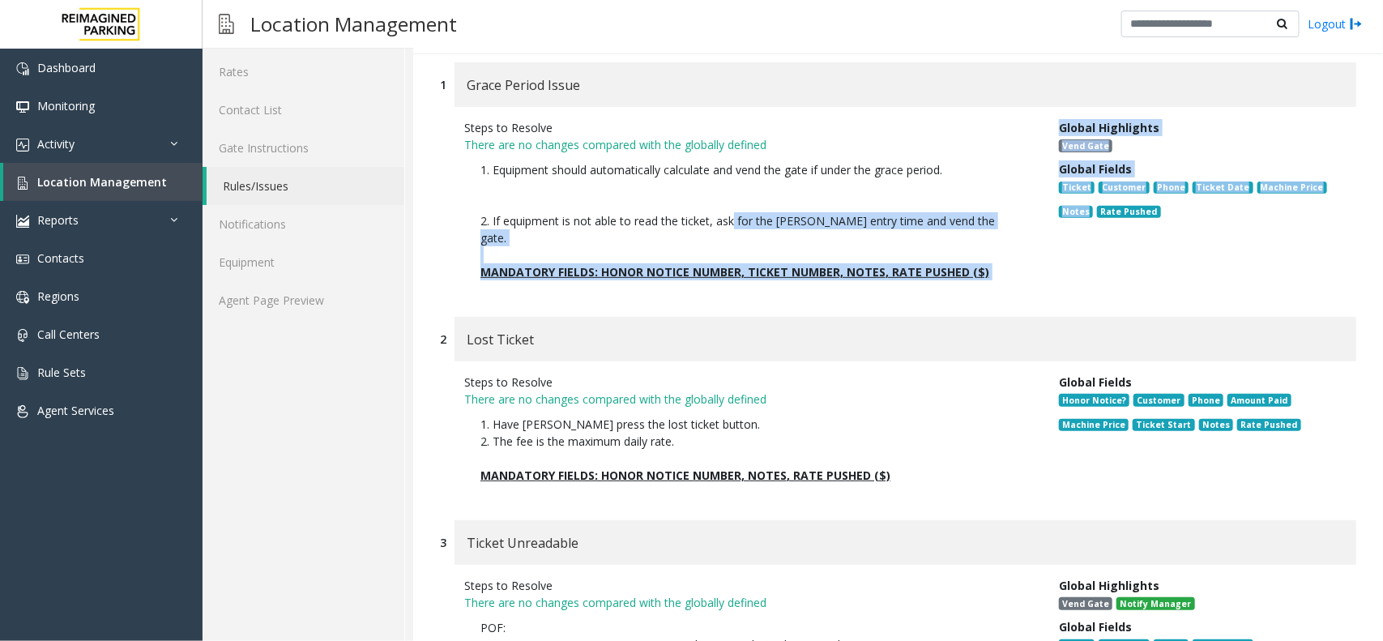
drag, startPoint x: 726, startPoint y: 219, endPoint x: 1055, endPoint y: 219, distance: 329.6
click at [1055, 219] on div "Steps to Resolve There are no changes compared with the globally defined 1. Equ…" at bounding box center [898, 204] width 916 height 194
click at [1029, 221] on div "Steps to Resolve There are no changes compared with the globally defined 1. Equ…" at bounding box center [749, 203] width 594 height 169
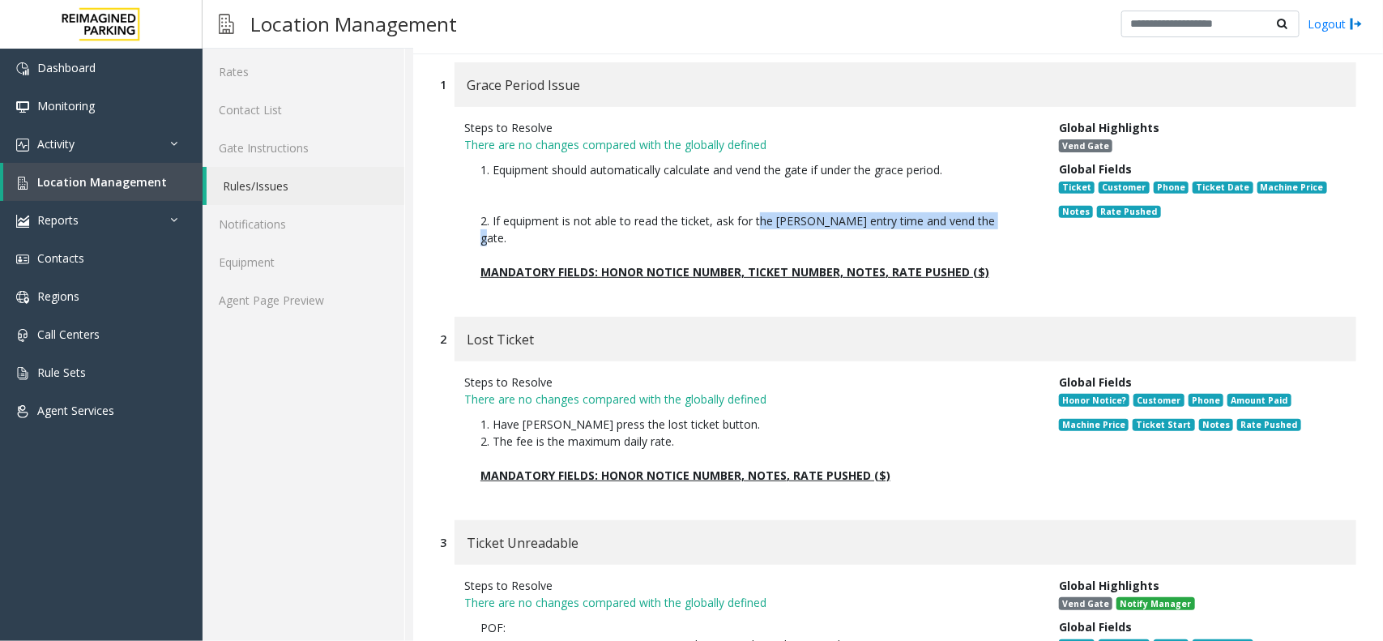
drag, startPoint x: 981, startPoint y: 220, endPoint x: 757, endPoint y: 227, distance: 223.6
click at [757, 227] on p "1. Equipment should automatically calculate and vend the gate if under the grac…" at bounding box center [749, 203] width 538 height 85
click at [909, 188] on p "1. Equipment should automatically calculate and vend the gate if under the grac…" at bounding box center [749, 203] width 538 height 85
drag, startPoint x: 982, startPoint y: 220, endPoint x: 996, endPoint y: 211, distance: 17.5
click at [997, 213] on p "1. Equipment should automatically calculate and vend the gate if under the grac…" at bounding box center [749, 203] width 538 height 85
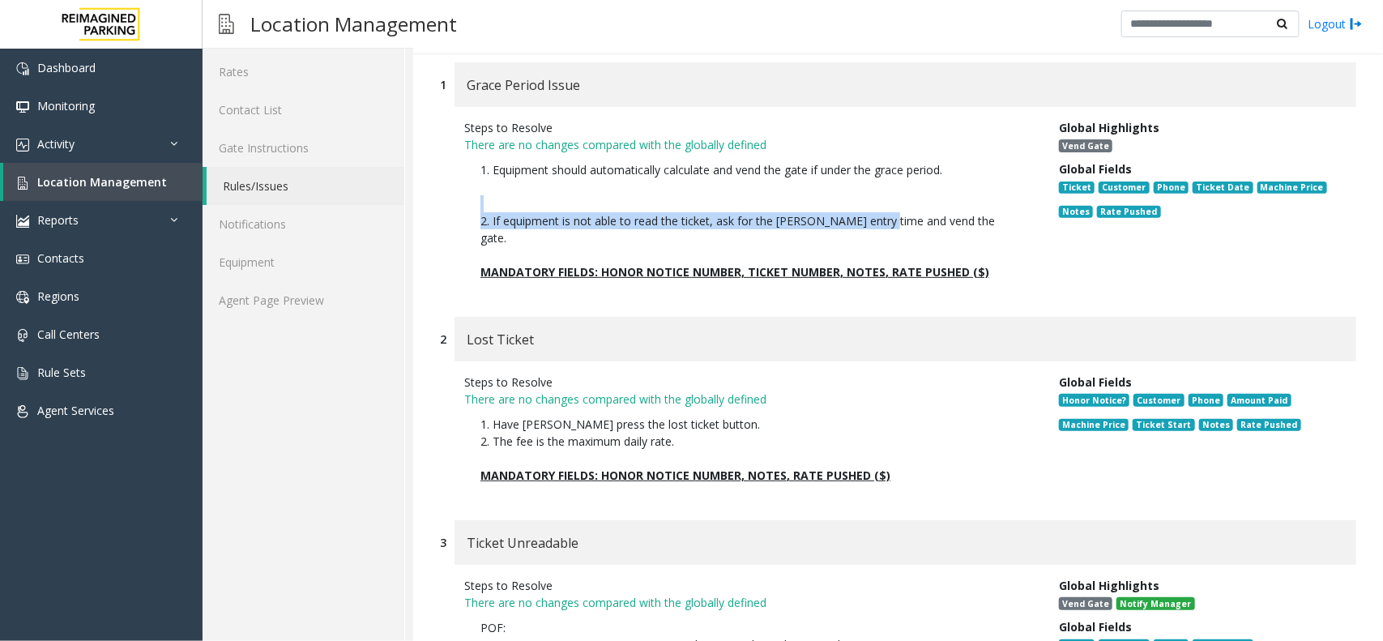
drag, startPoint x: 876, startPoint y: 215, endPoint x: 802, endPoint y: 202, distance: 75.6
click at [798, 202] on p "1. Equipment should automatically calculate and vend the gate if under the grac…" at bounding box center [749, 203] width 538 height 85
click at [828, 207] on p "1. Equipment should automatically calculate and vend the gate if under the grac…" at bounding box center [749, 203] width 538 height 85
drag, startPoint x: 871, startPoint y: 216, endPoint x: 852, endPoint y: 215, distance: 18.6
click at [852, 215] on p "1. Equipment should automatically calculate and vend the gate if under the grac…" at bounding box center [749, 203] width 538 height 85
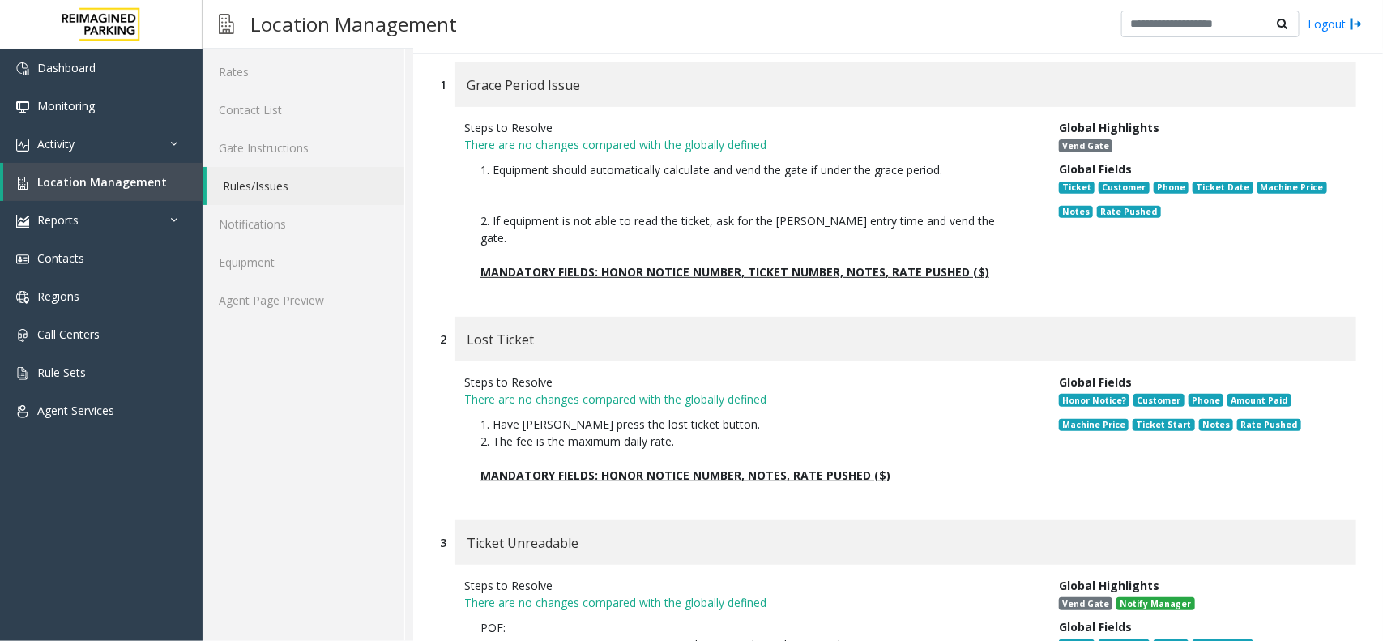
click at [841, 215] on p "1. Equipment should automatically calculate and vend the gate if under the grac…" at bounding box center [749, 203] width 538 height 85
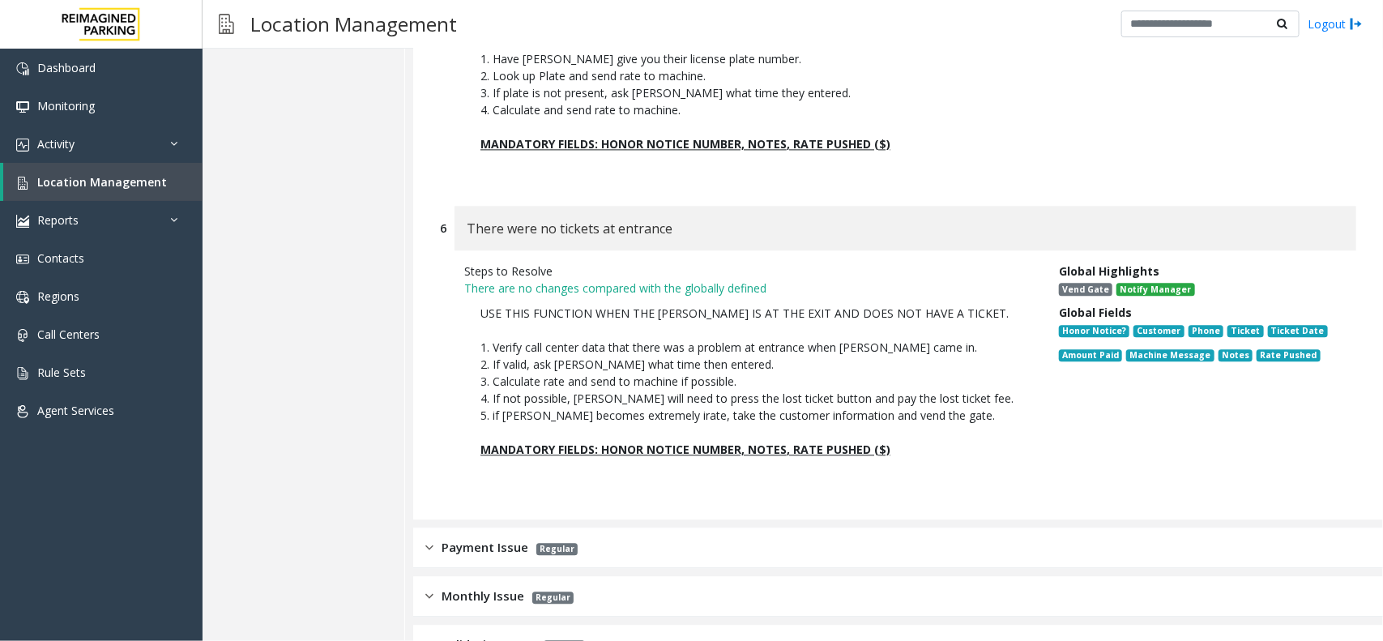
scroll to position [1971, 0]
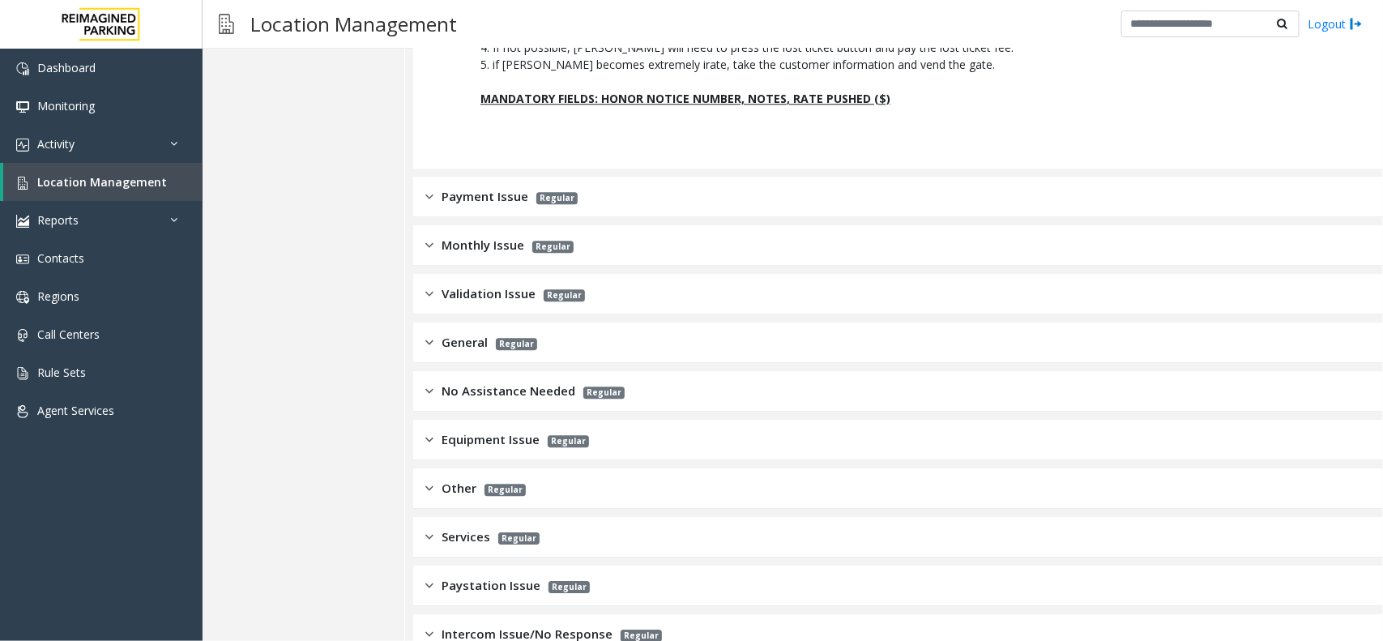
click at [744, 468] on div "Other Regular" at bounding box center [897, 488] width 969 height 40
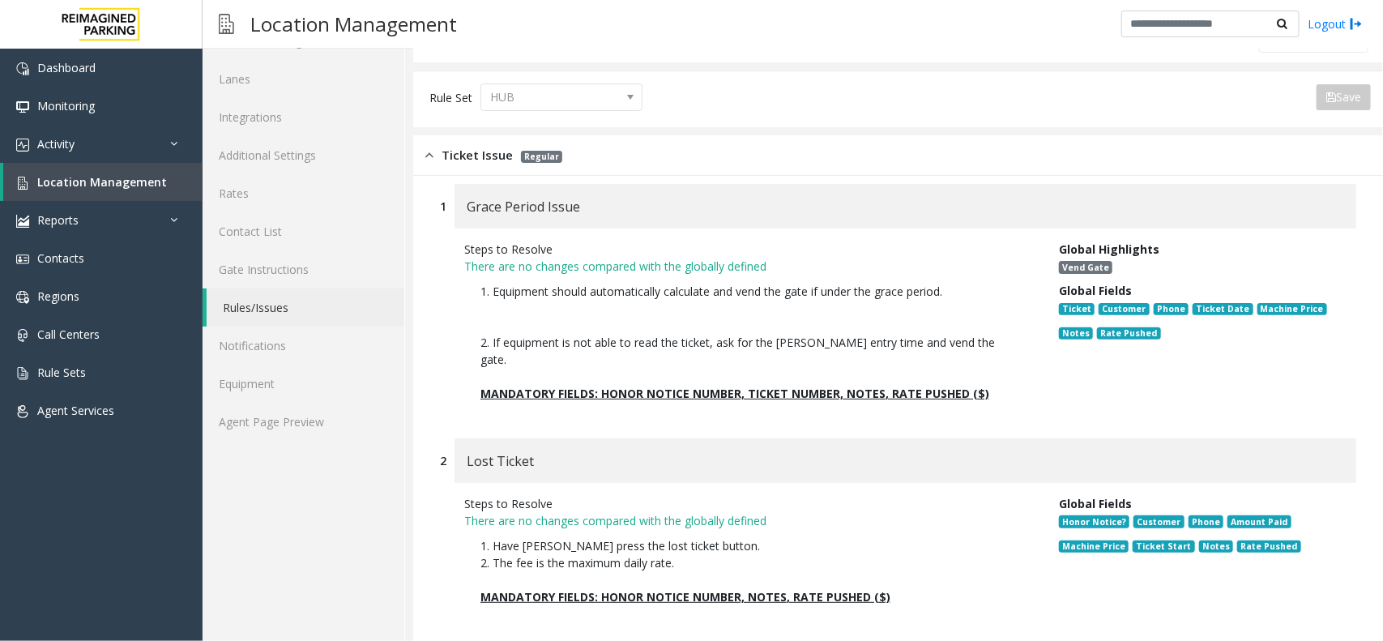
scroll to position [0, 0]
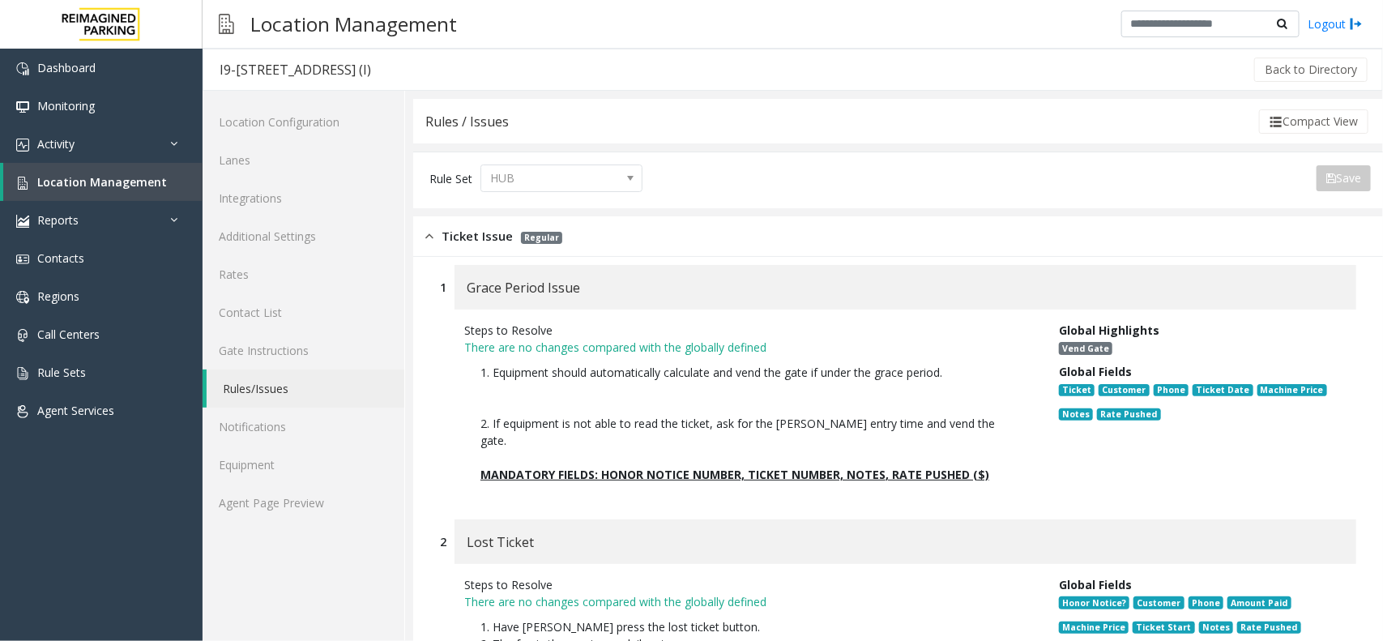
click at [429, 233] on img at bounding box center [429, 236] width 8 height 19
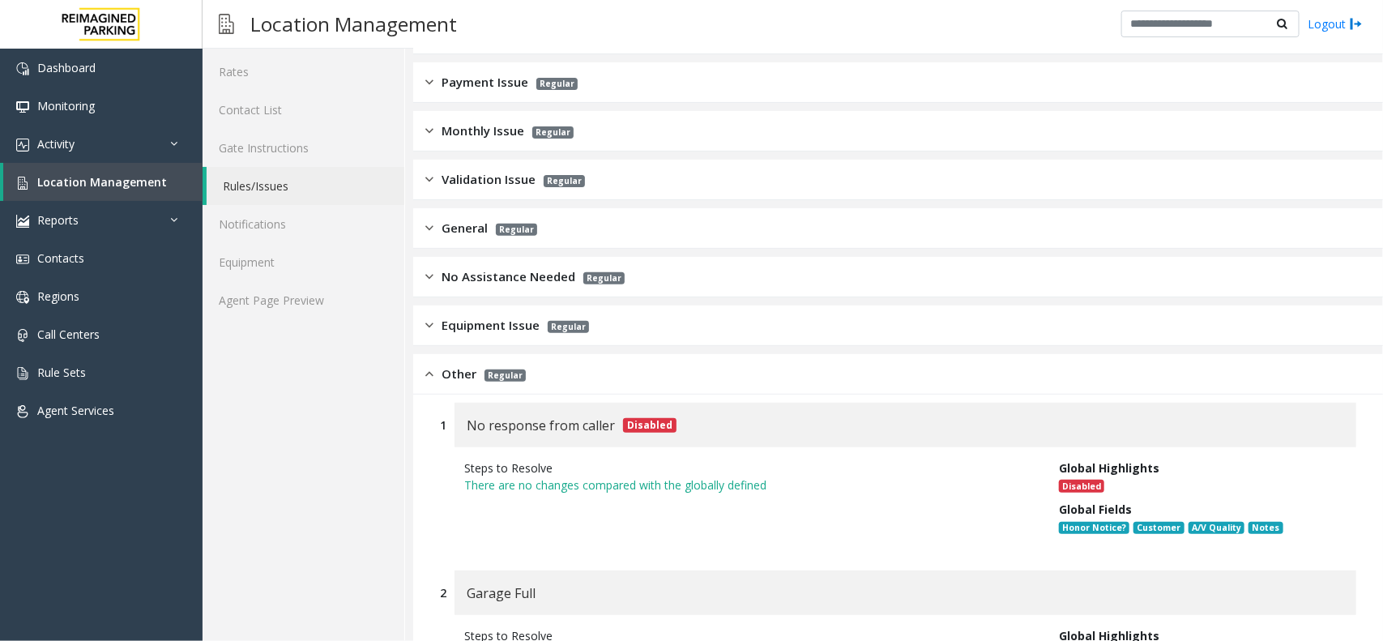
click at [428, 369] on img at bounding box center [429, 373] width 8 height 19
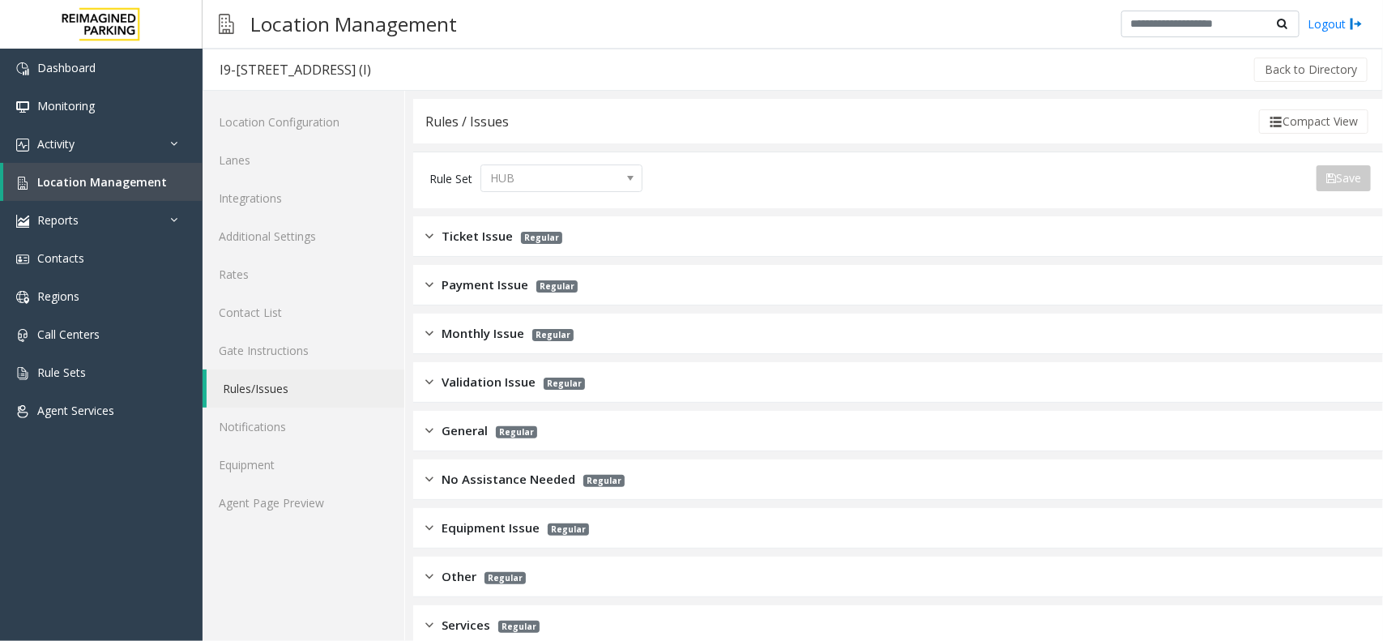
click at [573, 232] on div "Ticket Issue Regular" at bounding box center [897, 236] width 969 height 40
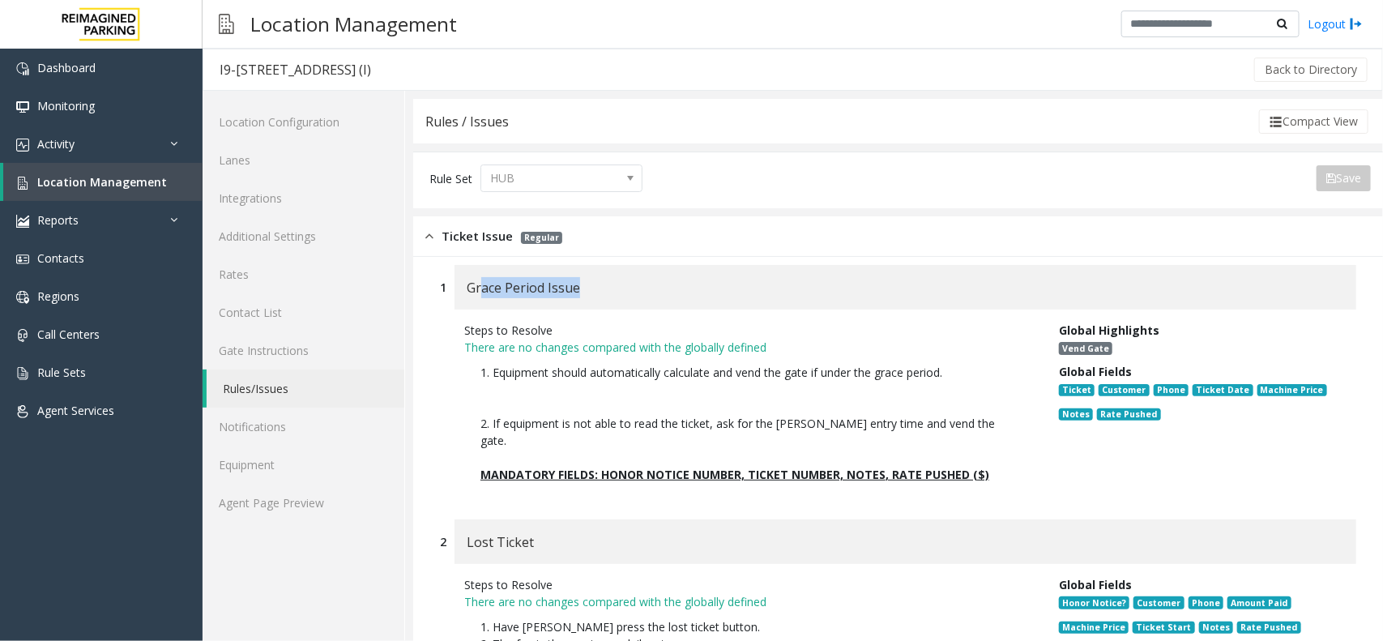
drag, startPoint x: 576, startPoint y: 285, endPoint x: 483, endPoint y: 285, distance: 93.1
click at [483, 285] on div "Grace Period Issue" at bounding box center [904, 287] width 901 height 45
click at [660, 288] on div "Grace Period Issue" at bounding box center [904, 287] width 901 height 45
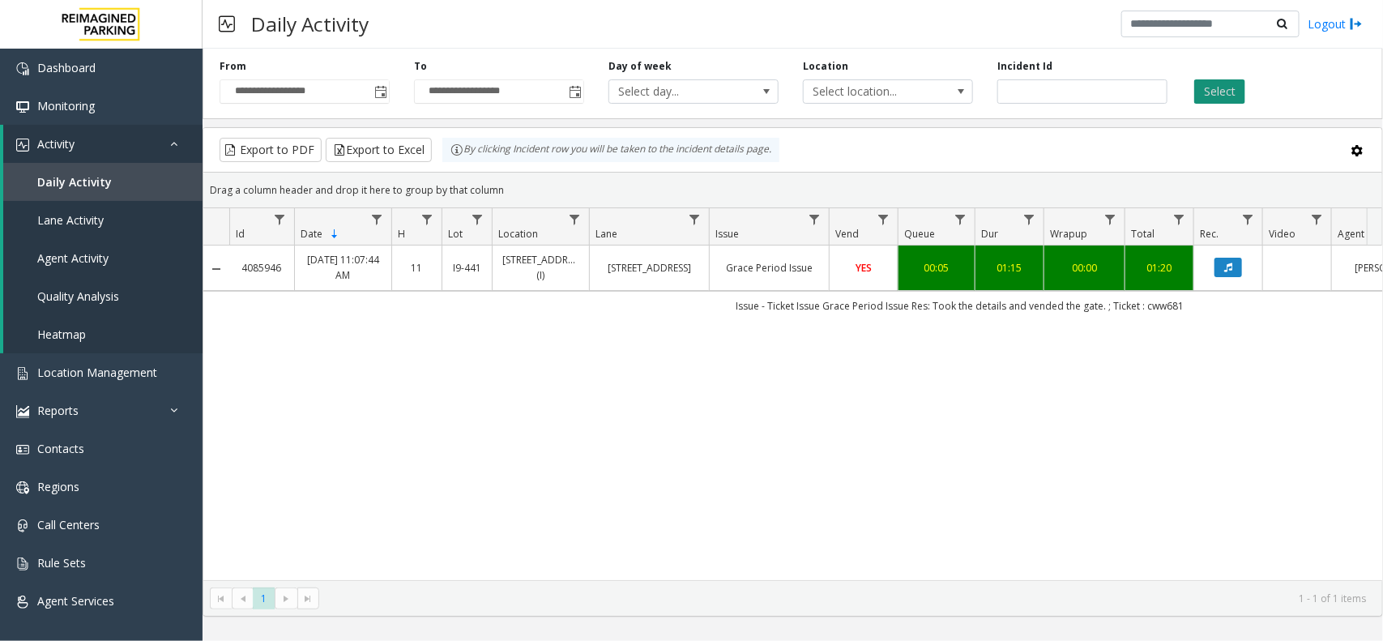
click at [1221, 86] on button "Select" at bounding box center [1219, 91] width 51 height 24
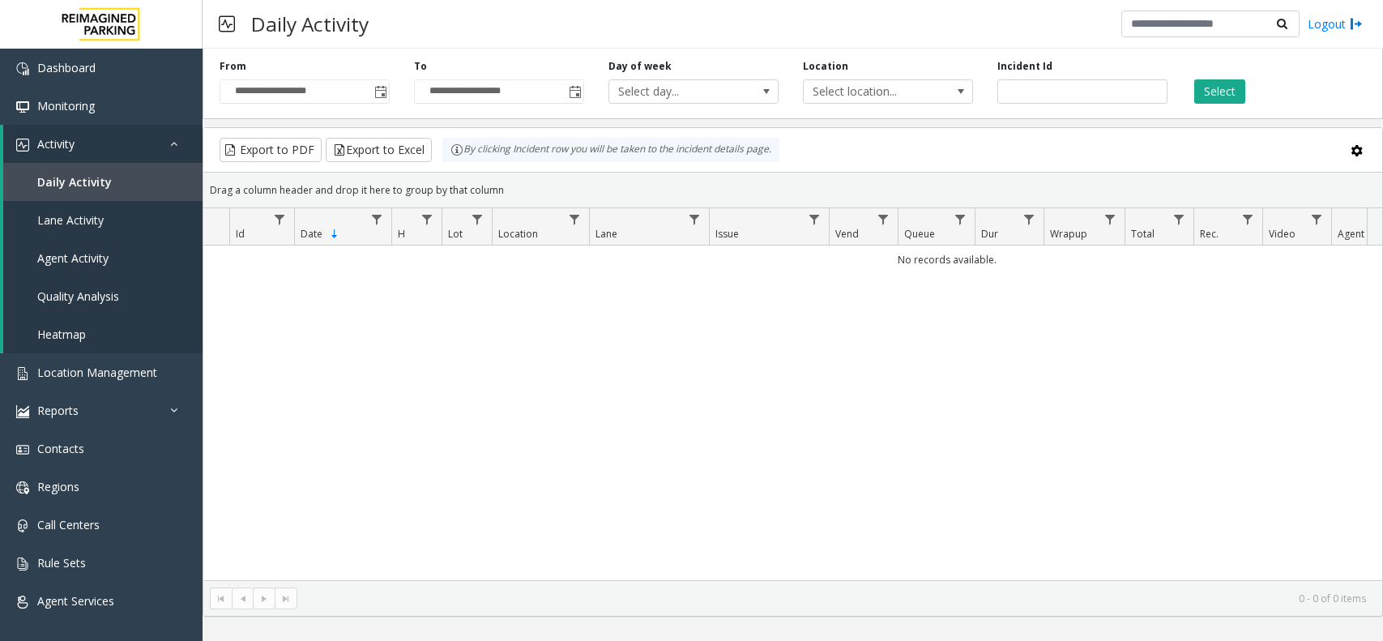
click at [1208, 91] on button "Select" at bounding box center [1219, 91] width 51 height 24
click at [381, 92] on span "Toggle popup" at bounding box center [380, 92] width 13 height 13
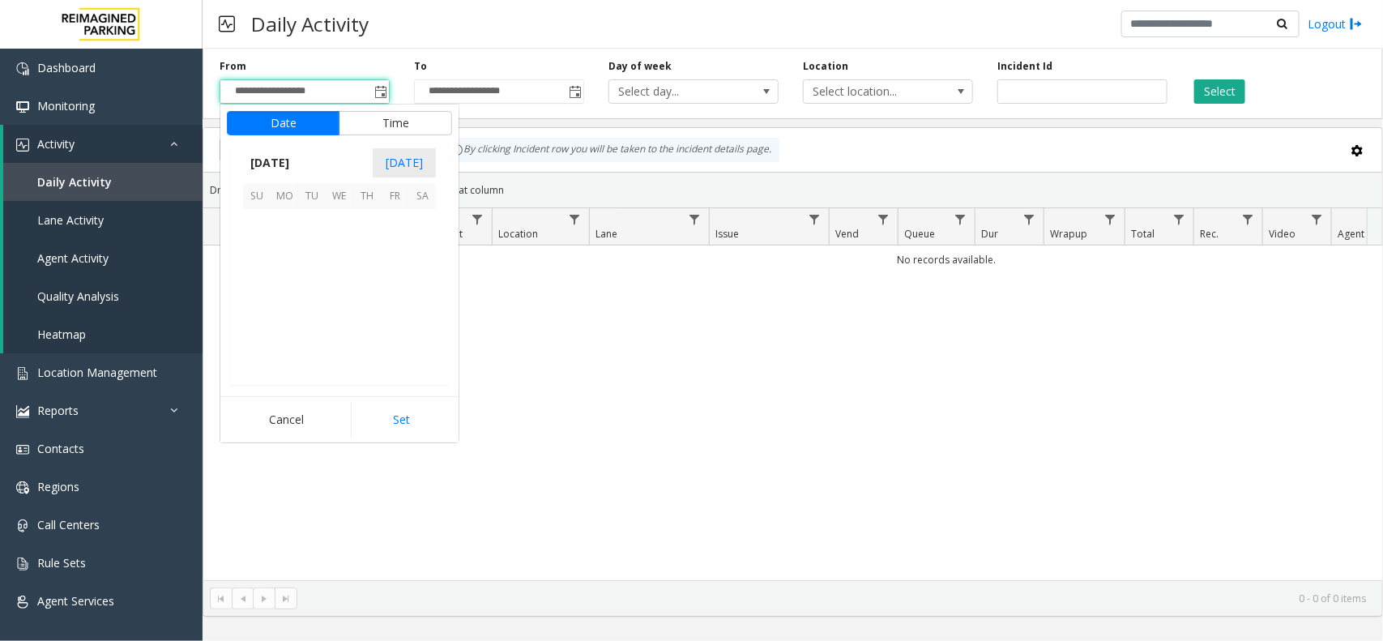
scroll to position [290558, 0]
click at [425, 309] on span "27" at bounding box center [422, 306] width 28 height 28
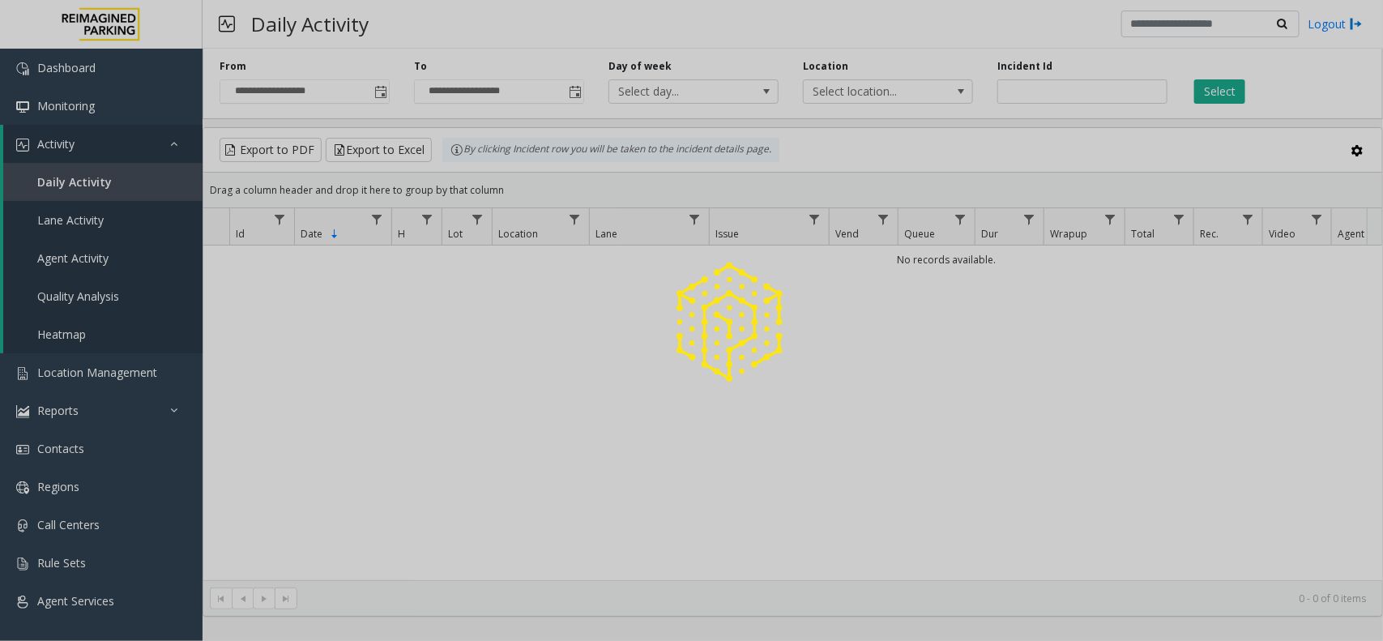
click at [418, 410] on div at bounding box center [691, 320] width 1383 height 641
